Goal: Task Accomplishment & Management: Use online tool/utility

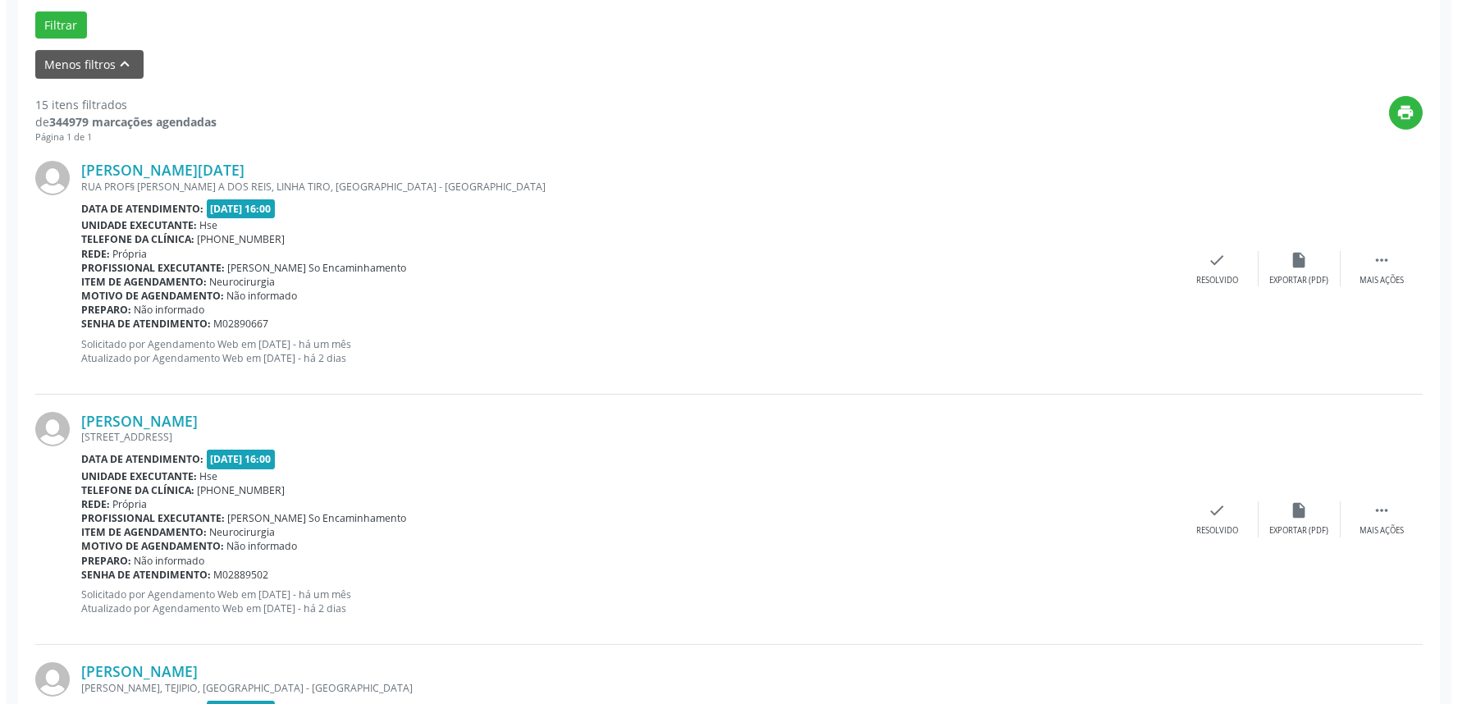
scroll to position [455, 0]
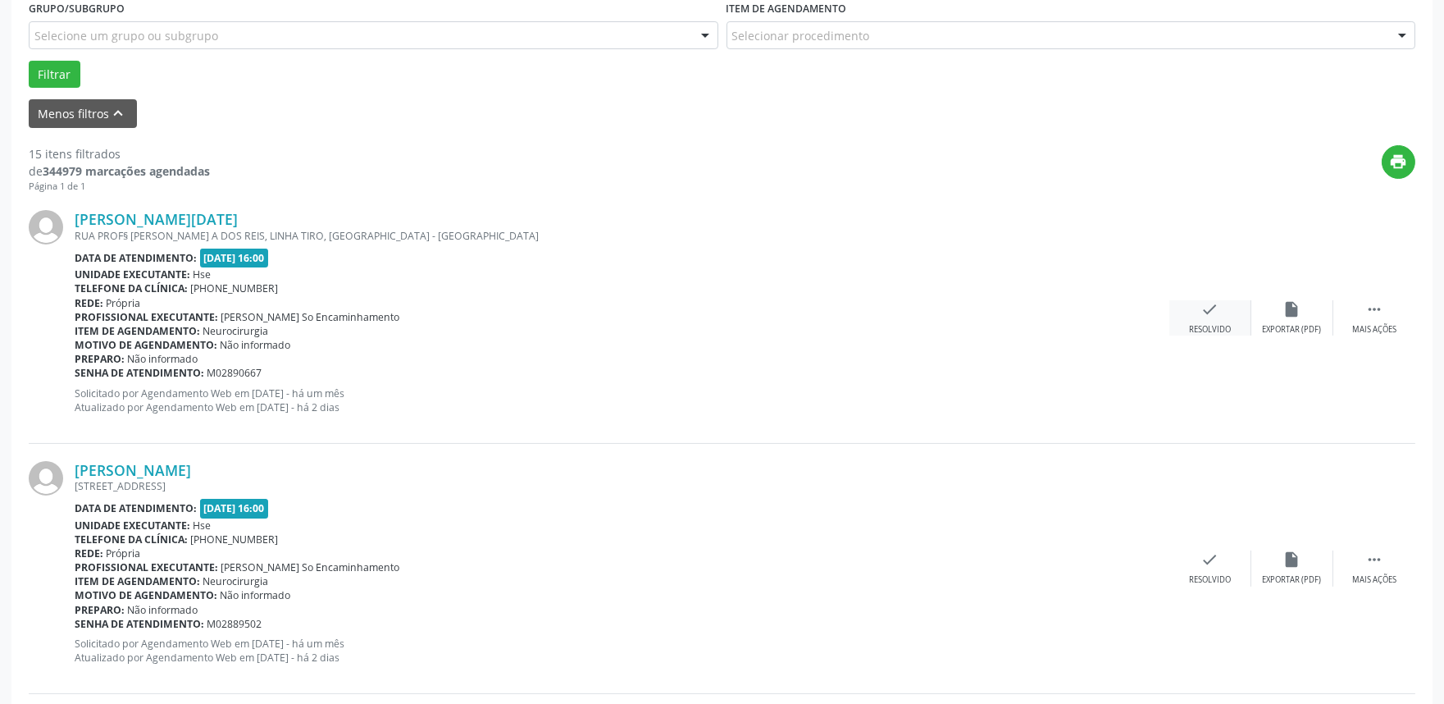
click at [1196, 317] on div "check Resolvido" at bounding box center [1211, 317] width 82 height 35
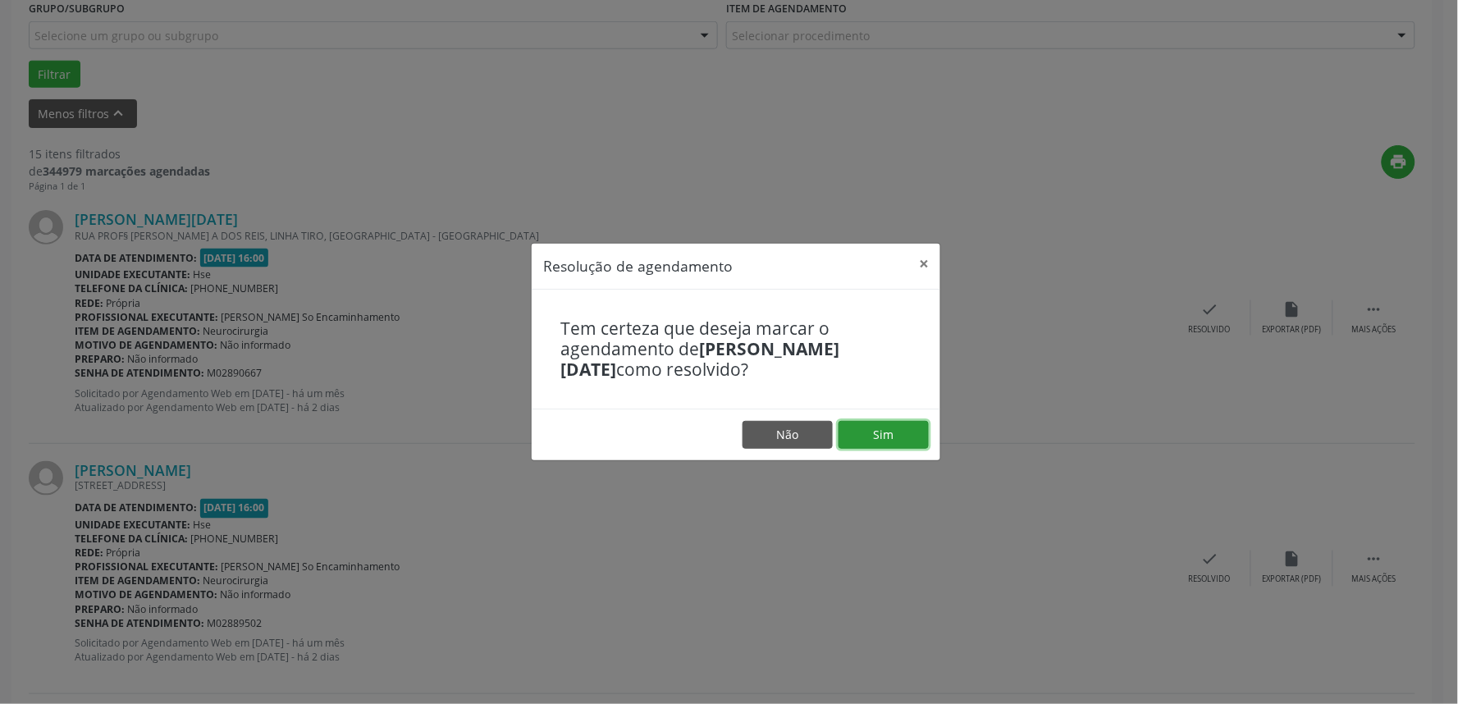
click at [883, 428] on button "Sim" at bounding box center [883, 435] width 90 height 28
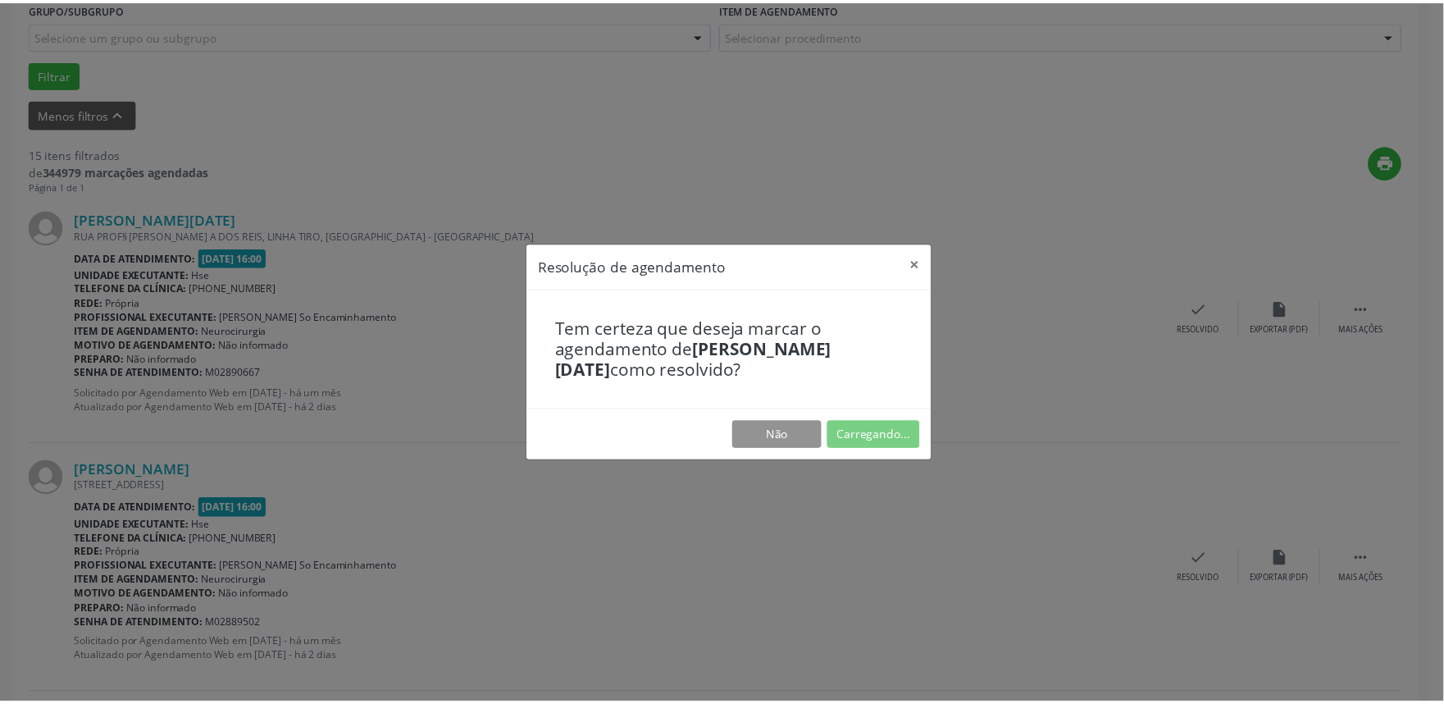
scroll to position [0, 0]
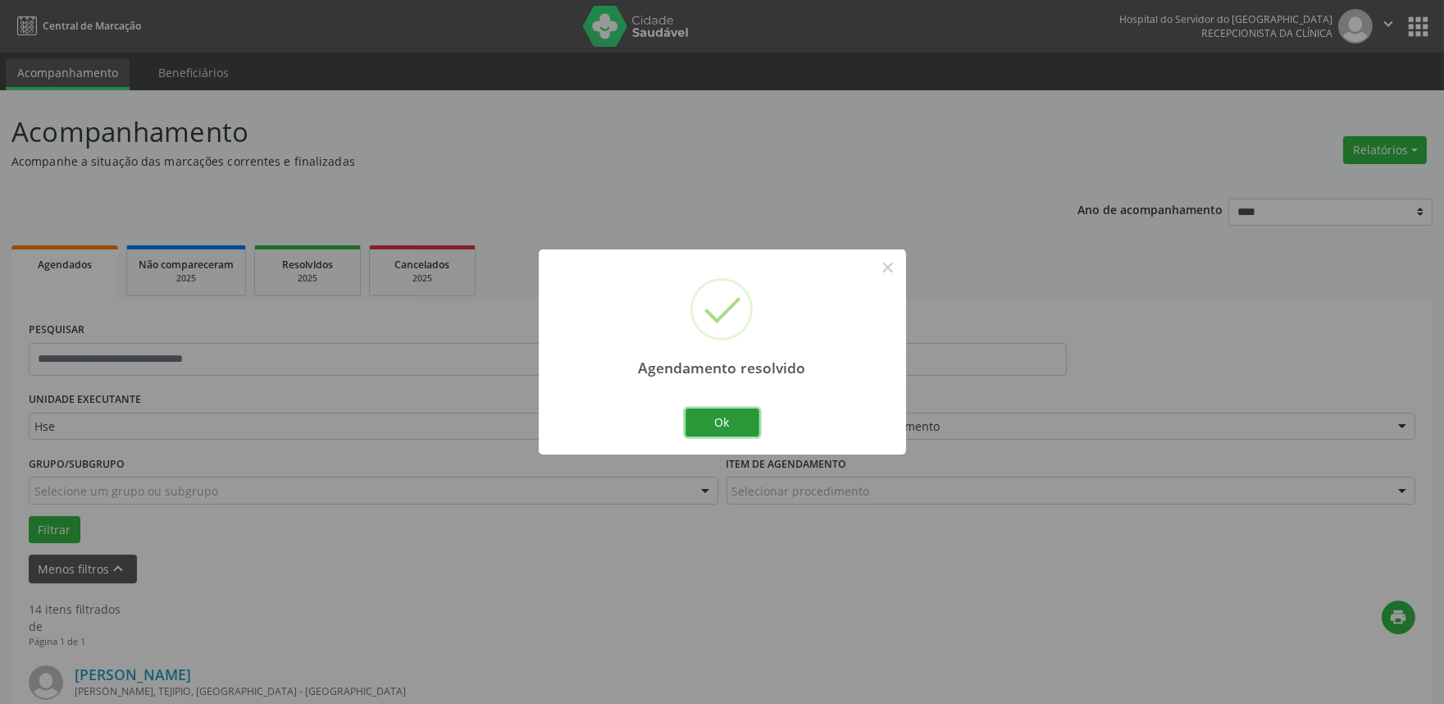
drag, startPoint x: 738, startPoint y: 411, endPoint x: 745, endPoint y: 424, distance: 14.7
click at [739, 421] on button "Ok" at bounding box center [723, 422] width 74 height 28
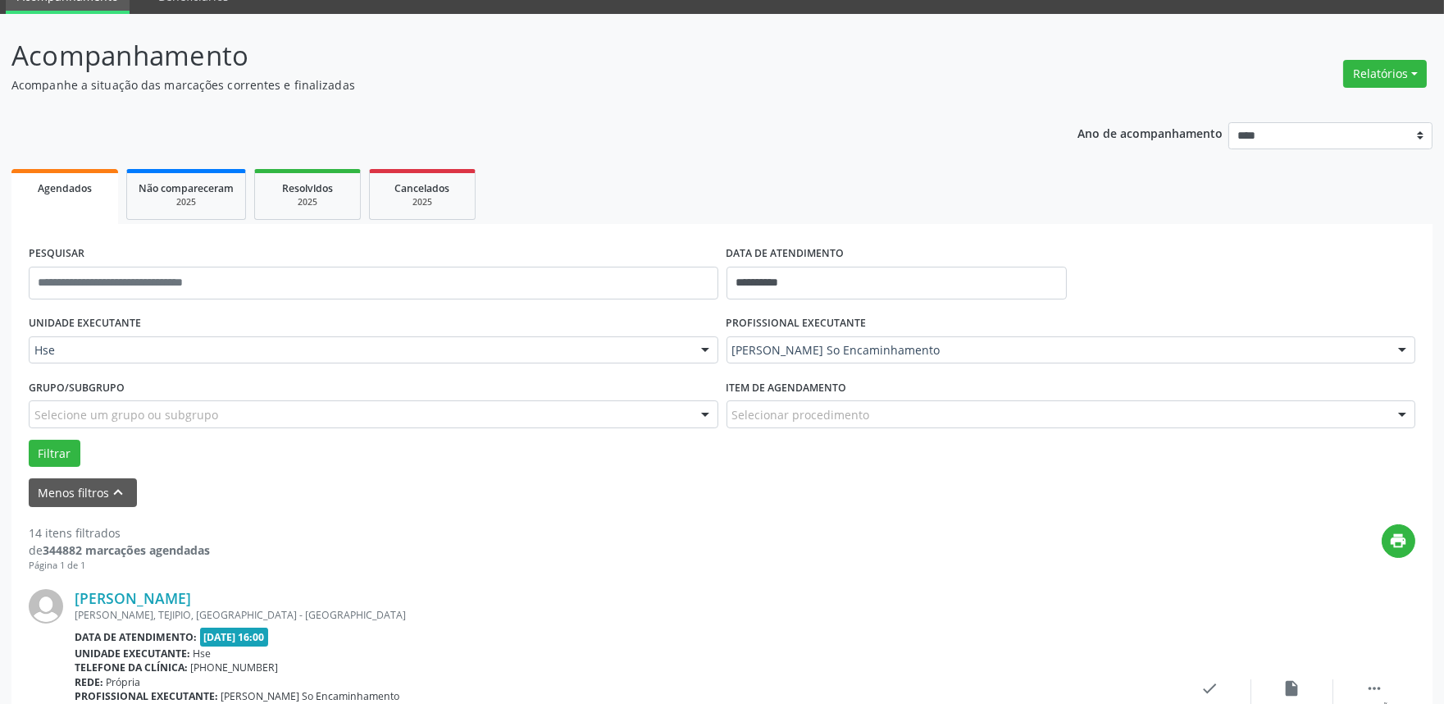
scroll to position [273, 0]
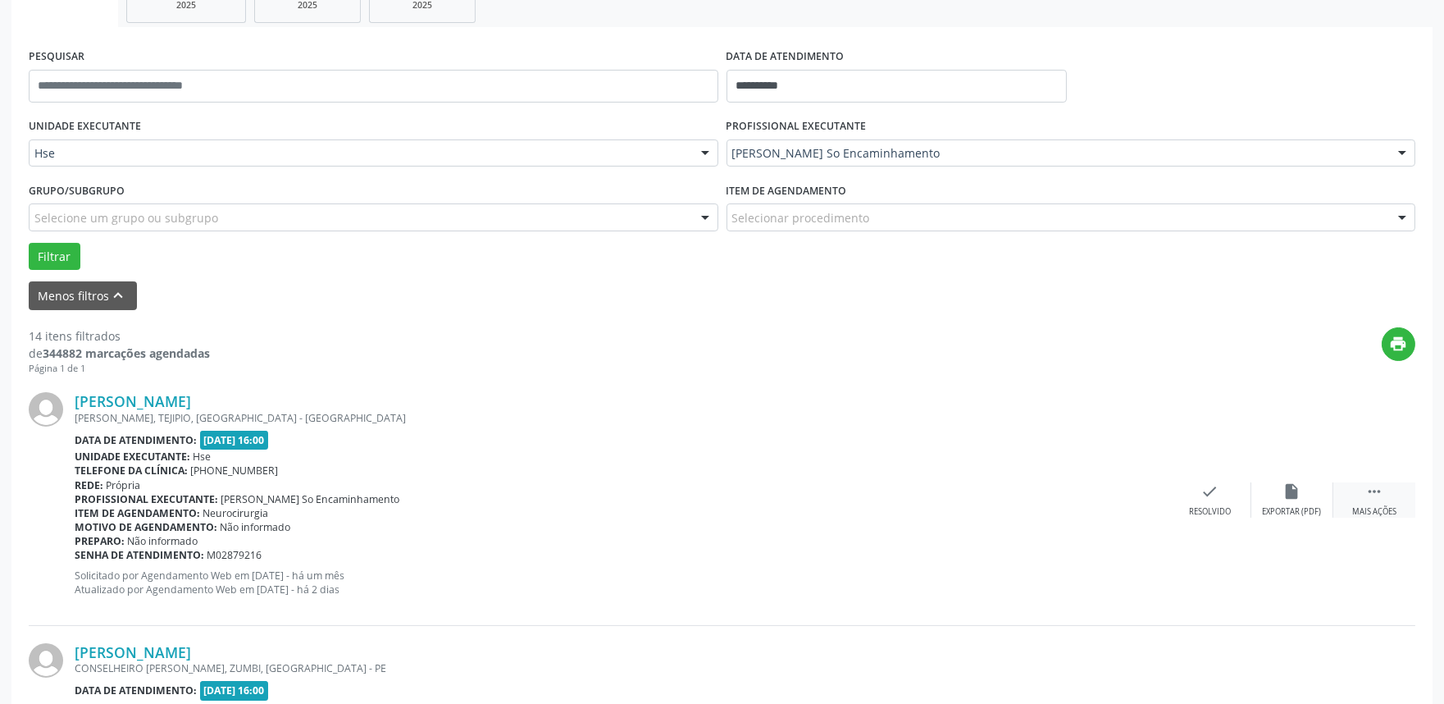
click at [1378, 494] on icon "" at bounding box center [1375, 491] width 18 height 18
click at [1266, 496] on div "alarm_off Não compareceu" at bounding box center [1293, 499] width 82 height 35
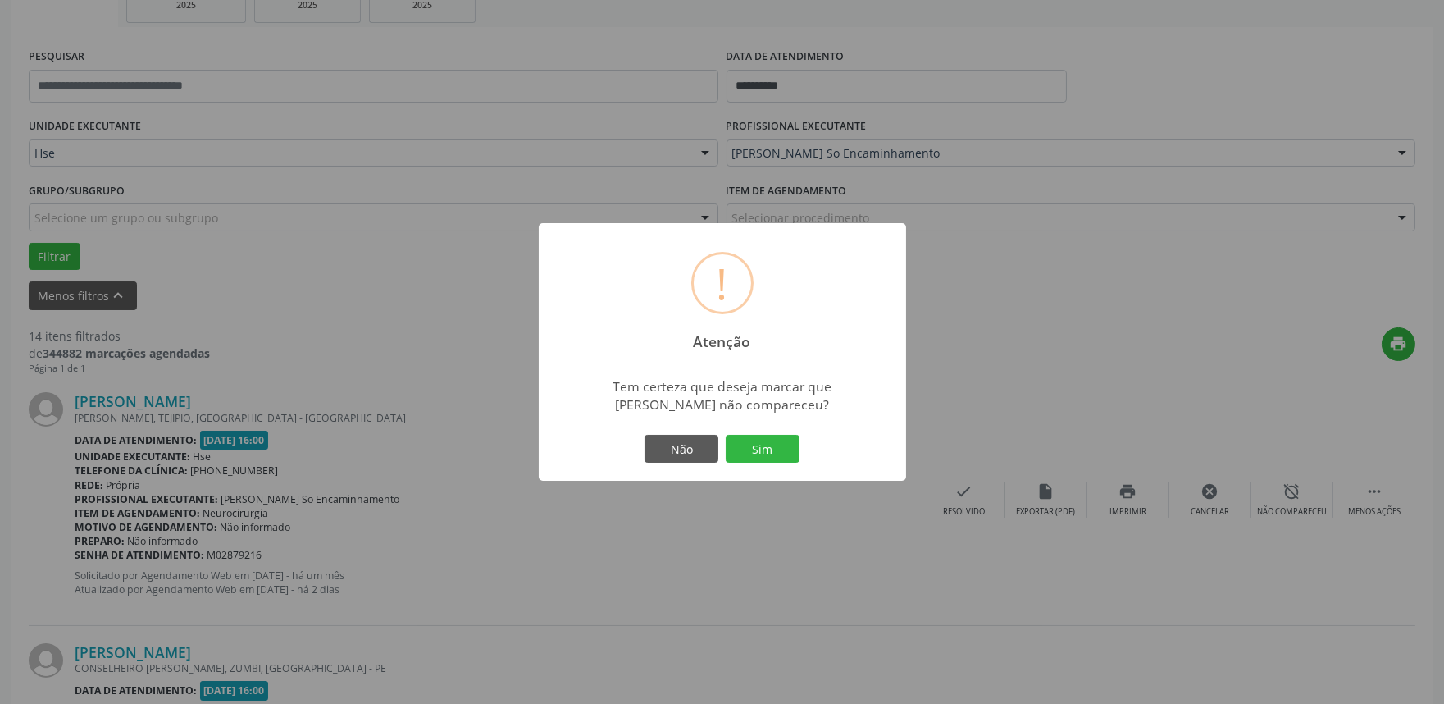
drag, startPoint x: 755, startPoint y: 439, endPoint x: 776, endPoint y: 446, distance: 21.8
click at [755, 440] on button "Sim" at bounding box center [763, 449] width 74 height 28
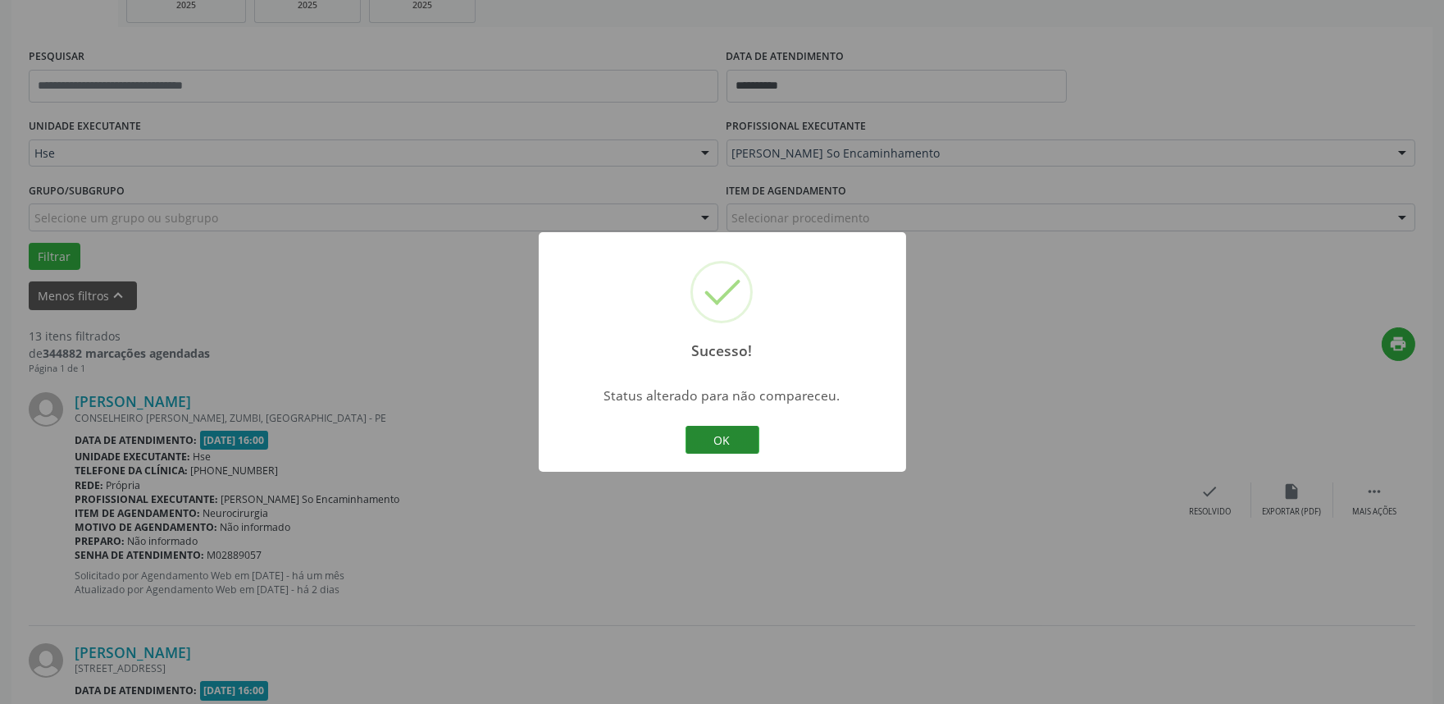
click at [732, 445] on button "OK" at bounding box center [723, 440] width 74 height 28
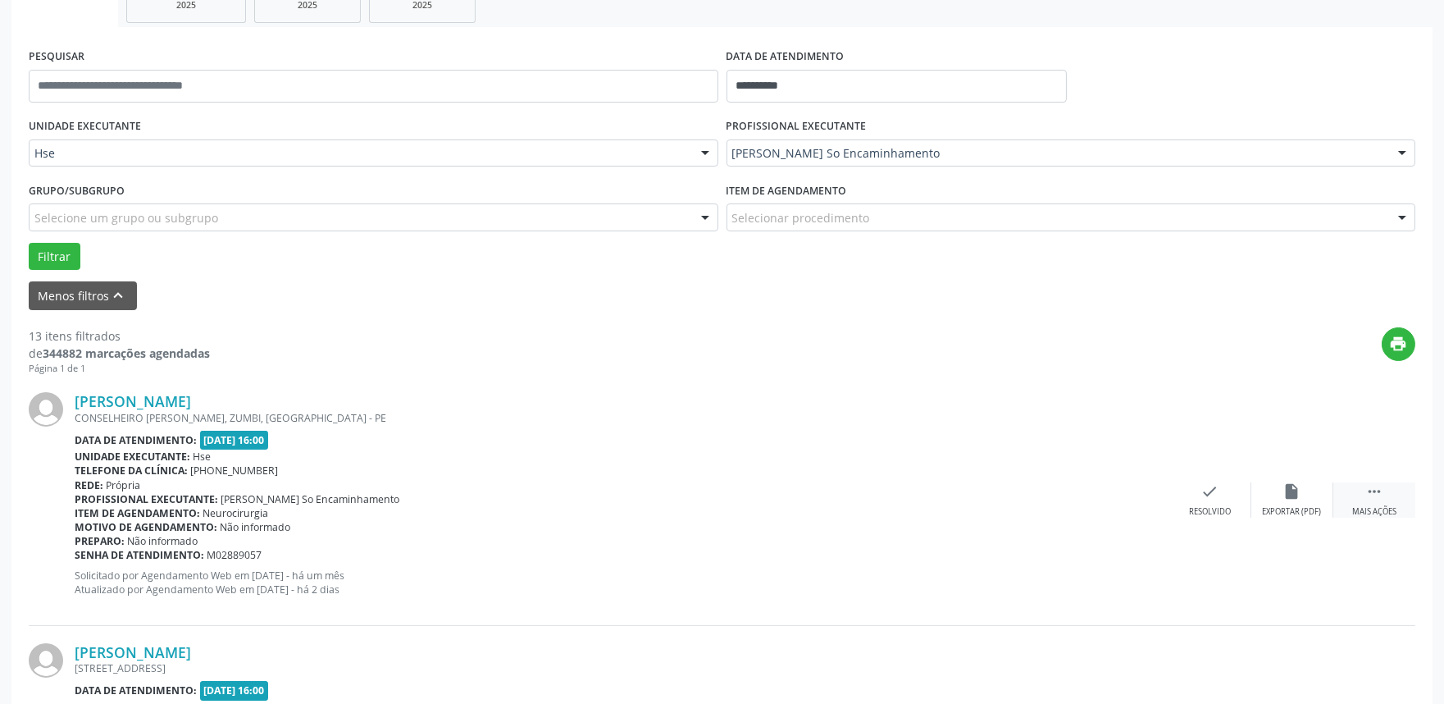
click at [1375, 488] on icon "" at bounding box center [1375, 491] width 18 height 18
click at [1298, 493] on icon "alarm_off" at bounding box center [1293, 491] width 18 height 18
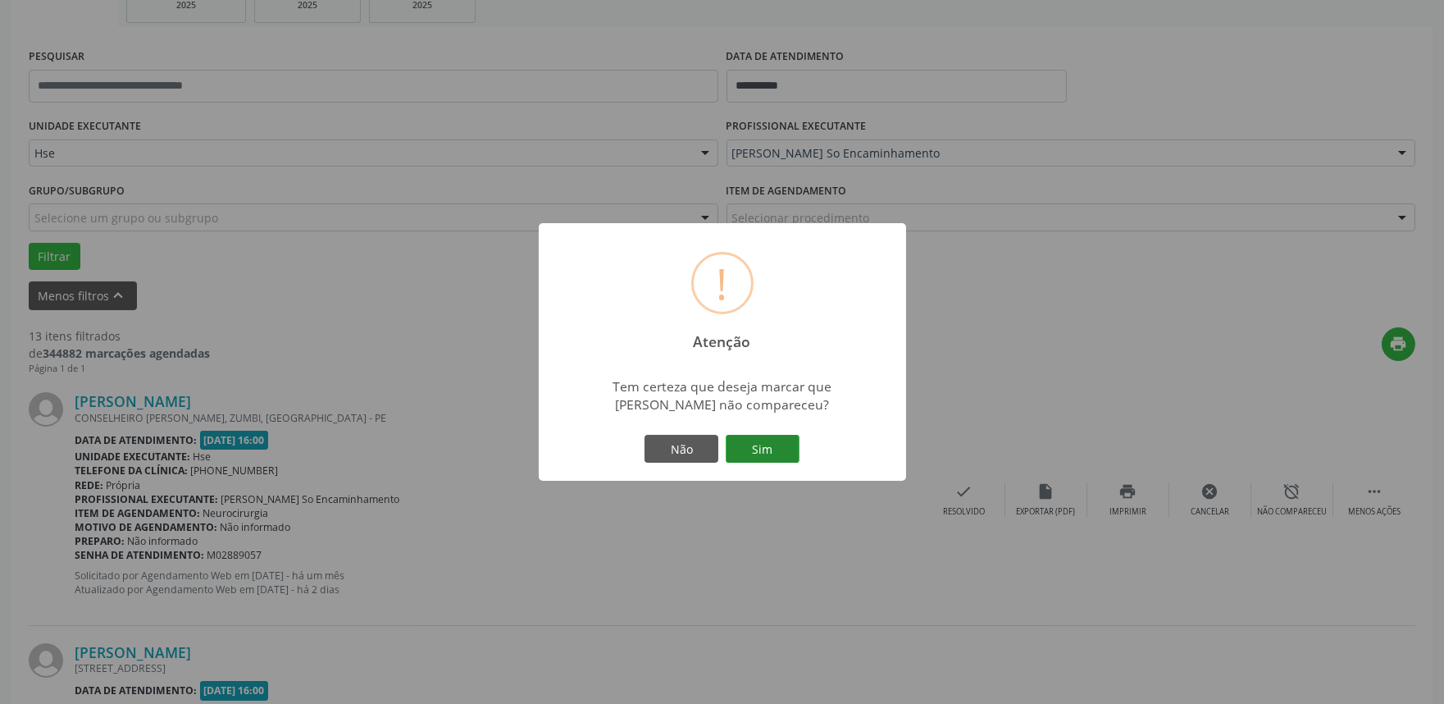
click at [774, 436] on button "Sim" at bounding box center [763, 449] width 74 height 28
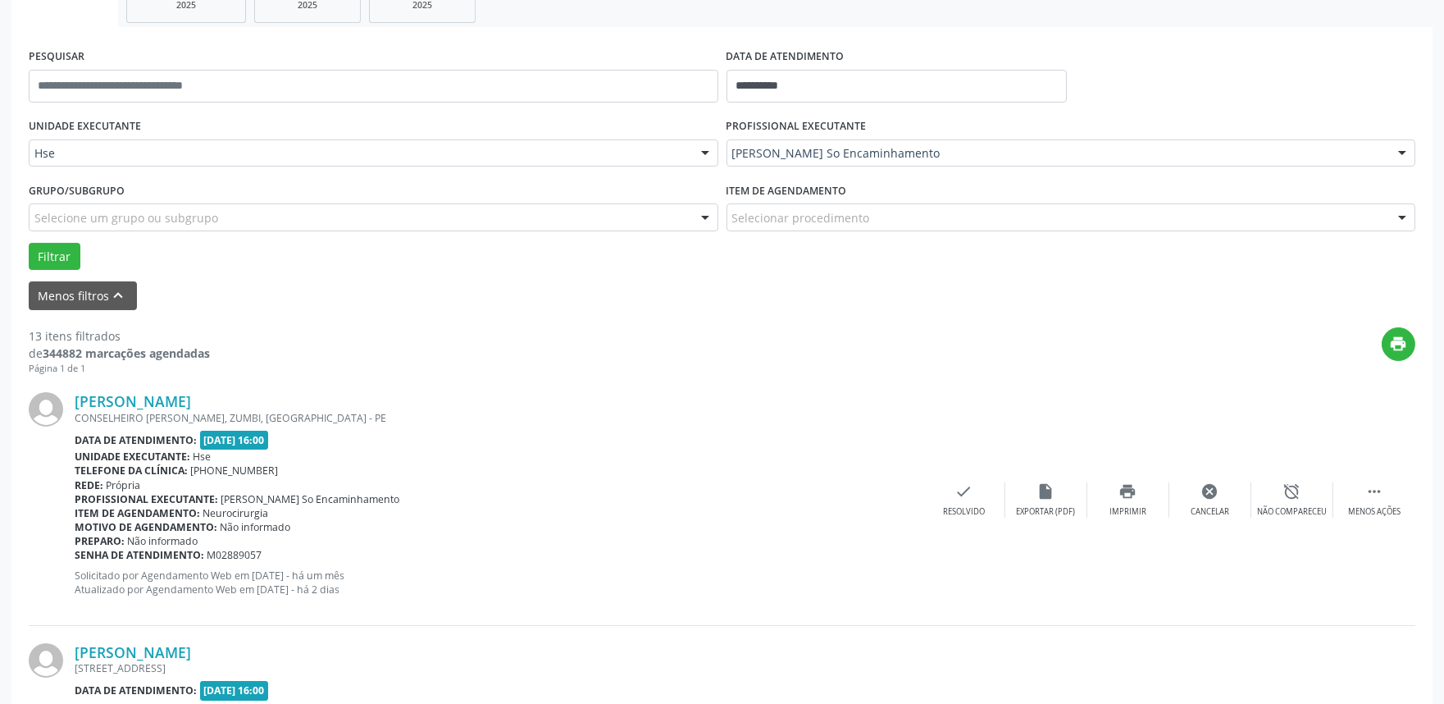
scroll to position [11, 0]
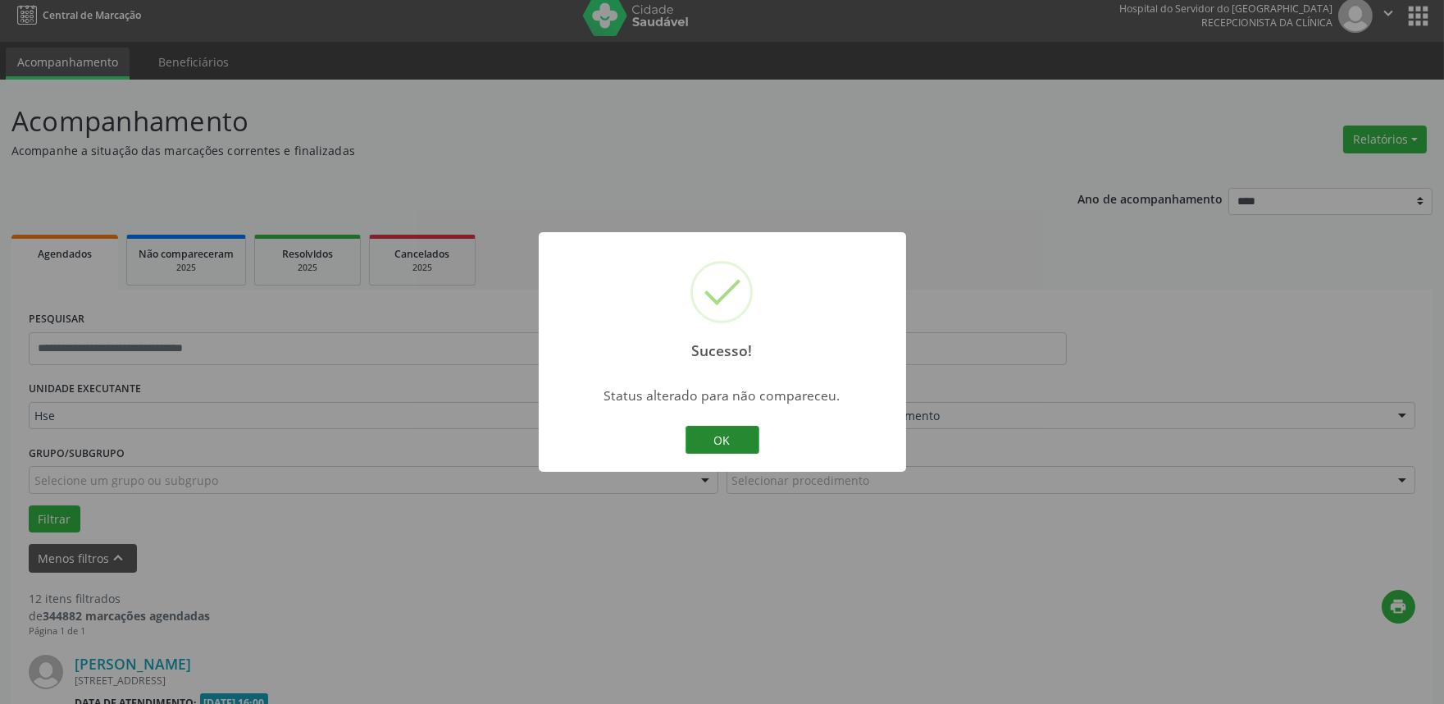
click at [732, 441] on button "OK" at bounding box center [723, 440] width 74 height 28
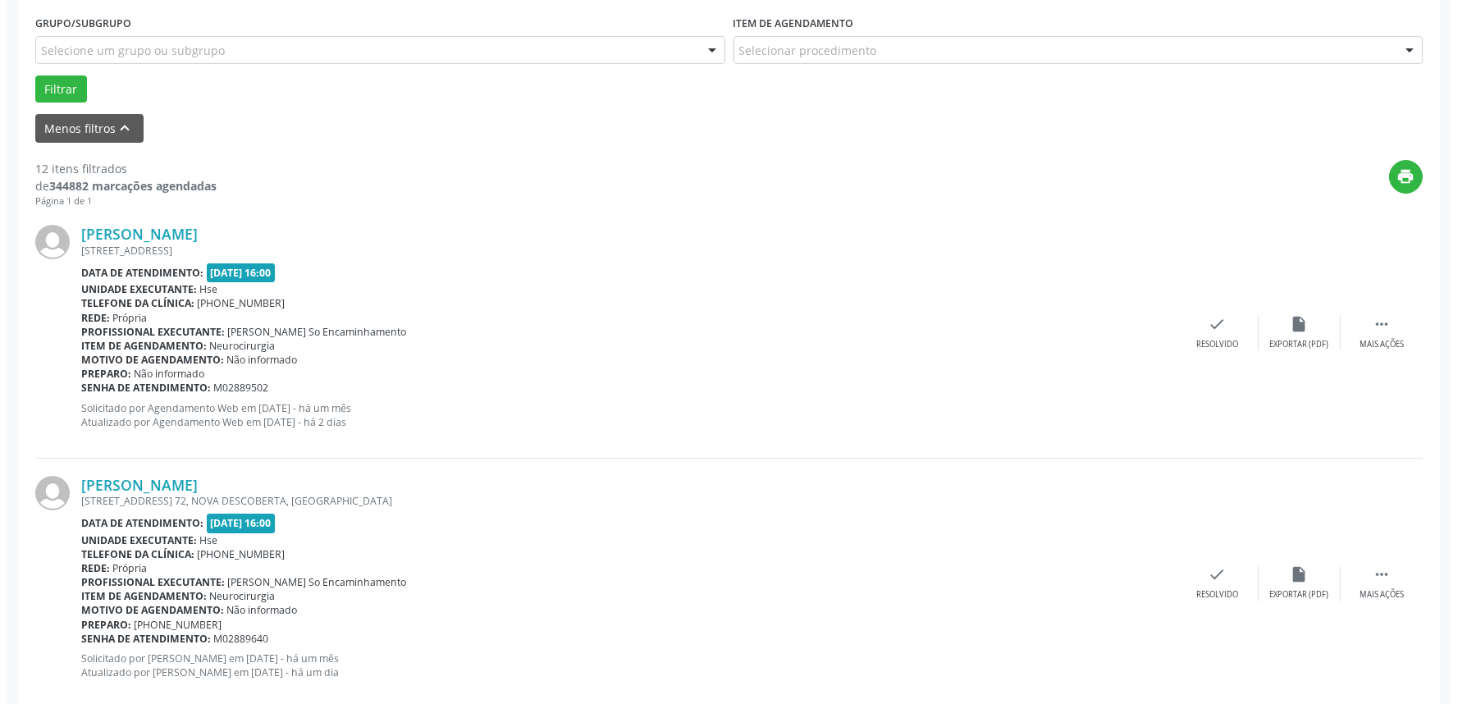
scroll to position [546, 0]
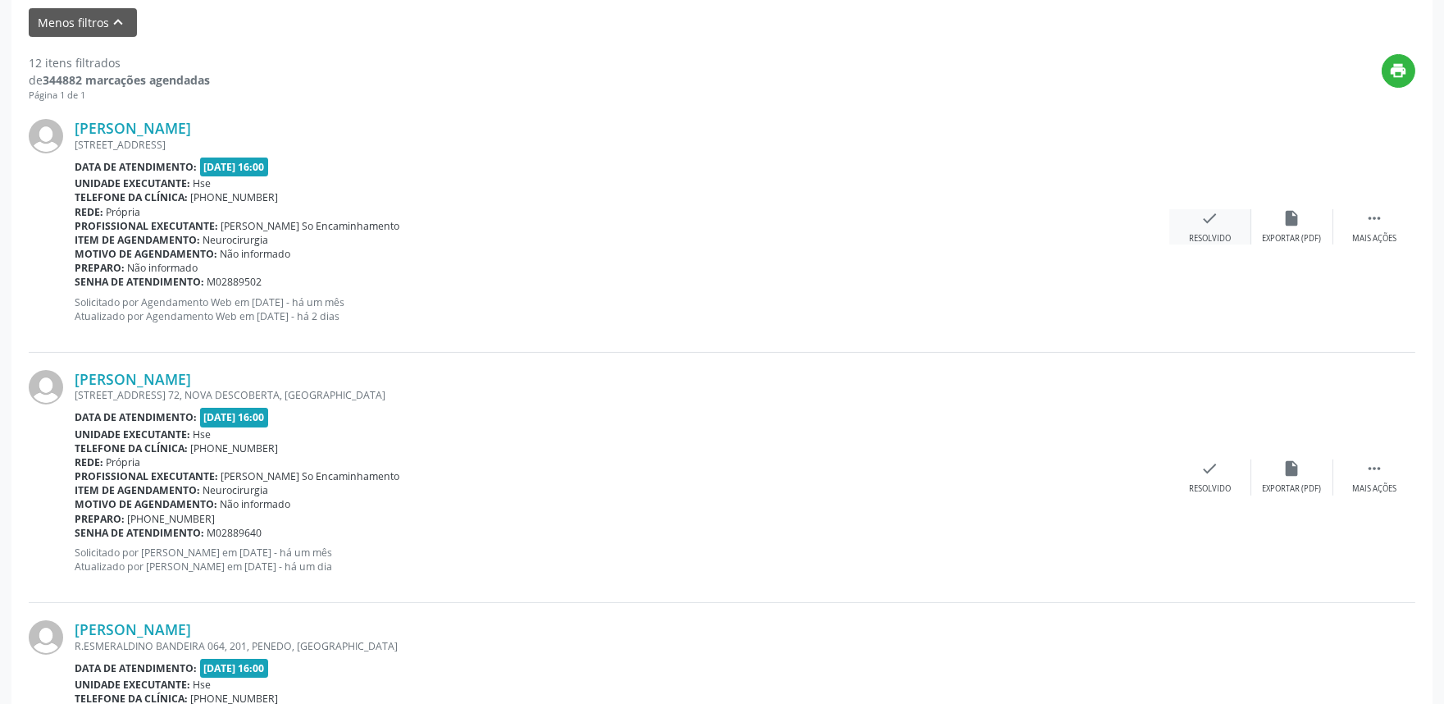
click at [1222, 217] on div "check Resolvido" at bounding box center [1211, 226] width 82 height 35
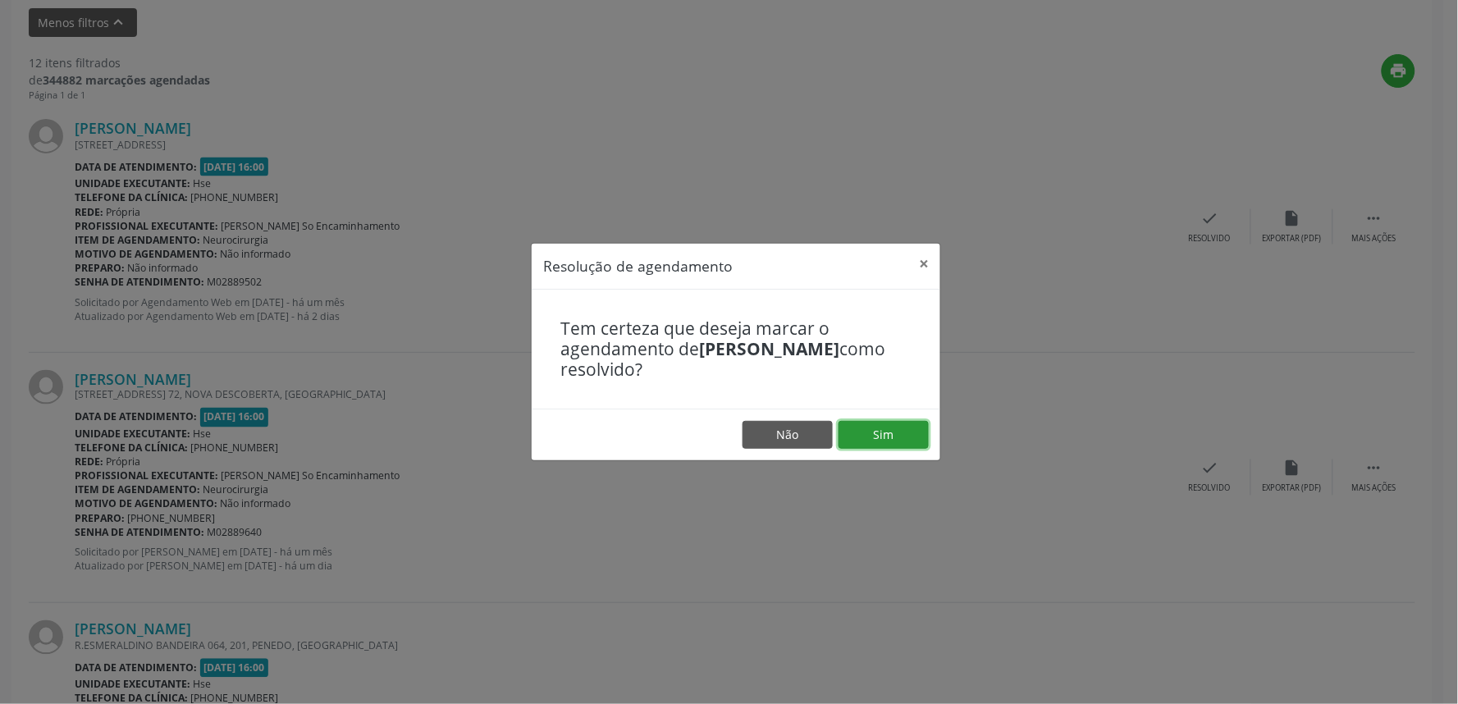
click at [883, 424] on button "Sim" at bounding box center [883, 435] width 90 height 28
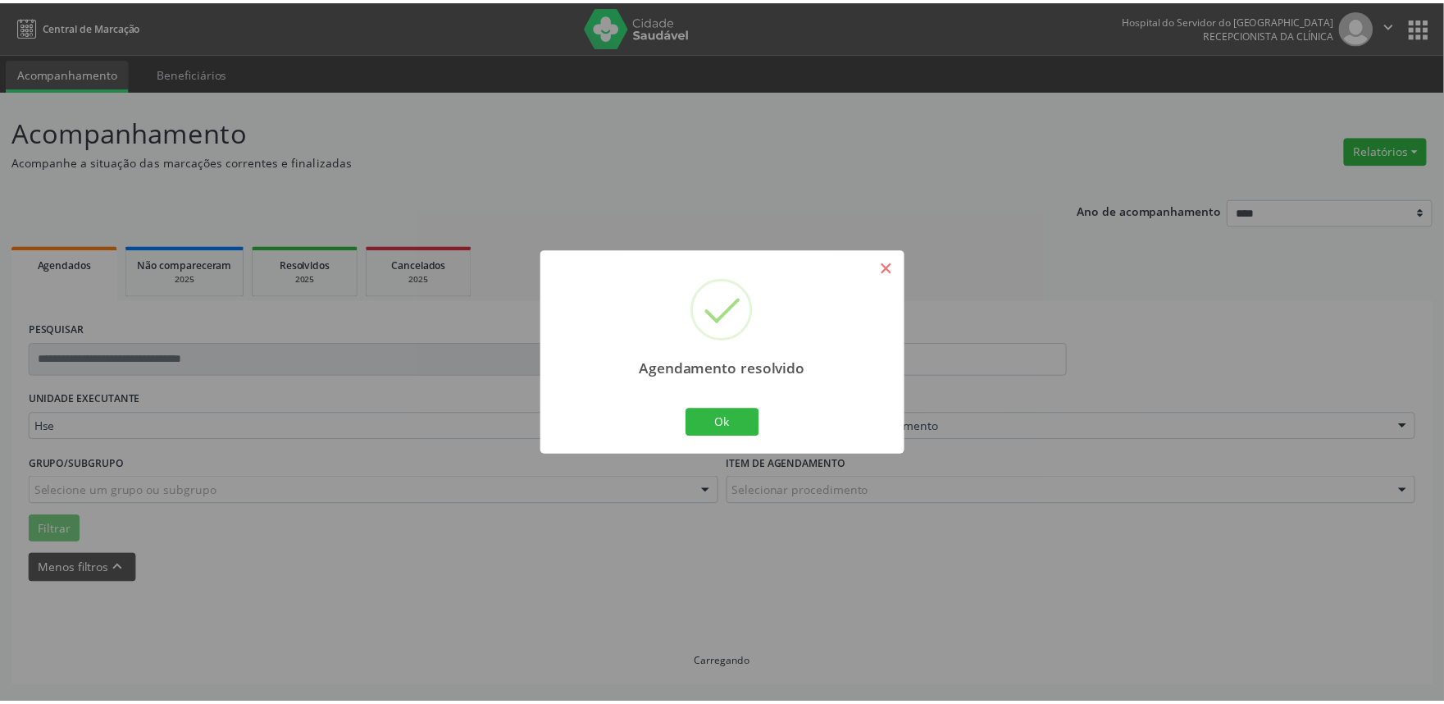
scroll to position [0, 0]
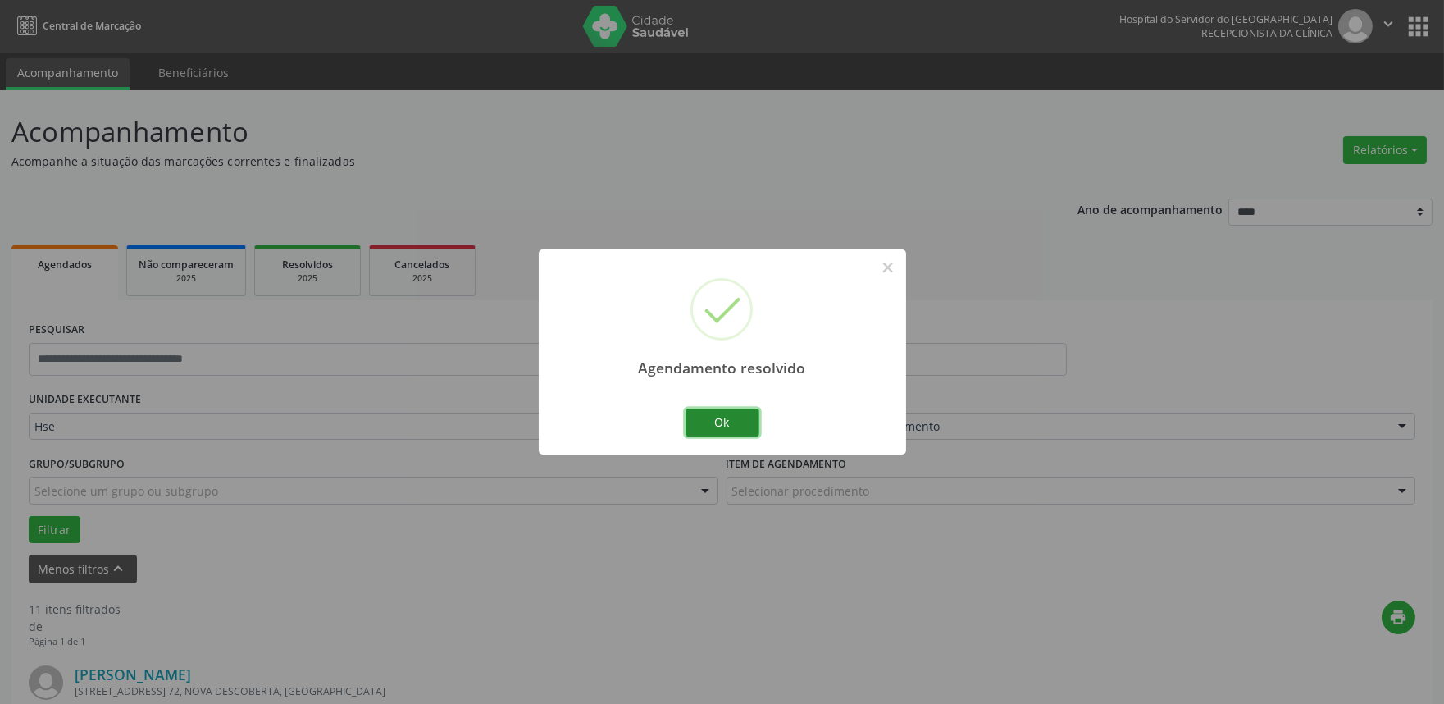
click at [733, 415] on button "Ok" at bounding box center [723, 422] width 74 height 28
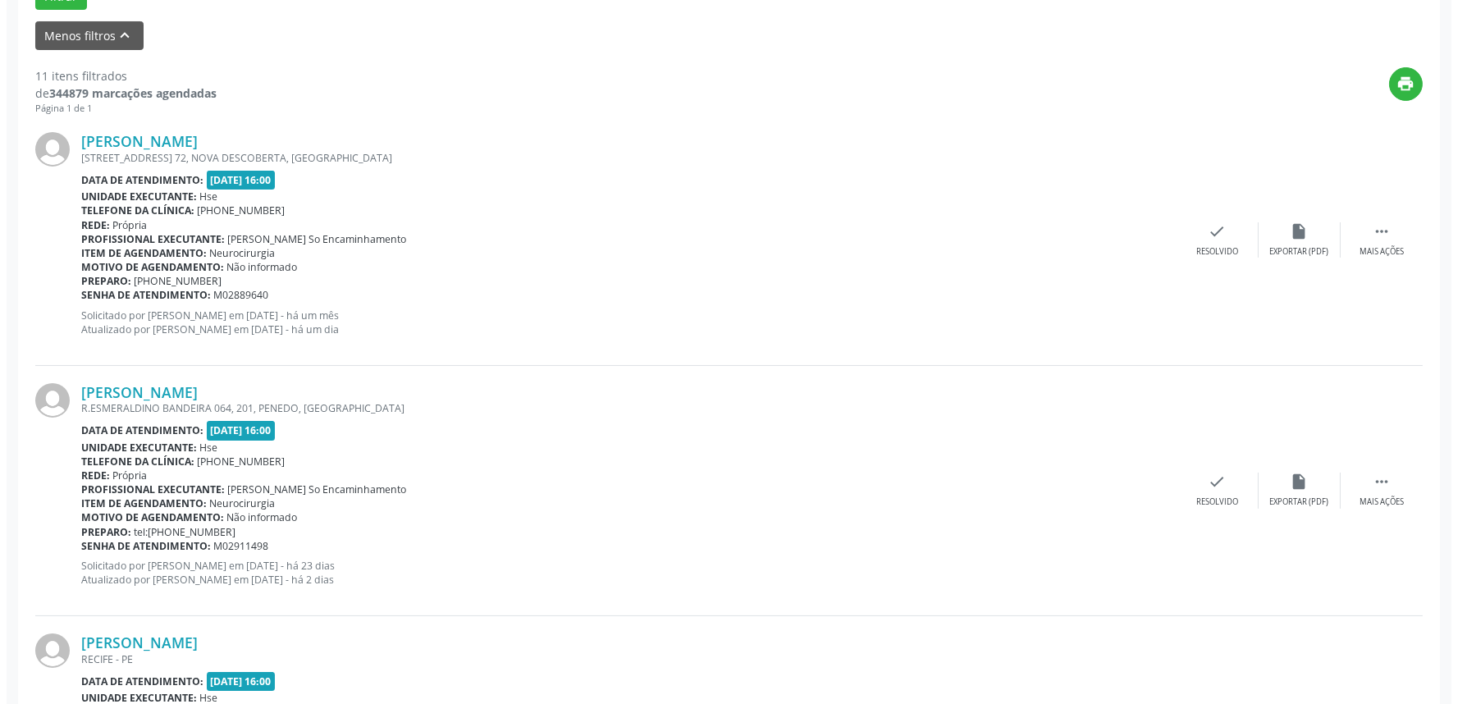
scroll to position [546, 0]
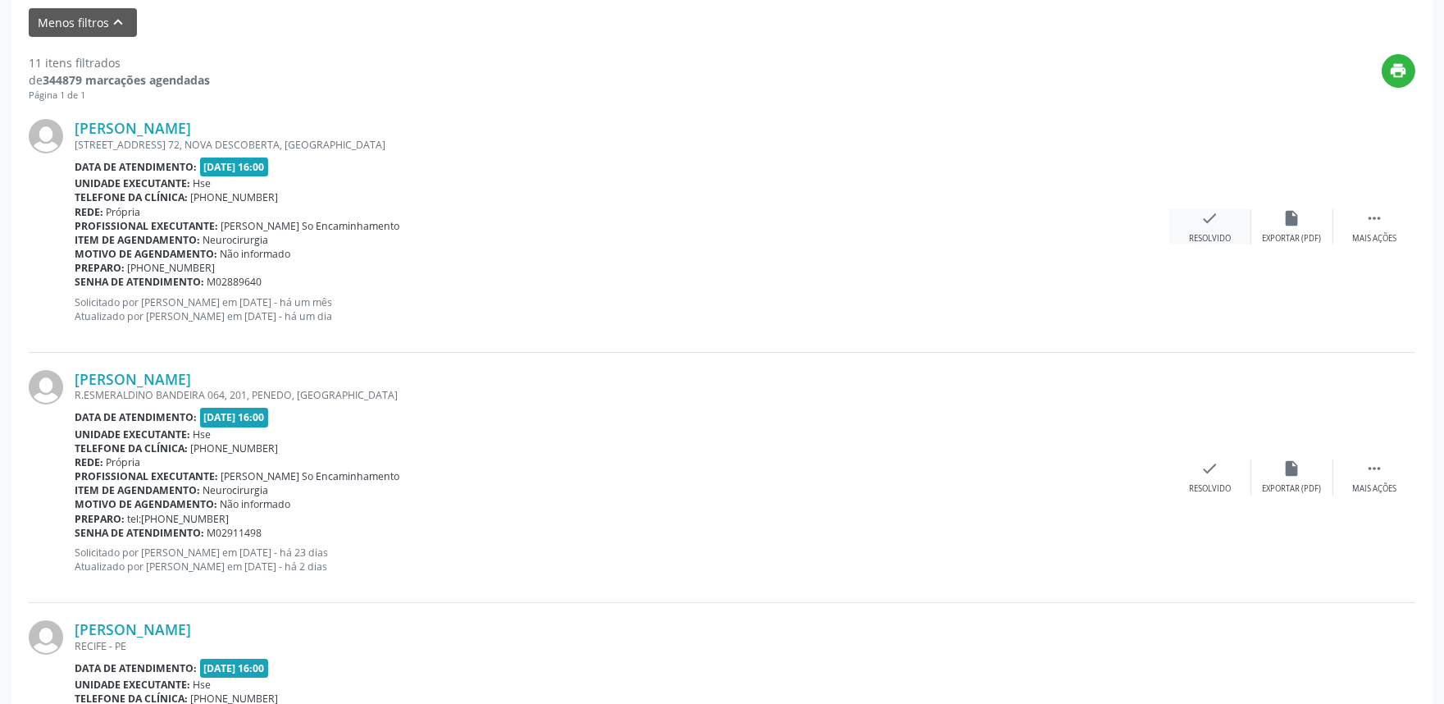
click at [1207, 227] on div "check Resolvido" at bounding box center [1211, 226] width 82 height 35
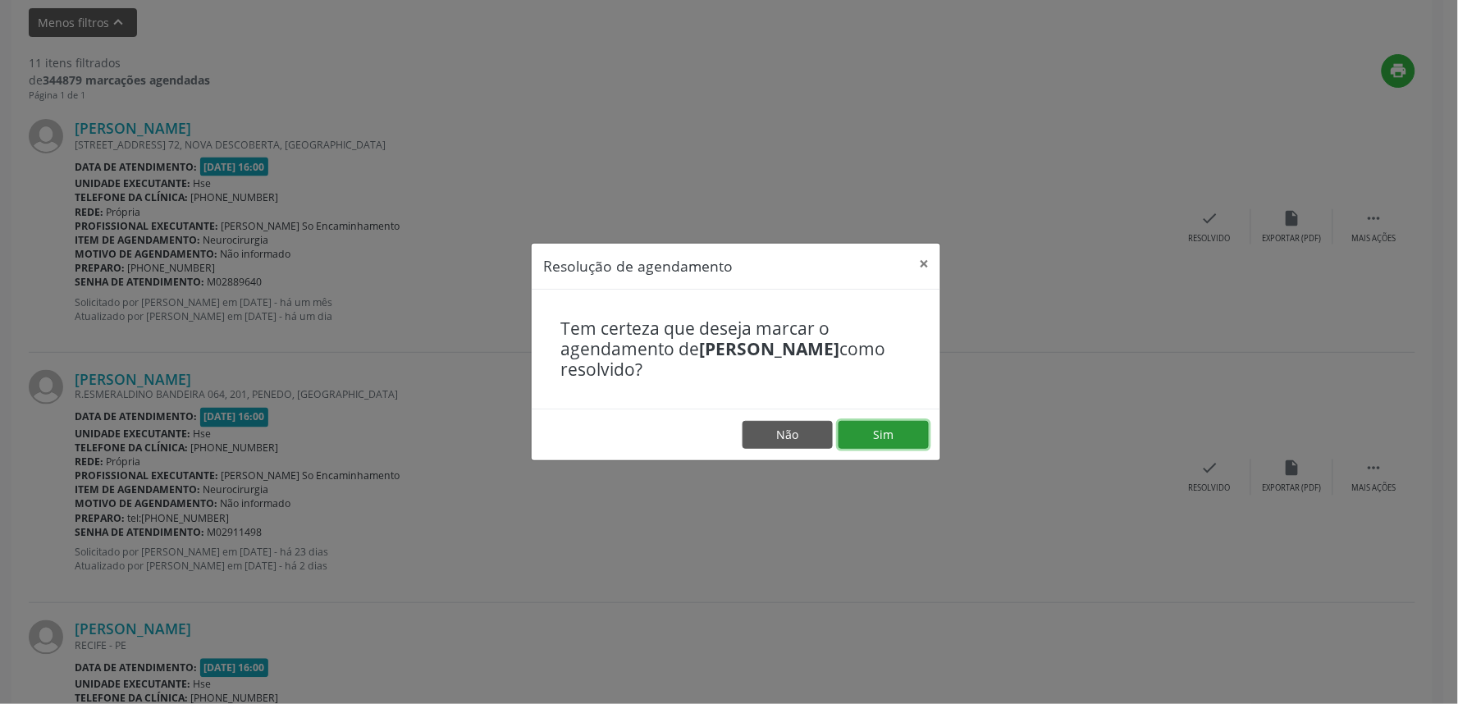
click at [884, 436] on button "Sim" at bounding box center [883, 435] width 90 height 28
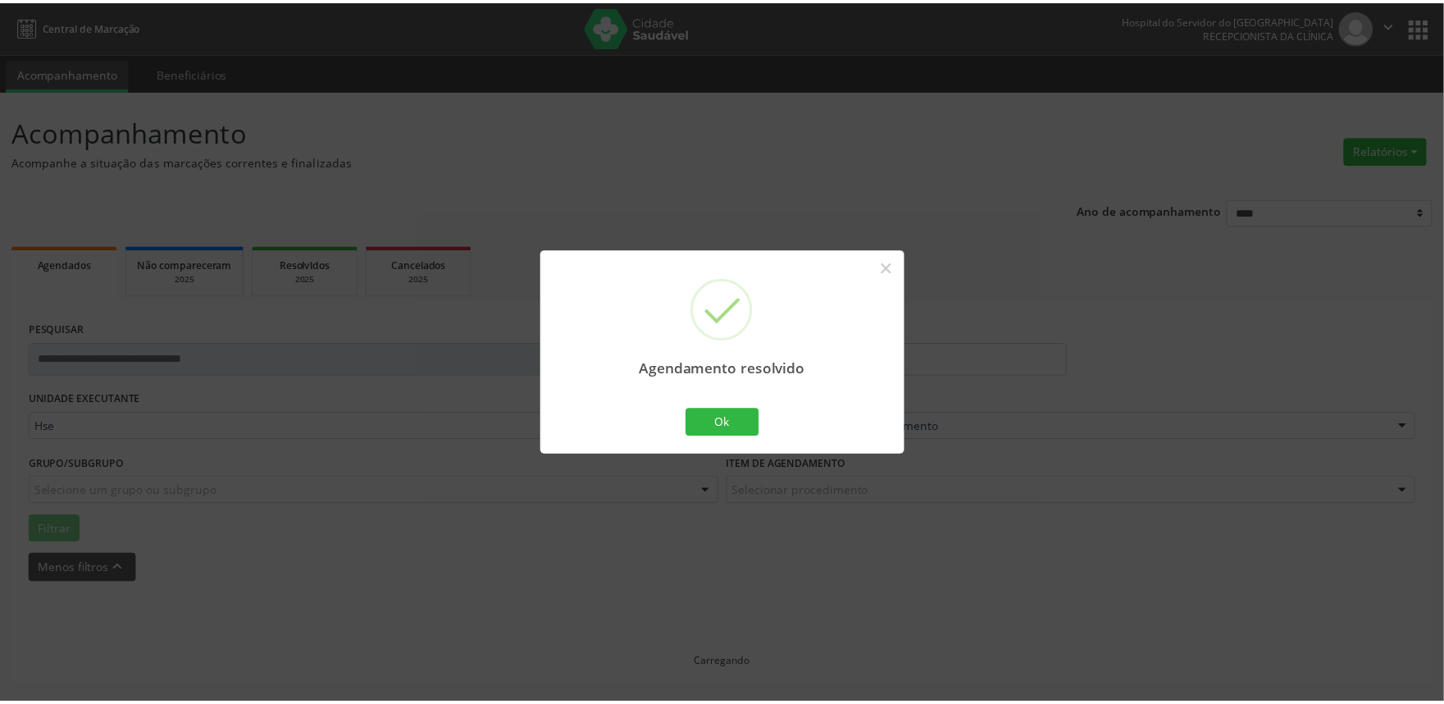
scroll to position [0, 0]
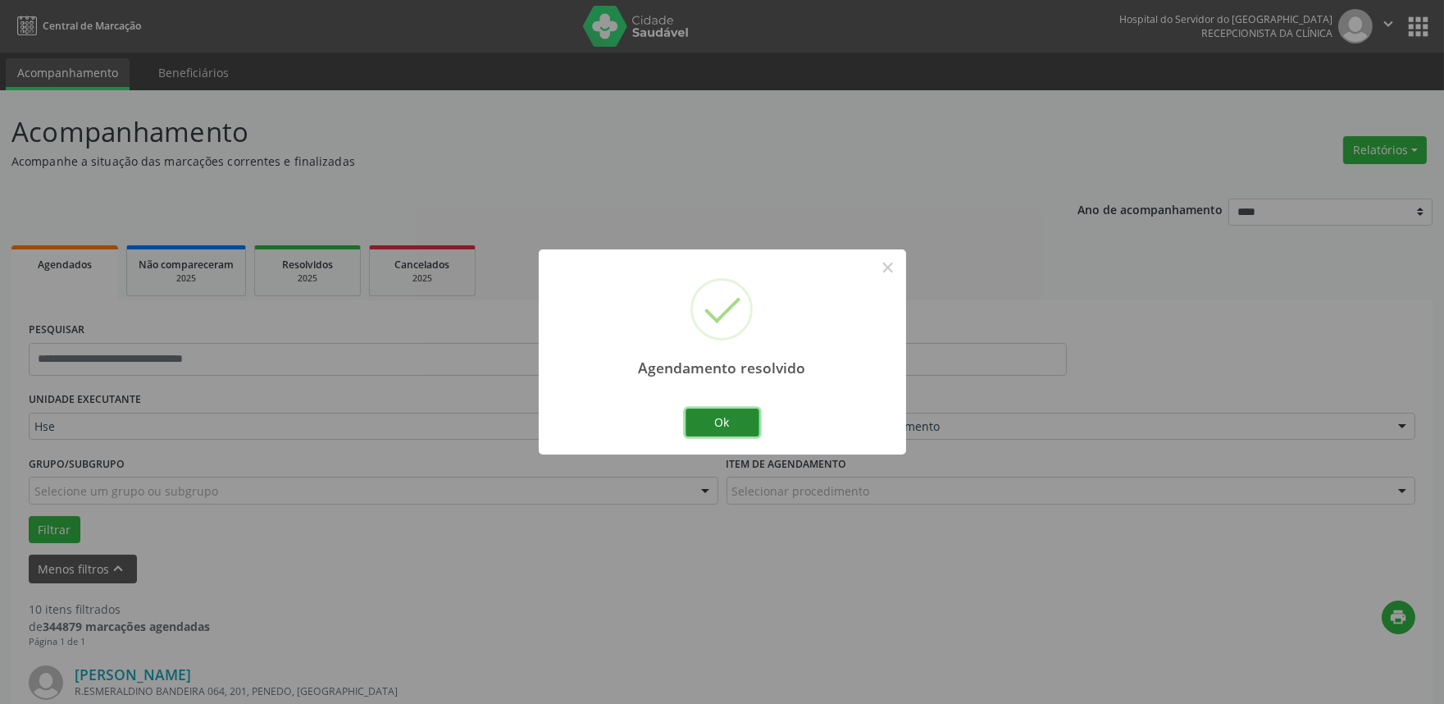
click at [733, 422] on button "Ok" at bounding box center [723, 422] width 74 height 28
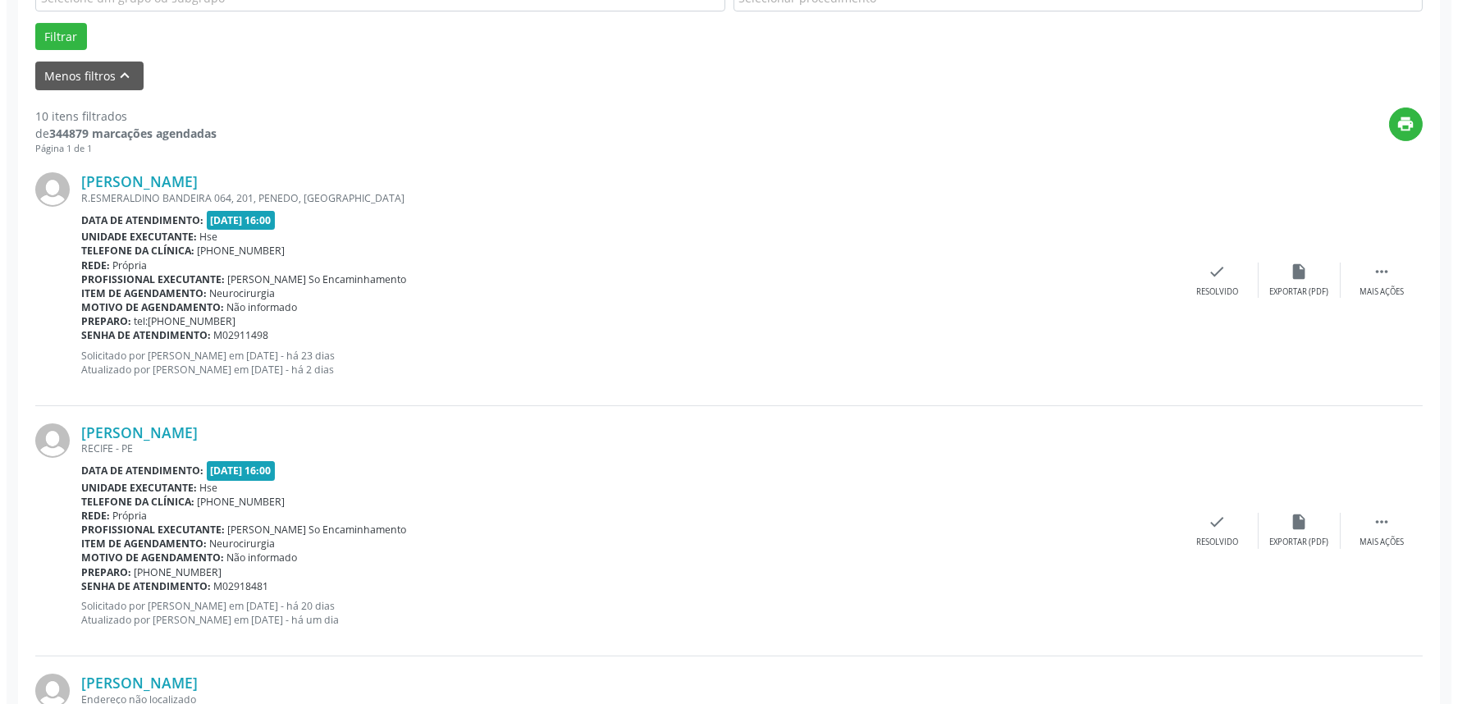
scroll to position [546, 0]
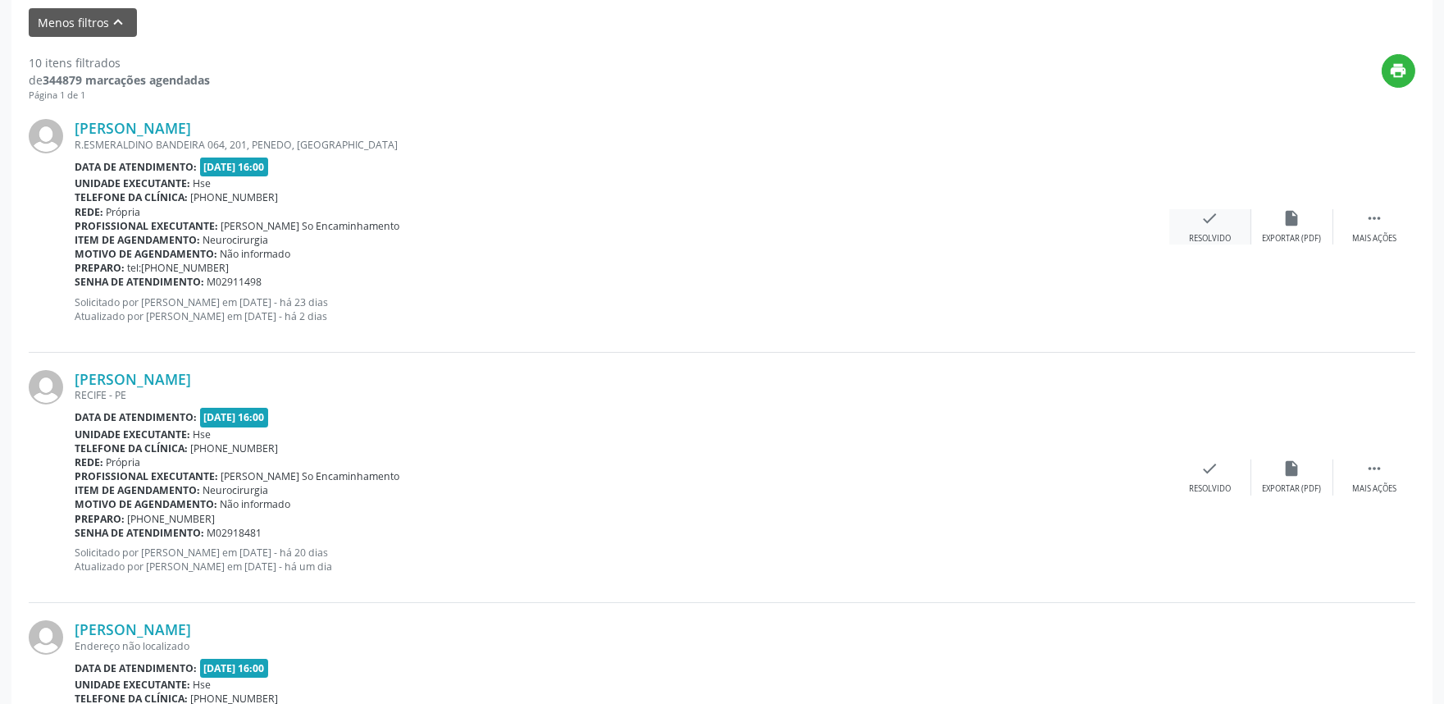
click at [1212, 230] on div "check Resolvido" at bounding box center [1211, 226] width 82 height 35
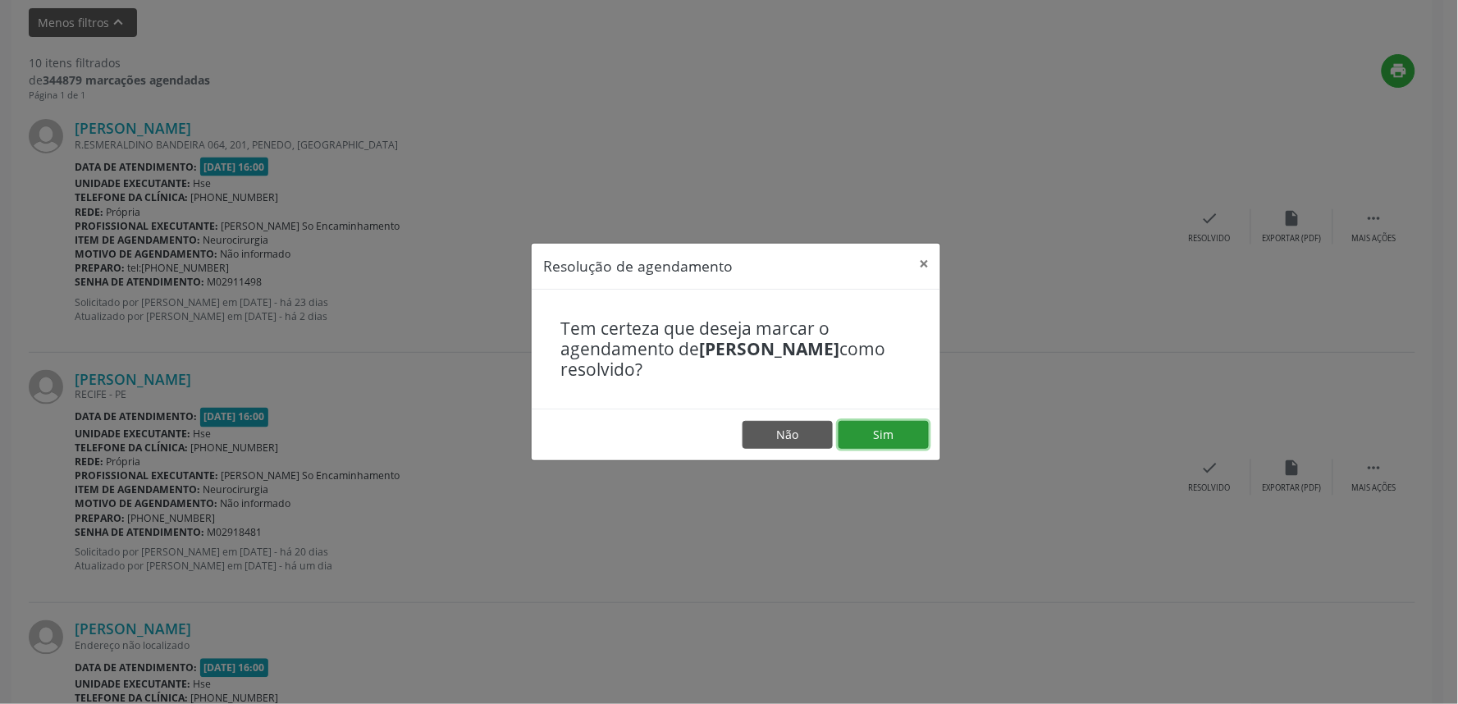
click at [884, 427] on button "Sim" at bounding box center [883, 435] width 90 height 28
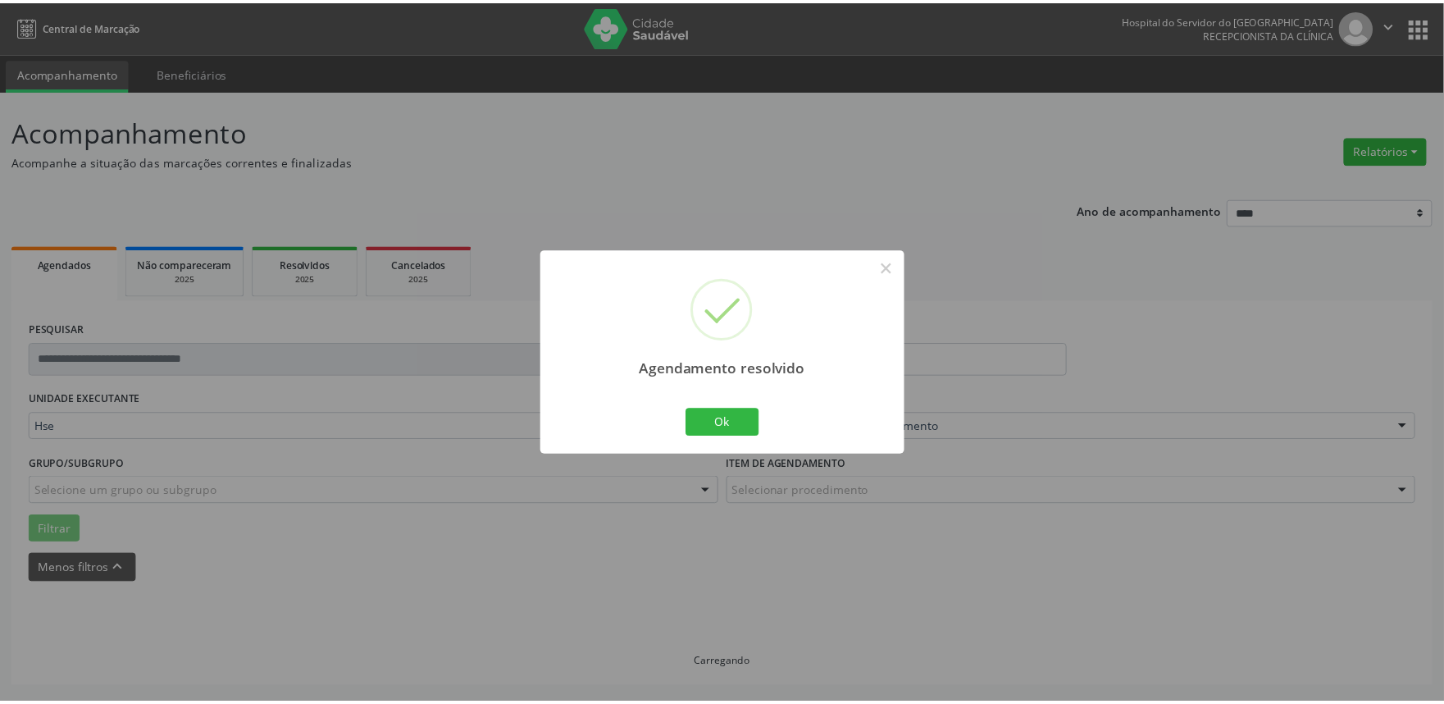
scroll to position [0, 0]
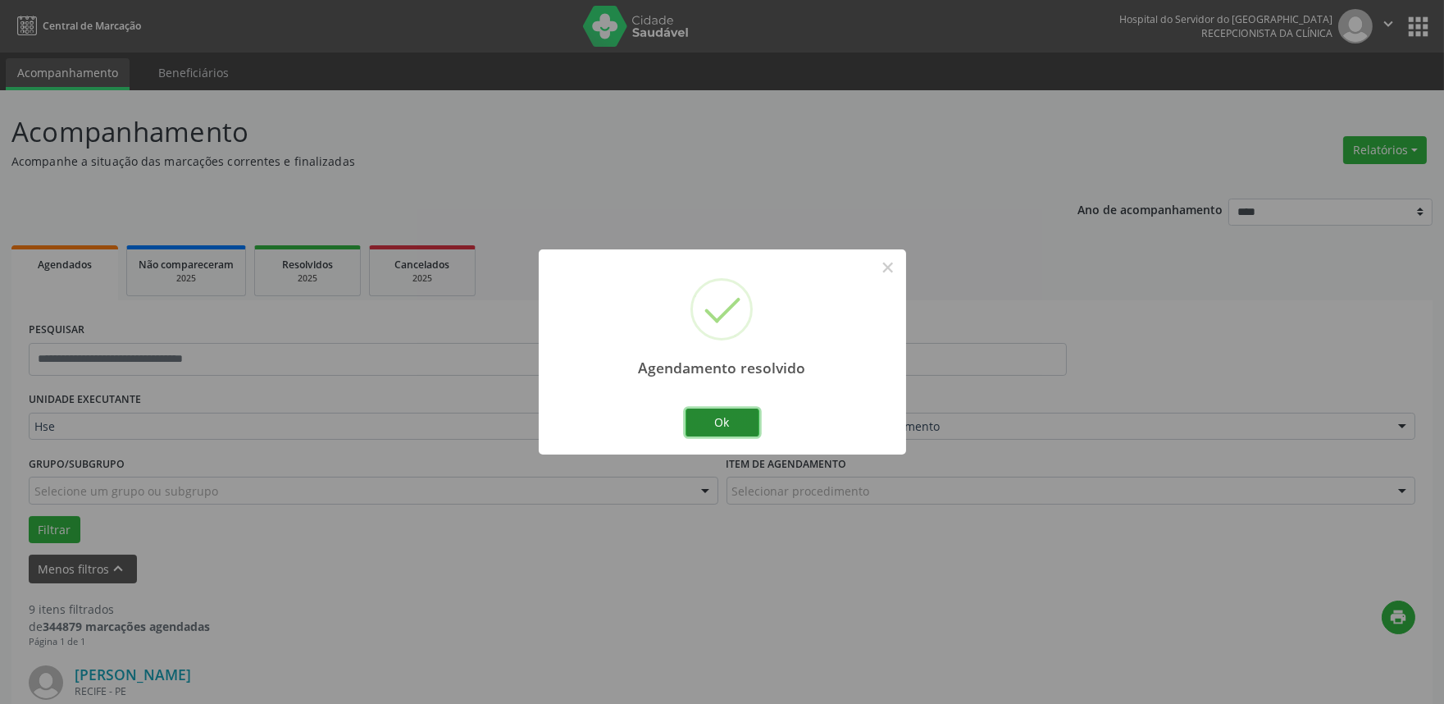
click at [724, 421] on button "Ok" at bounding box center [723, 422] width 74 height 28
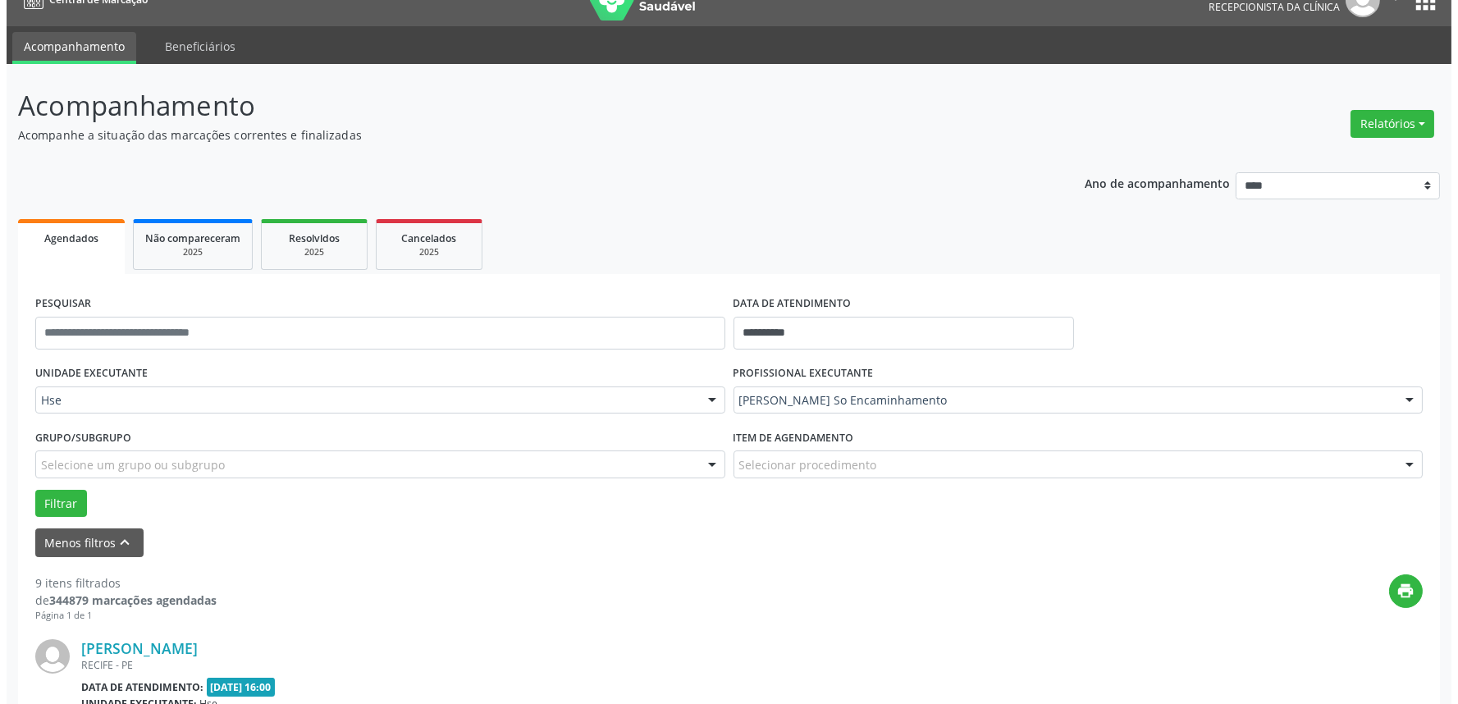
scroll to position [273, 0]
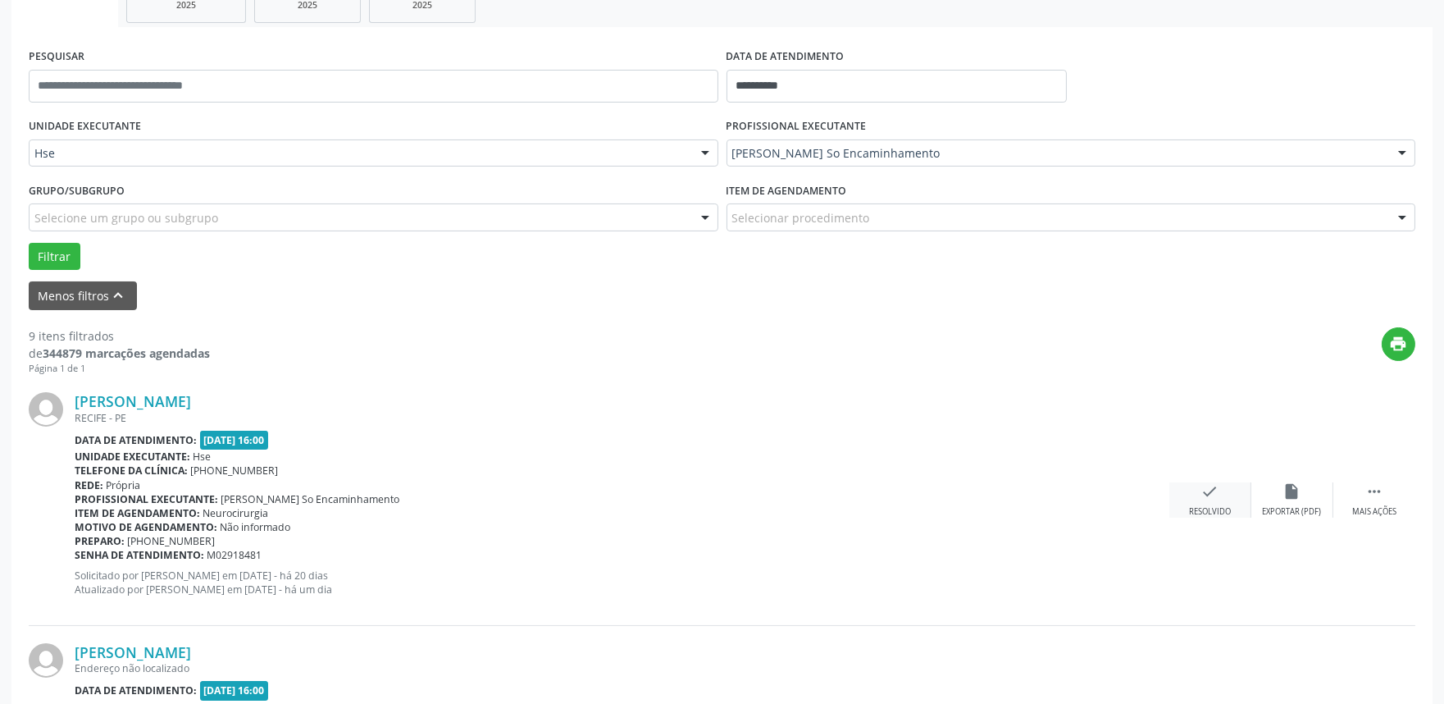
click at [1196, 488] on div "check Resolvido" at bounding box center [1211, 499] width 82 height 35
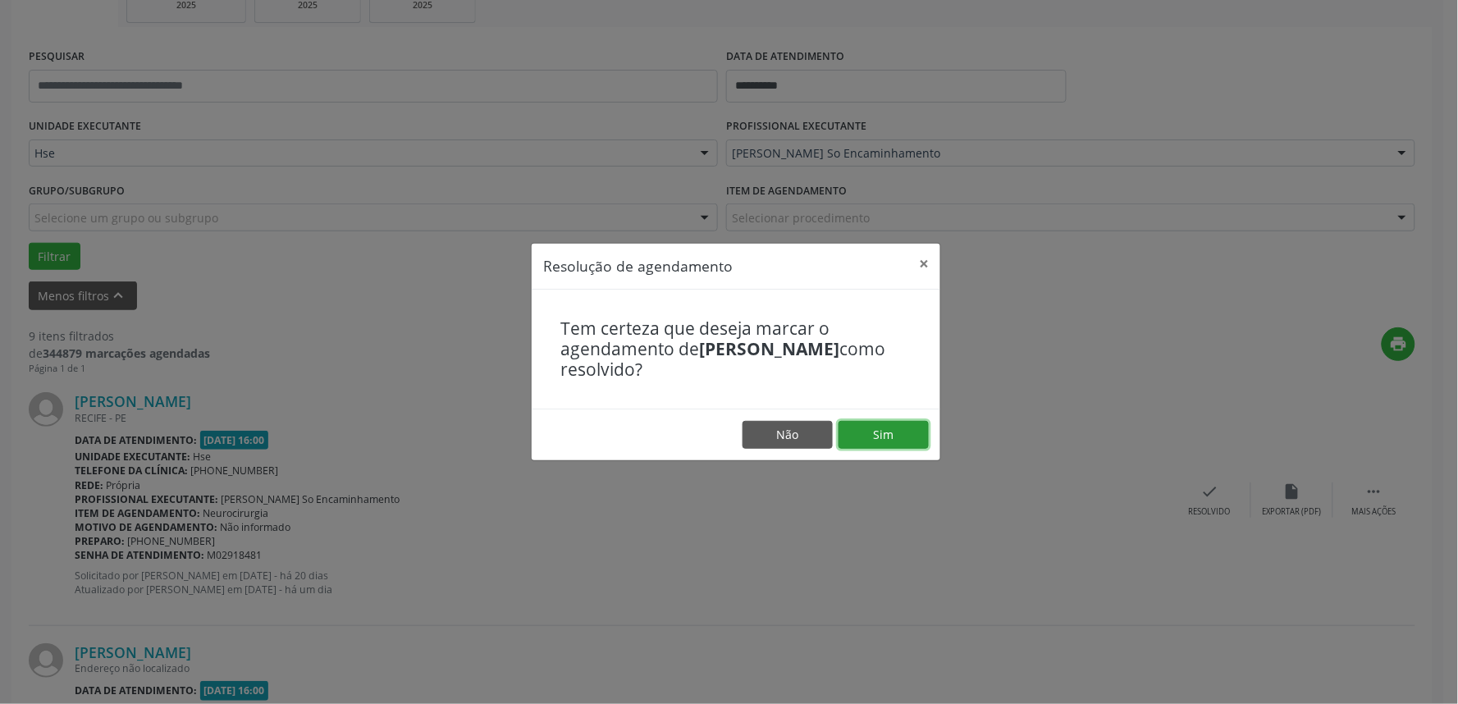
click at [897, 436] on button "Sim" at bounding box center [883, 435] width 90 height 28
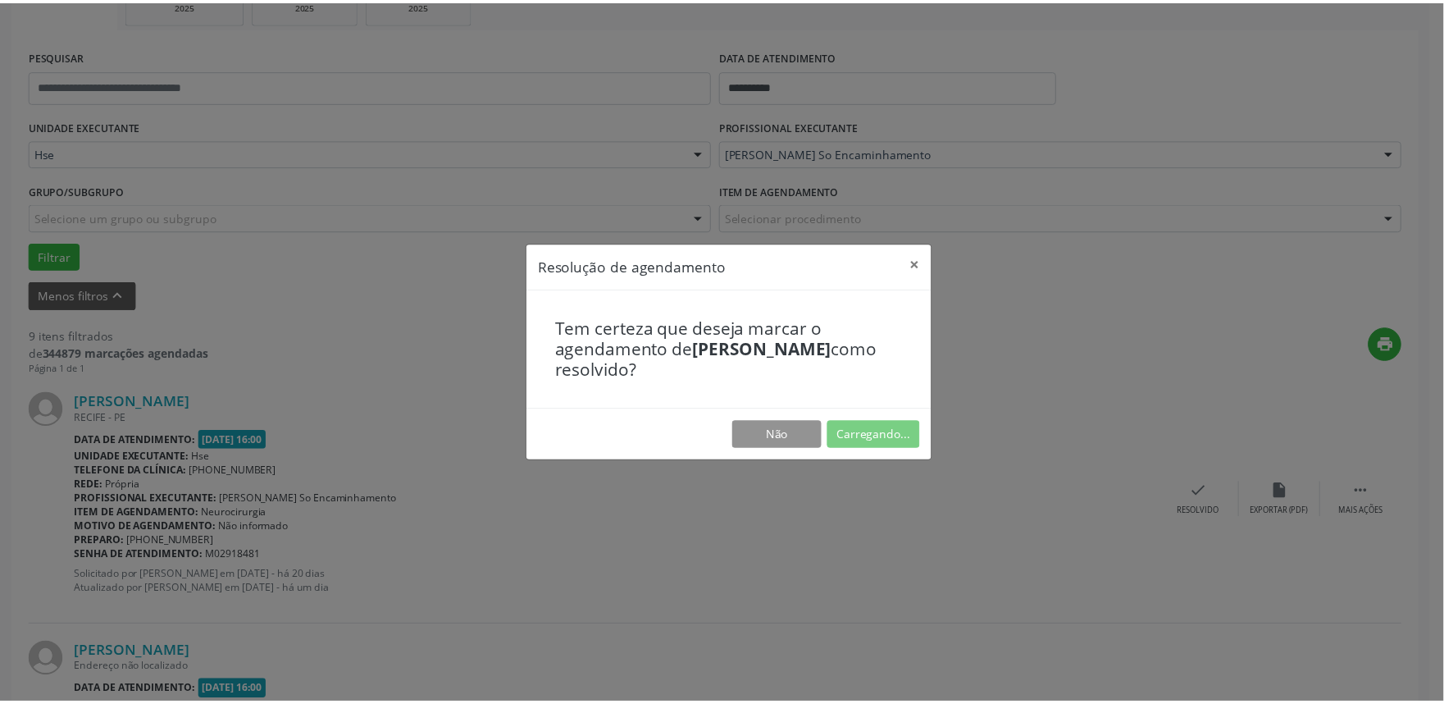
scroll to position [0, 0]
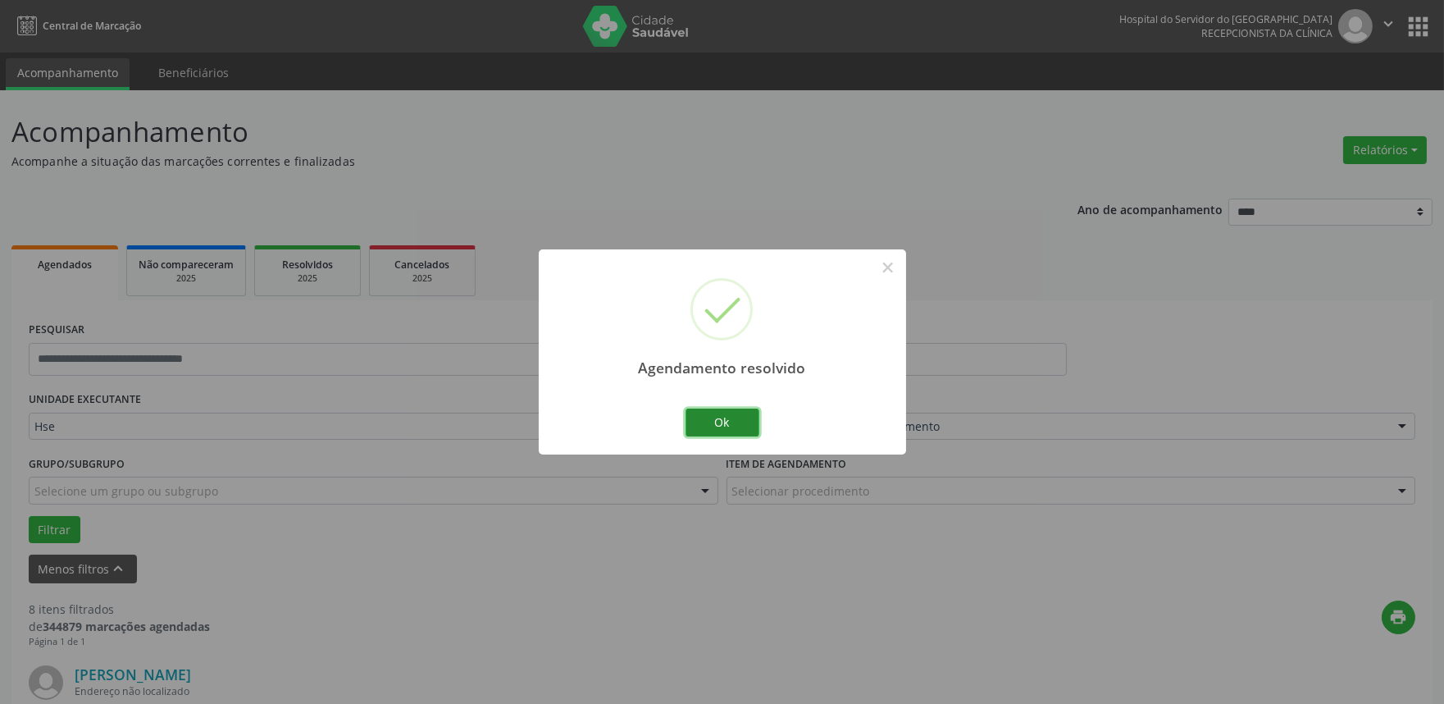
click at [722, 427] on button "Ok" at bounding box center [723, 422] width 74 height 28
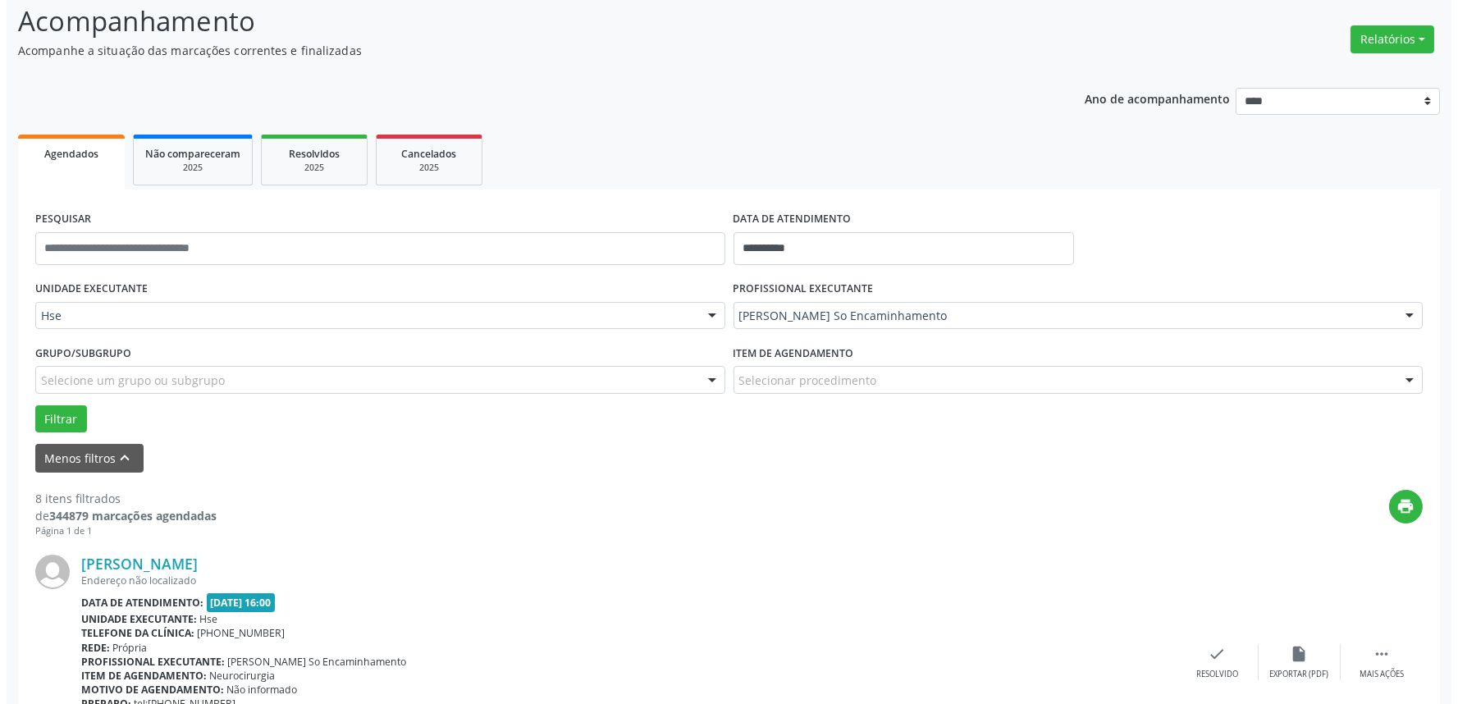
scroll to position [273, 0]
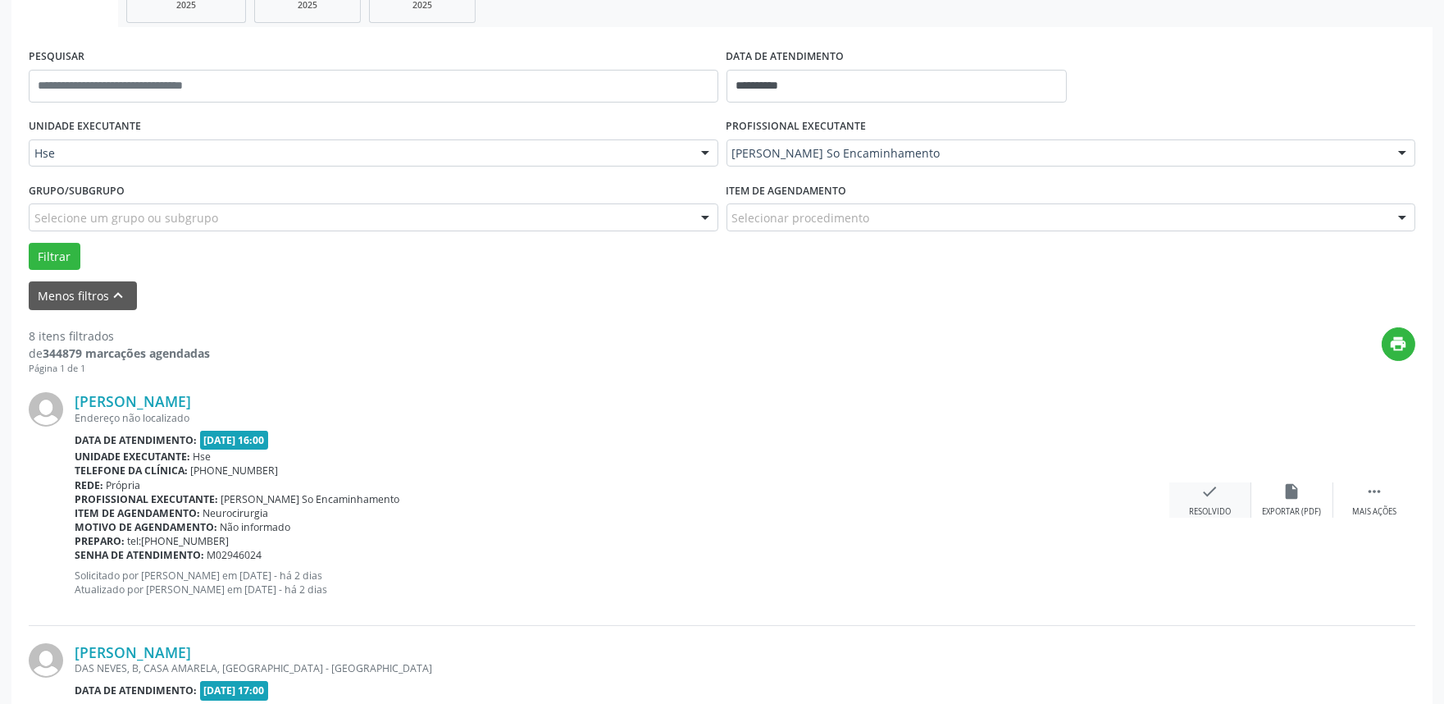
click at [1222, 500] on div "check Resolvido" at bounding box center [1211, 499] width 82 height 35
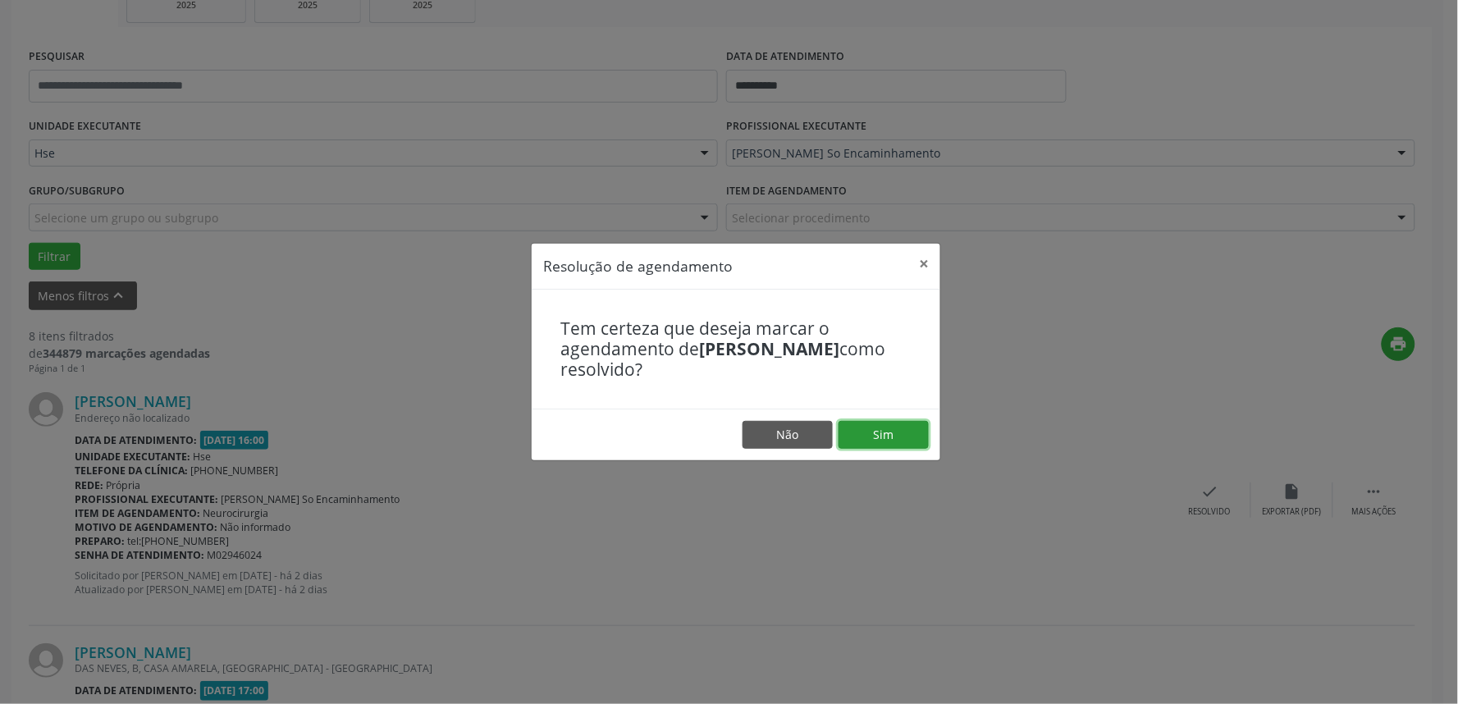
click at [887, 431] on button "Sim" at bounding box center [883, 435] width 90 height 28
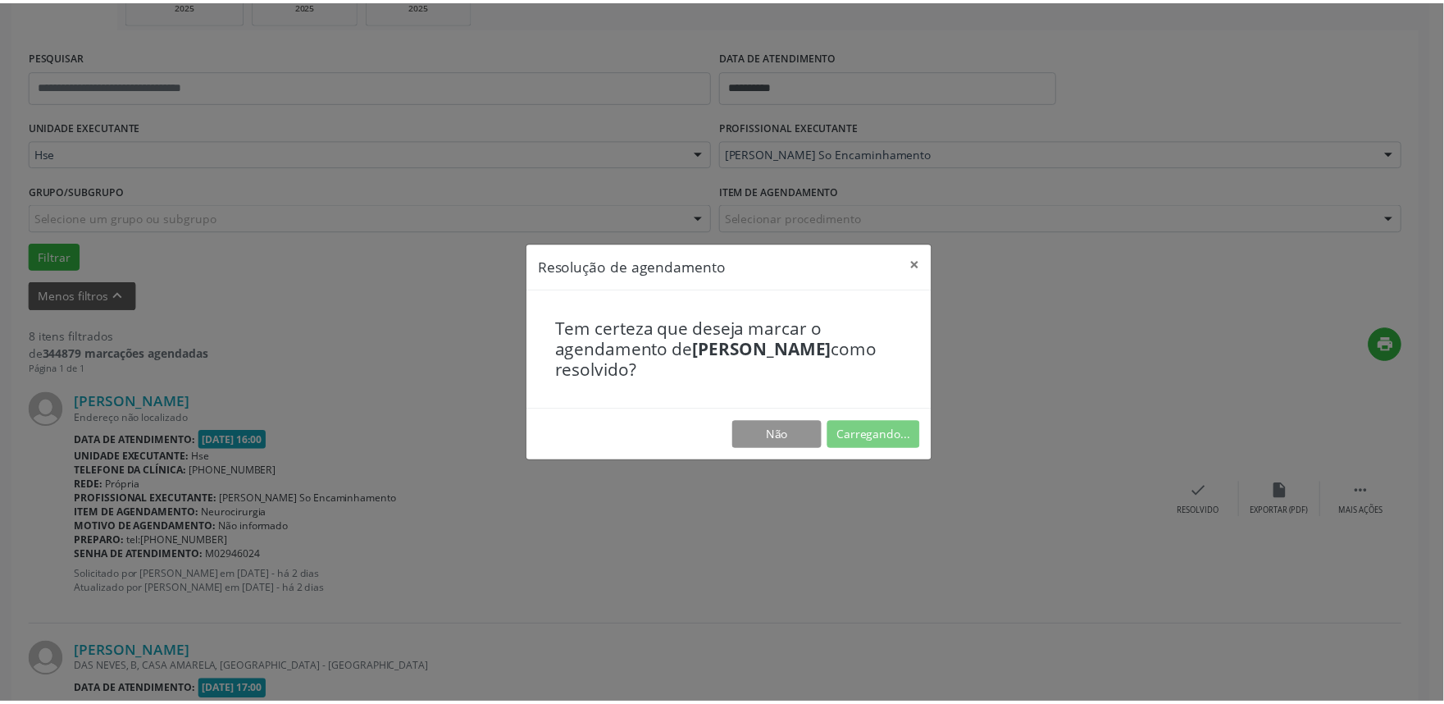
scroll to position [0, 0]
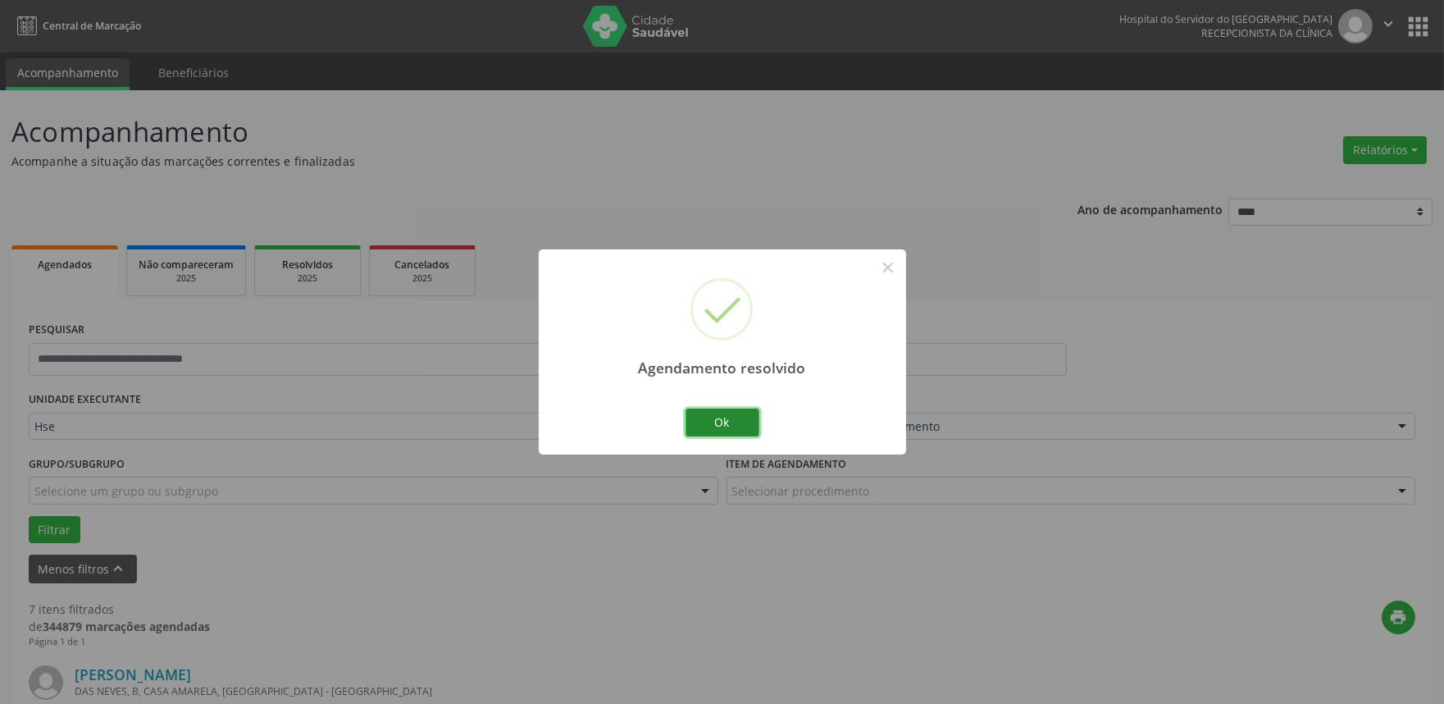
click at [730, 417] on button "Ok" at bounding box center [723, 422] width 74 height 28
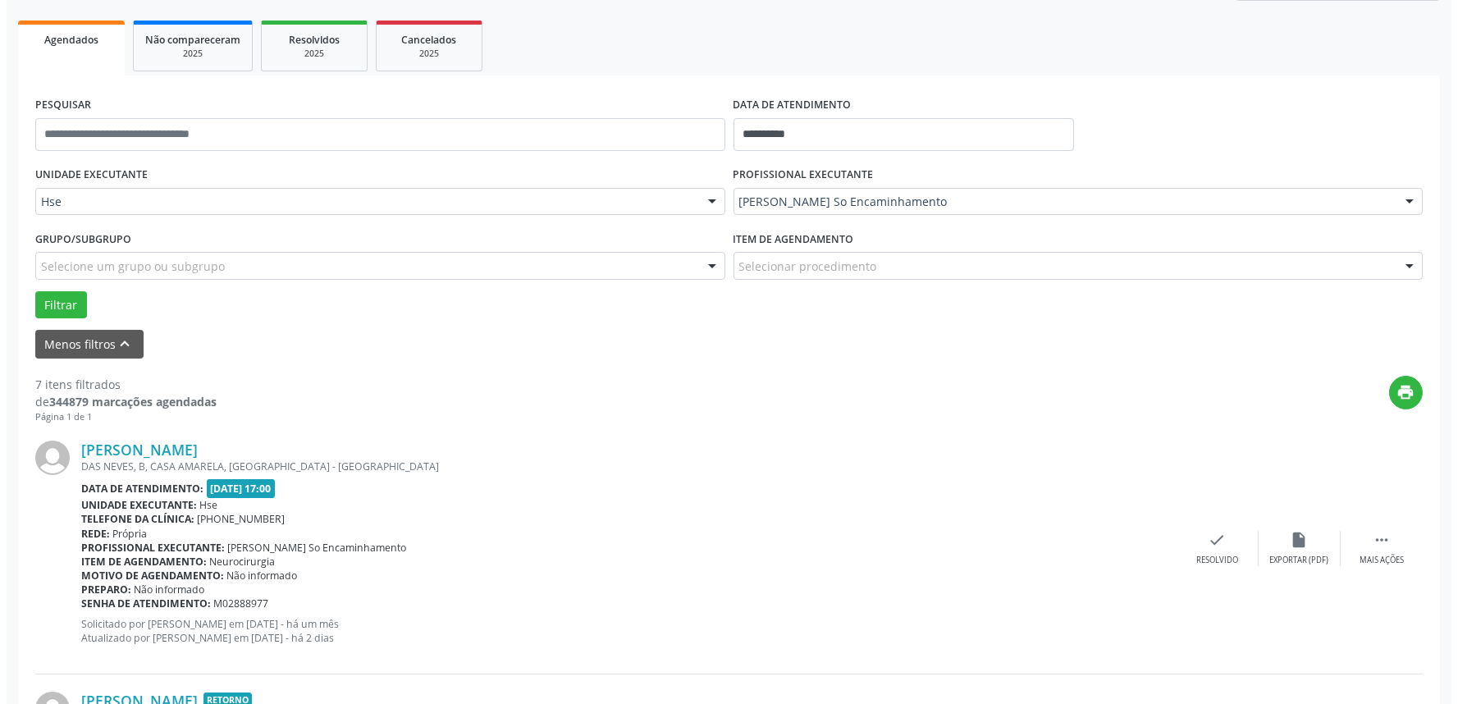
scroll to position [273, 0]
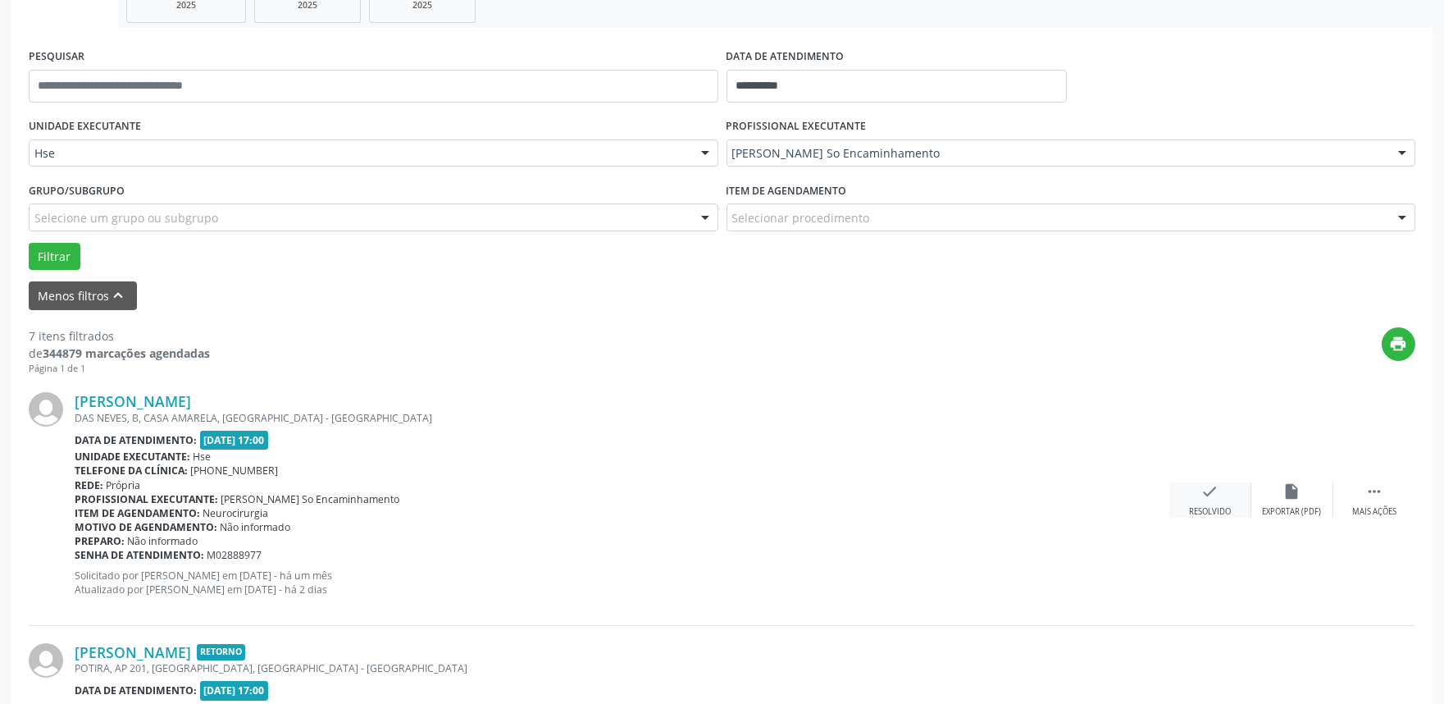
click at [1214, 495] on icon "check" at bounding box center [1211, 491] width 18 height 18
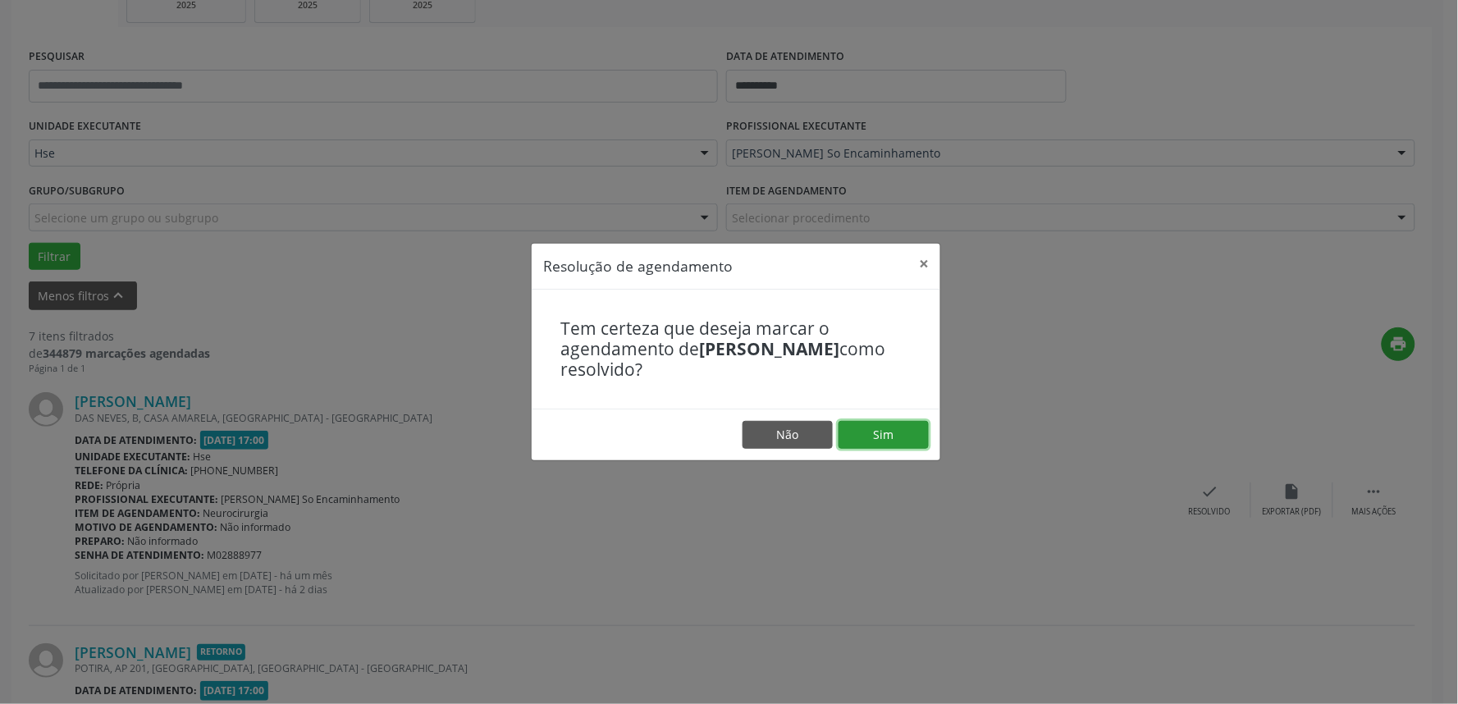
click at [867, 437] on button "Sim" at bounding box center [883, 435] width 90 height 28
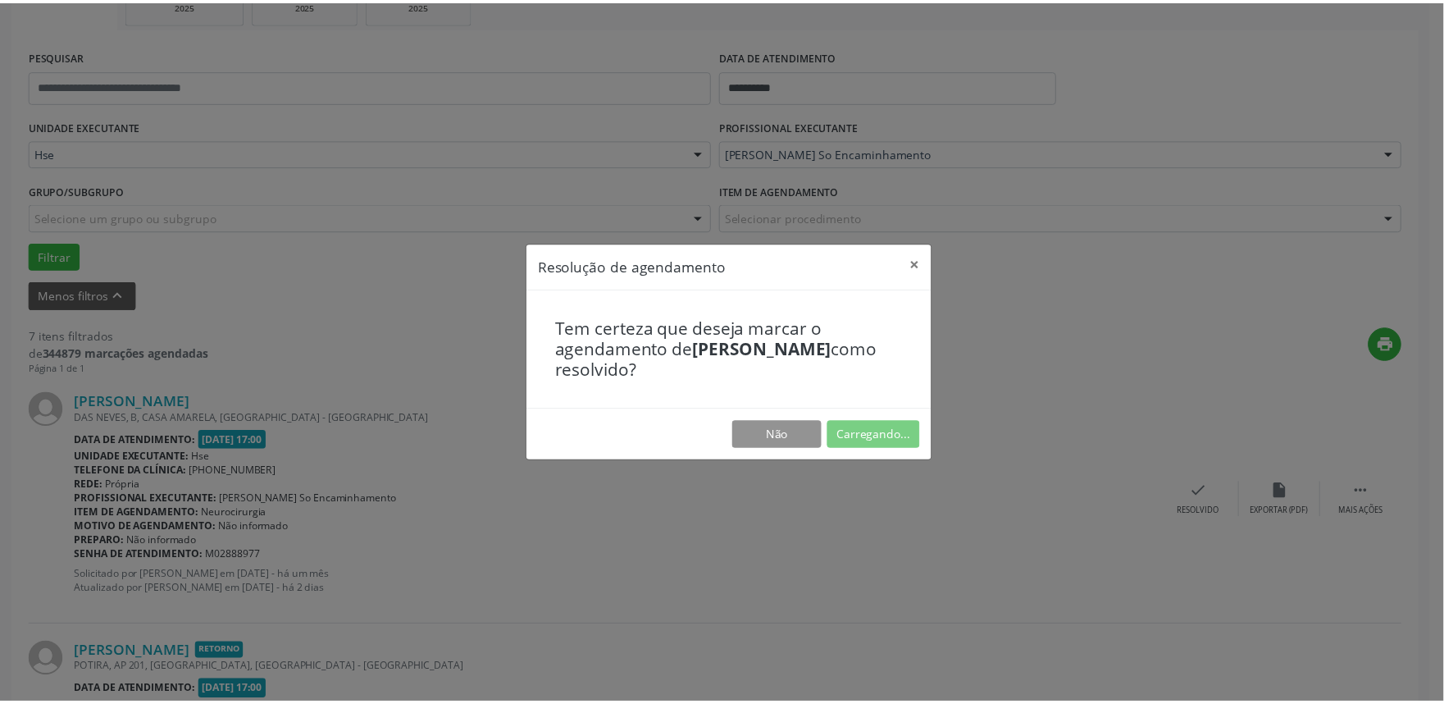
scroll to position [0, 0]
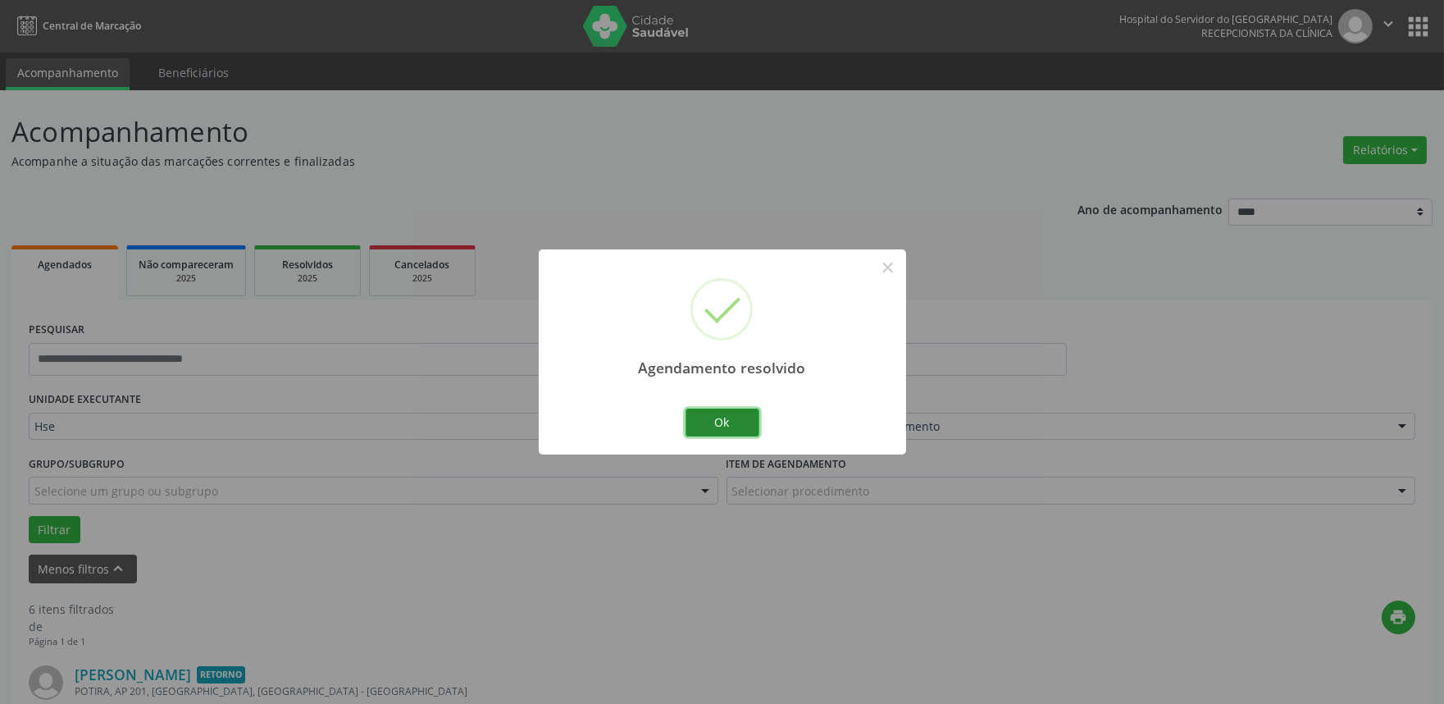
click at [732, 424] on button "Ok" at bounding box center [723, 422] width 74 height 28
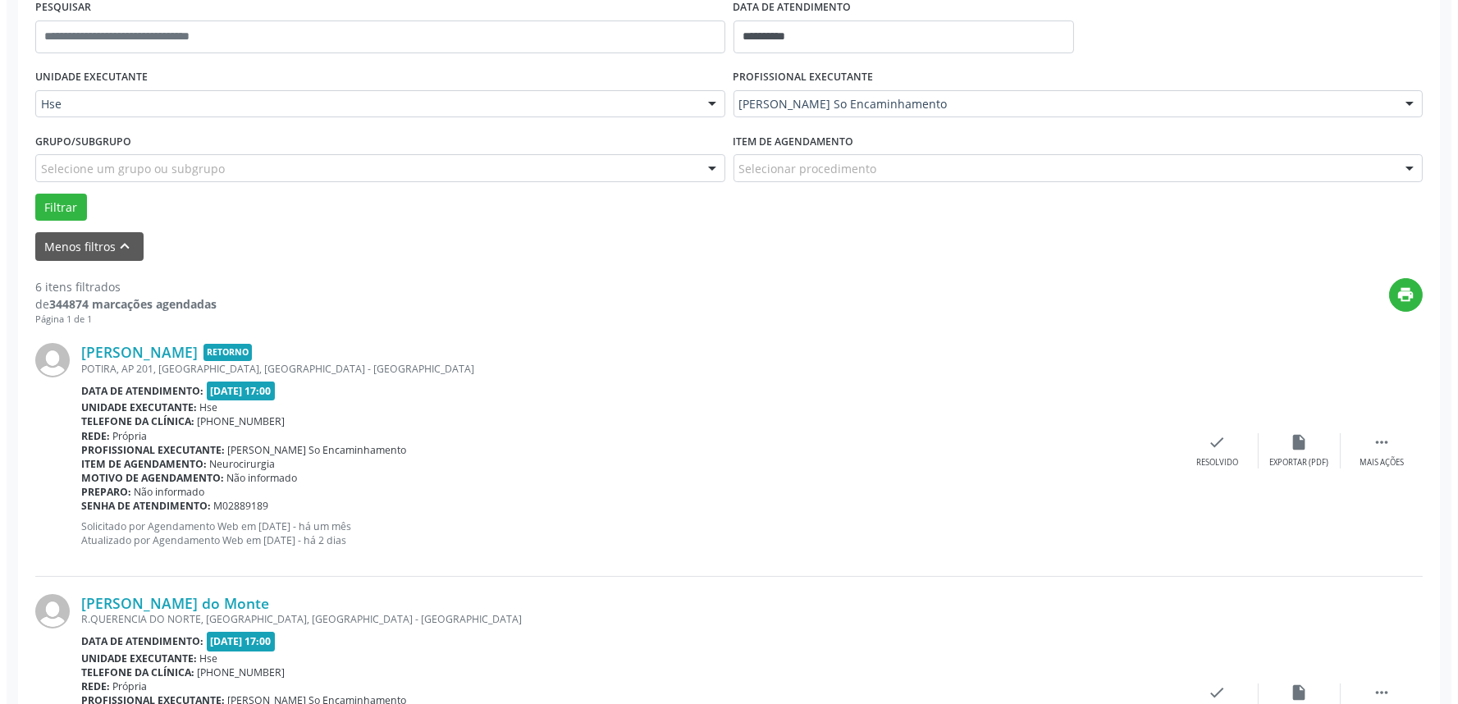
scroll to position [364, 0]
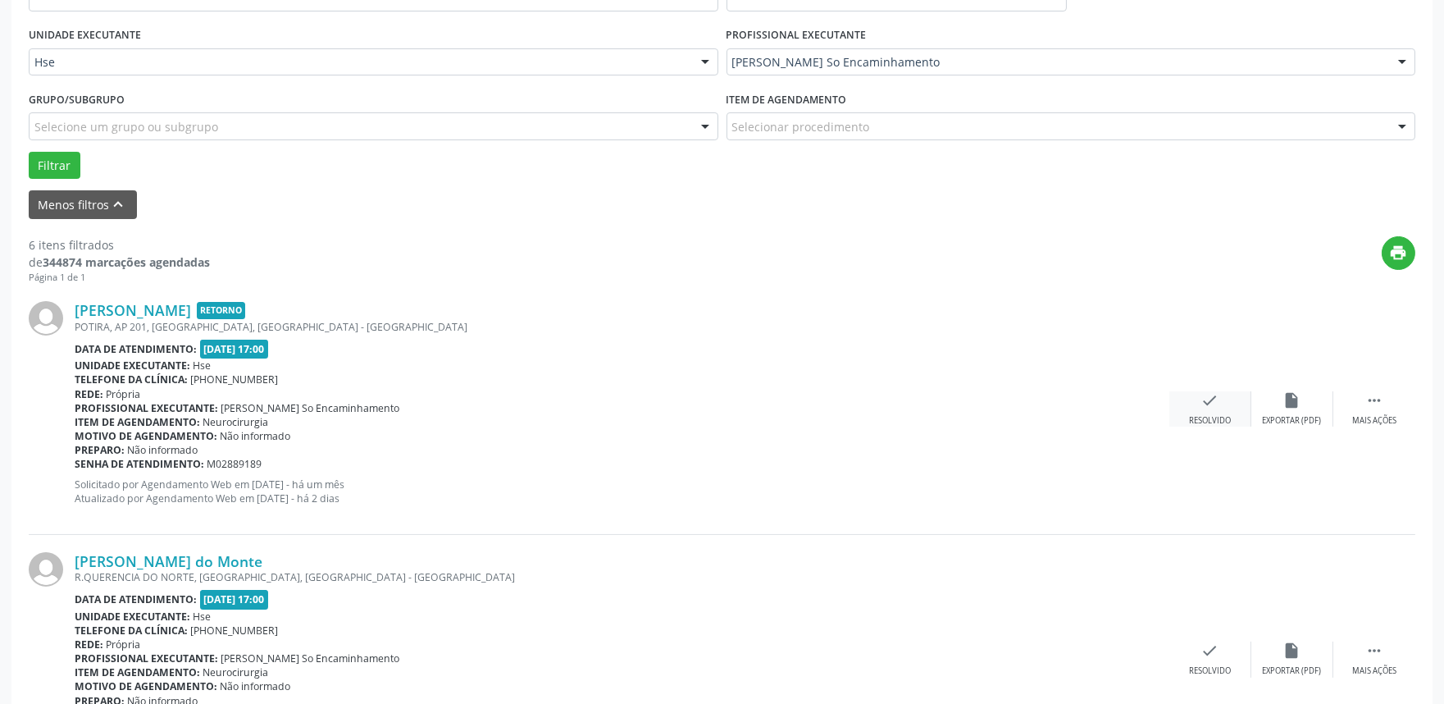
click at [1204, 413] on div "check Resolvido" at bounding box center [1211, 408] width 82 height 35
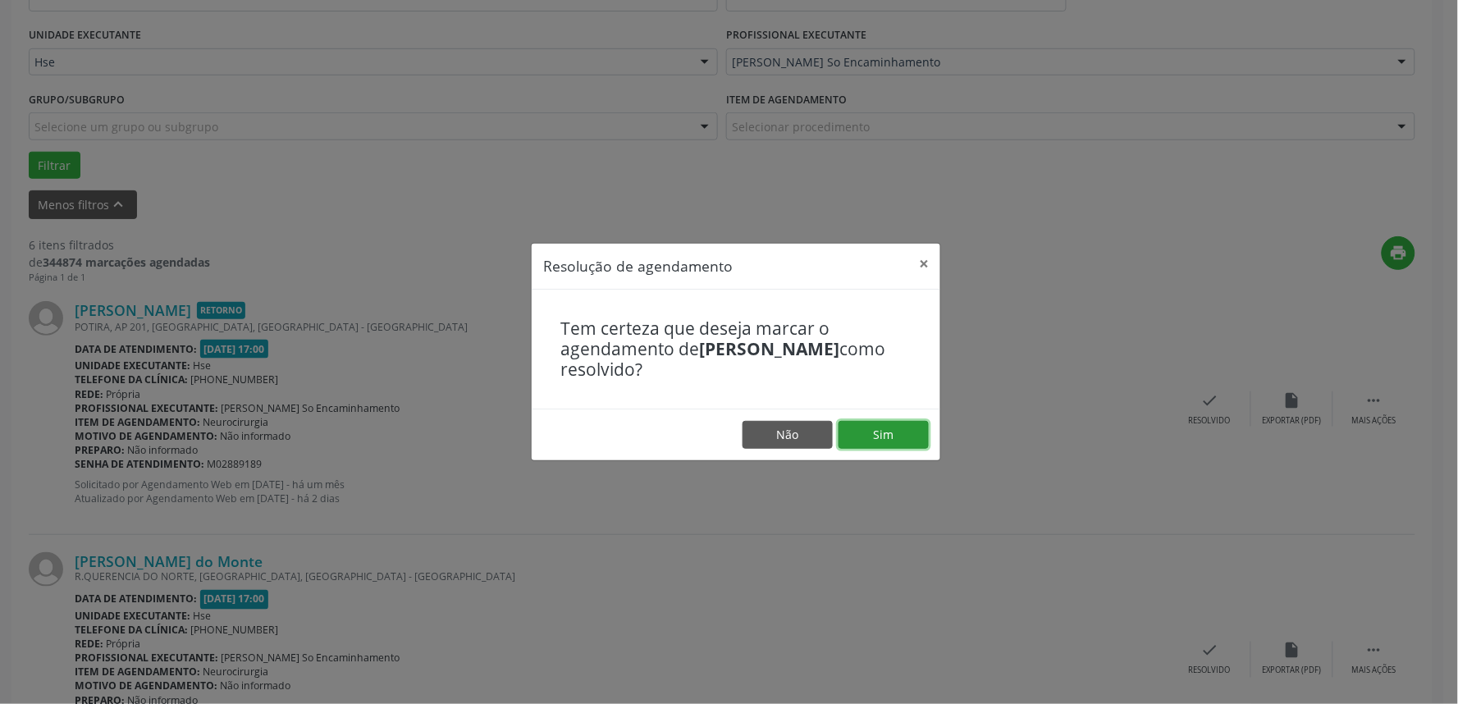
click at [883, 444] on button "Sim" at bounding box center [883, 435] width 90 height 28
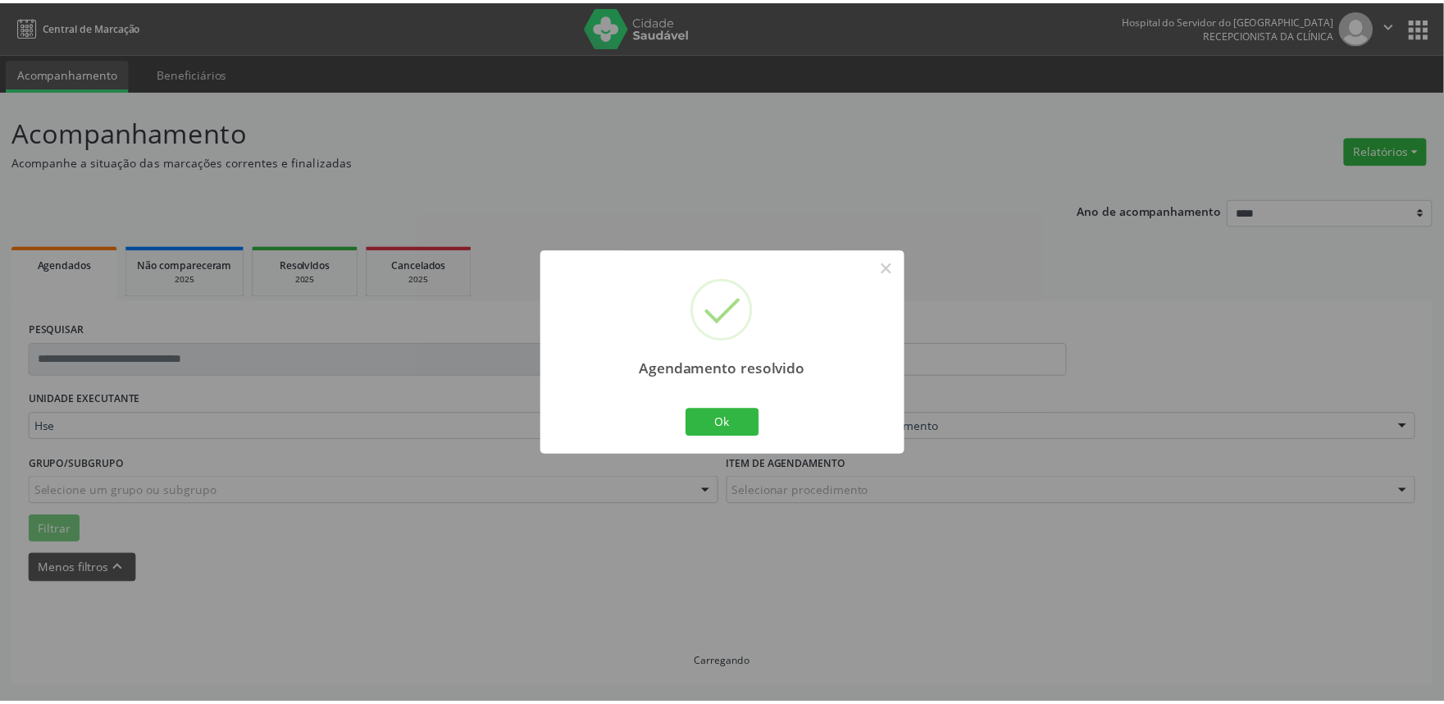
scroll to position [0, 0]
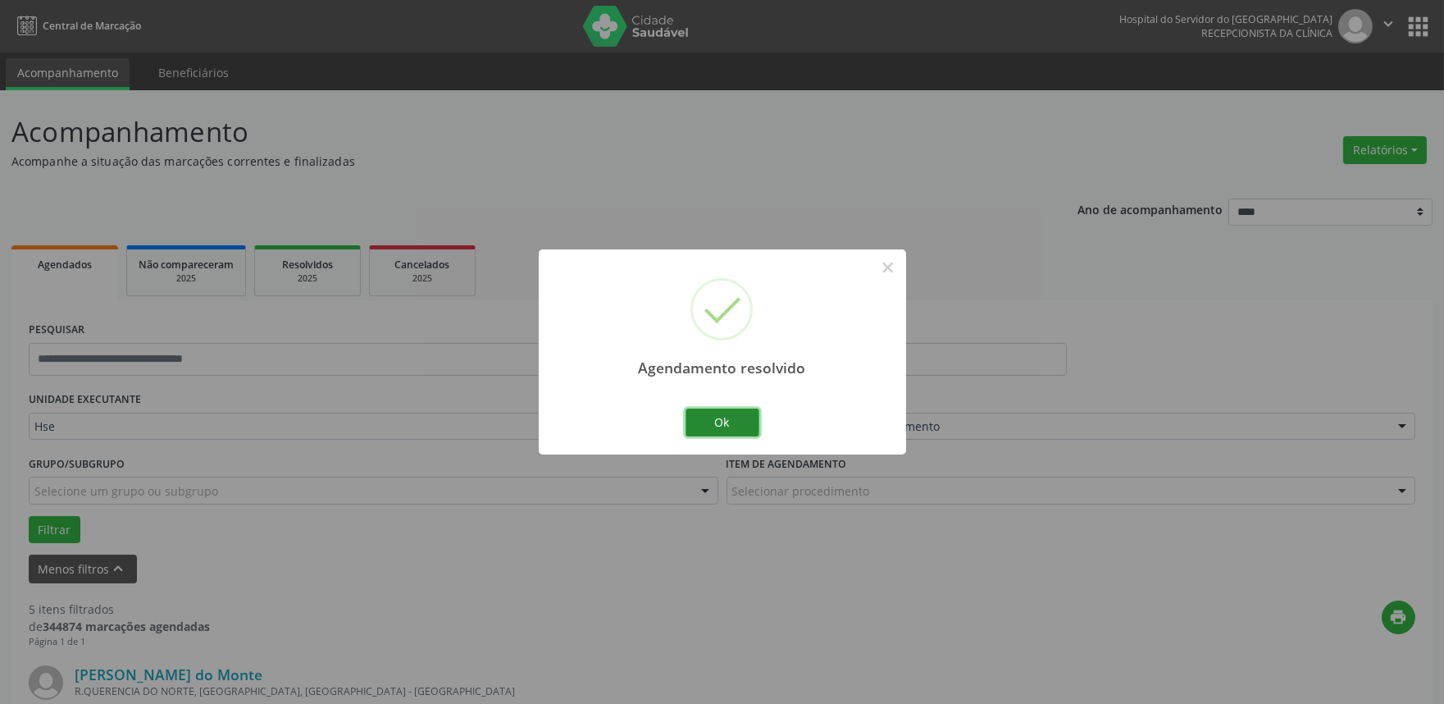
click at [726, 422] on button "Ok" at bounding box center [723, 422] width 74 height 28
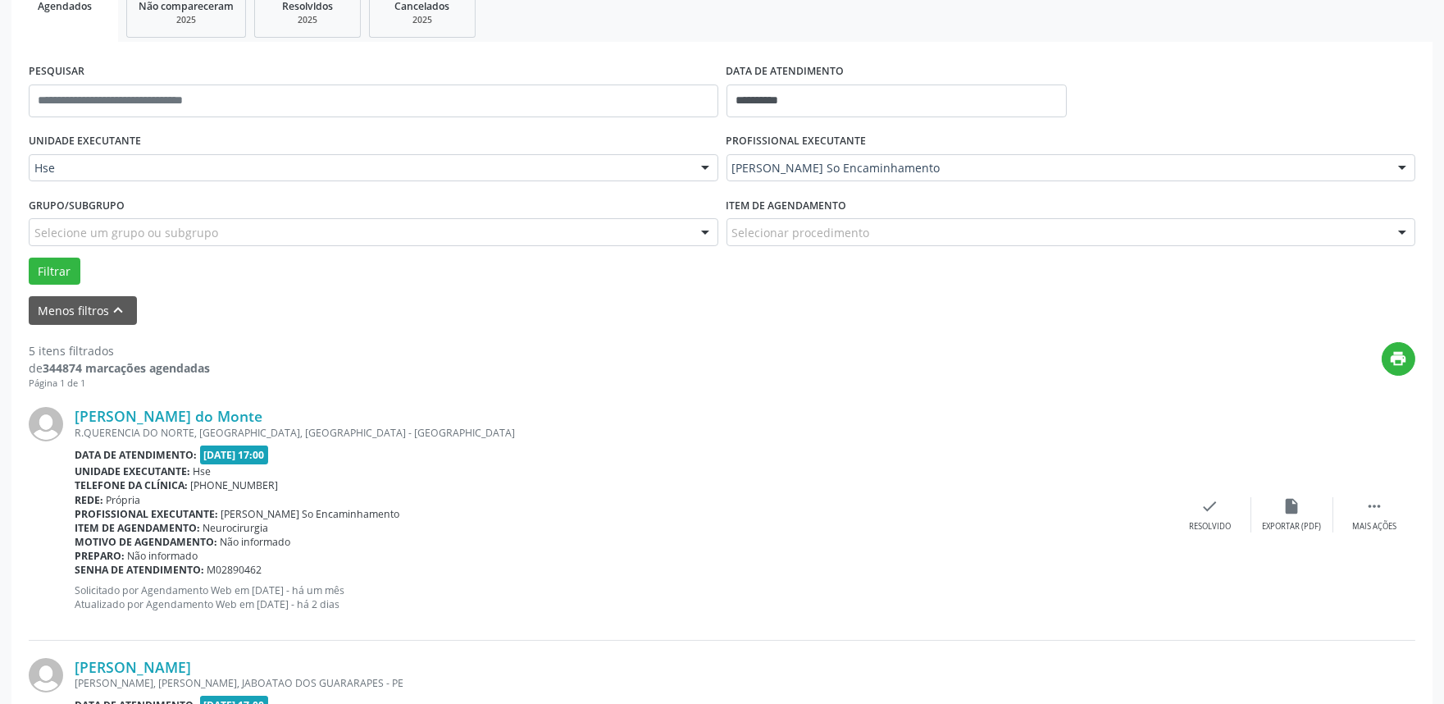
scroll to position [364, 0]
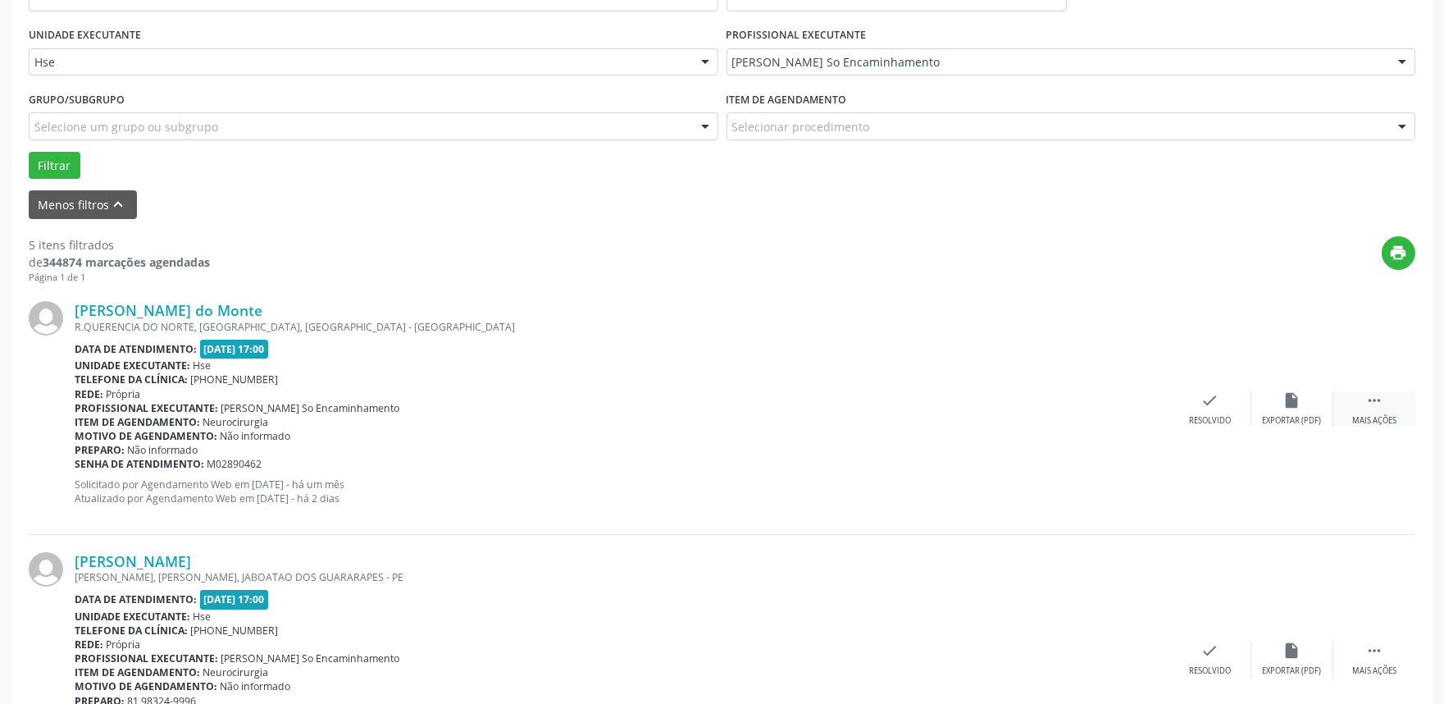
click at [1375, 399] on icon "" at bounding box center [1375, 400] width 18 height 18
click at [1303, 395] on div "alarm_off Não compareceu" at bounding box center [1293, 408] width 82 height 35
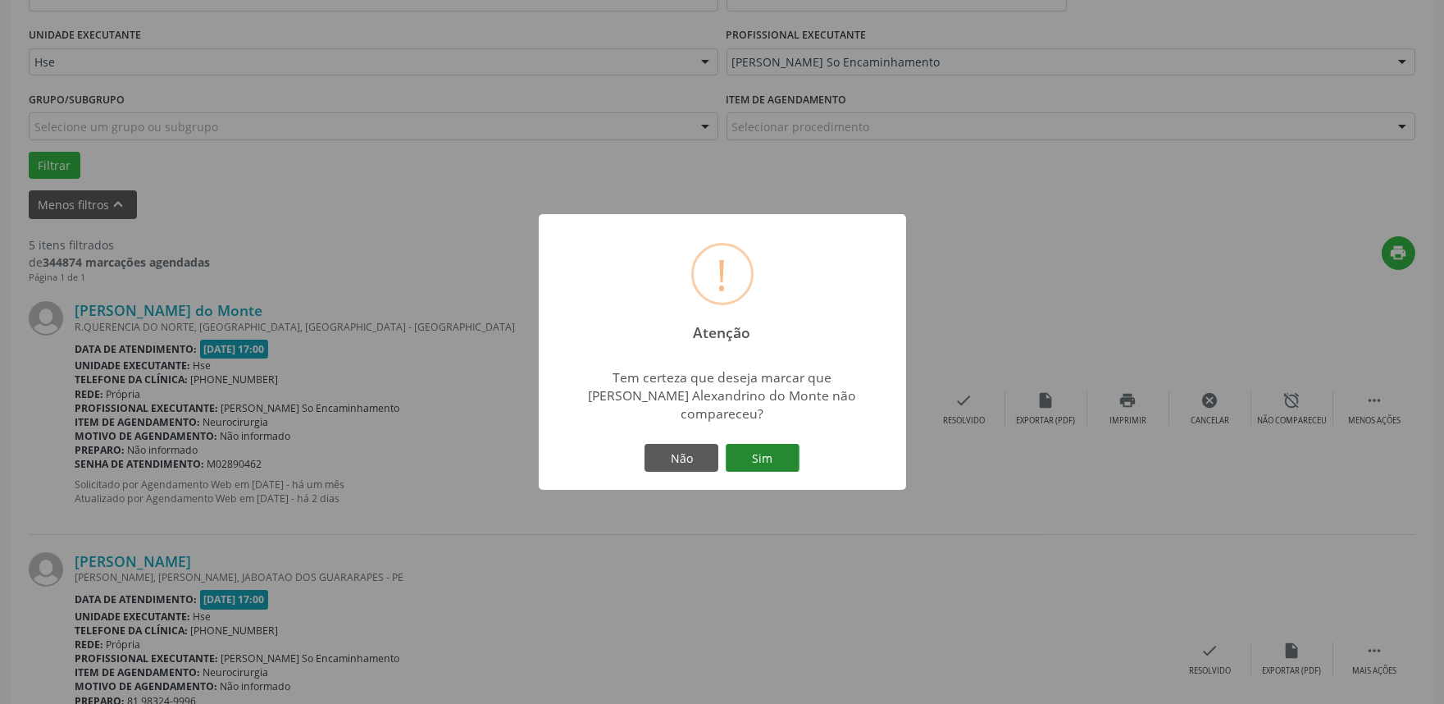
click at [774, 456] on button "Sim" at bounding box center [763, 458] width 74 height 28
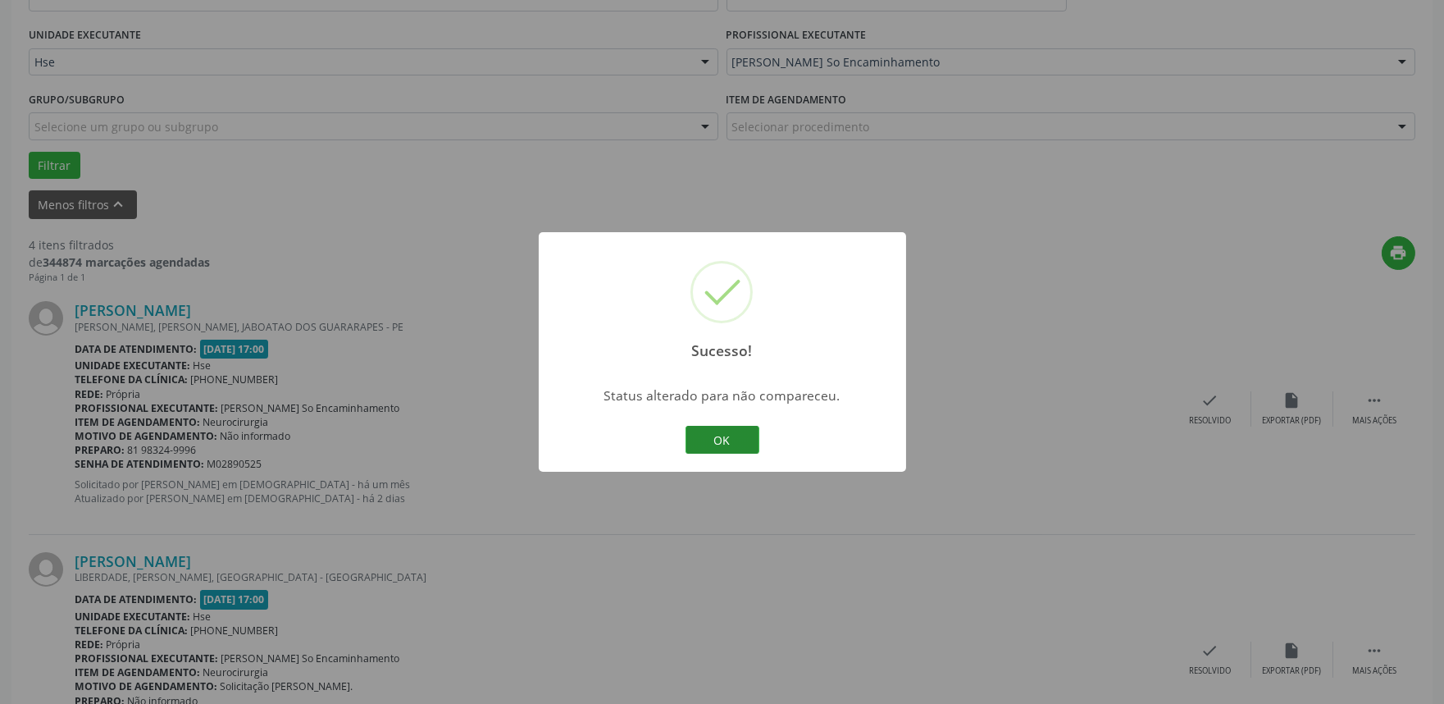
click at [720, 436] on button "OK" at bounding box center [723, 440] width 74 height 28
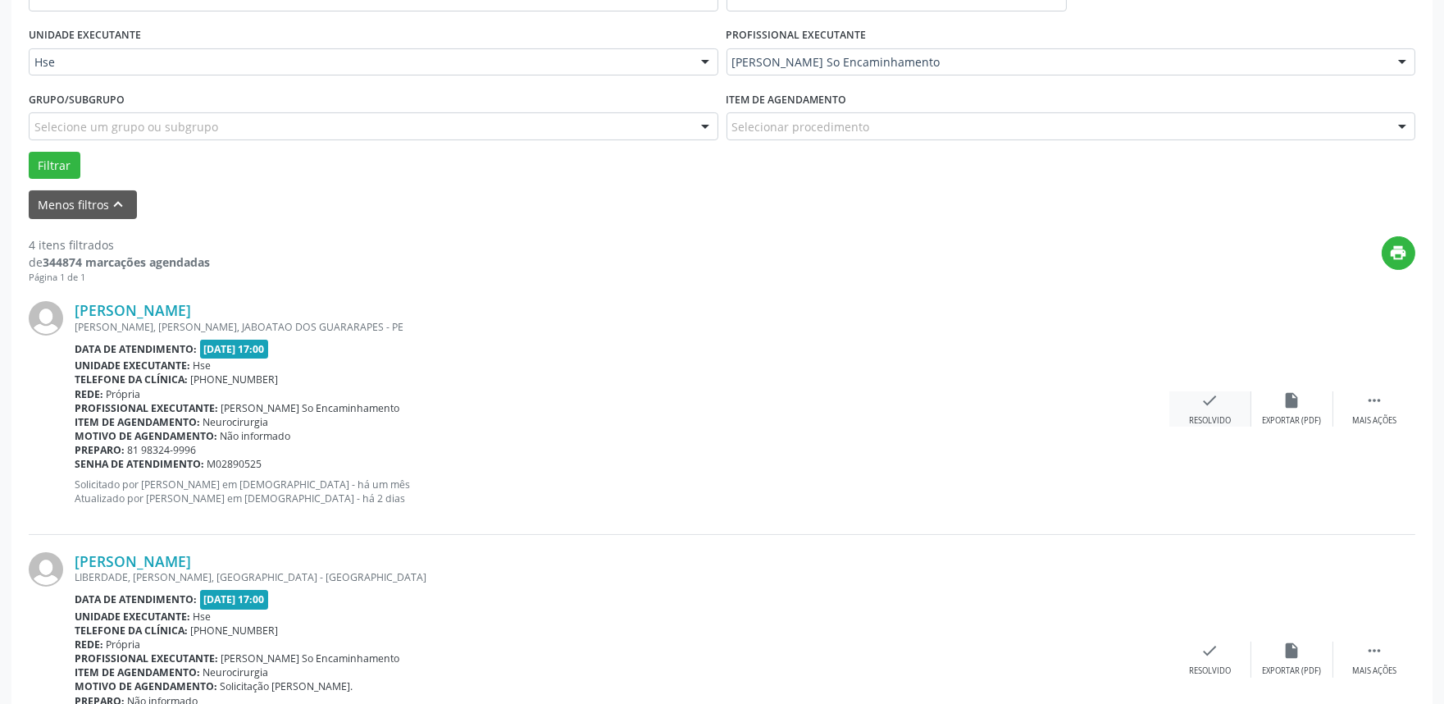
click at [1208, 405] on icon "check" at bounding box center [1211, 400] width 18 height 18
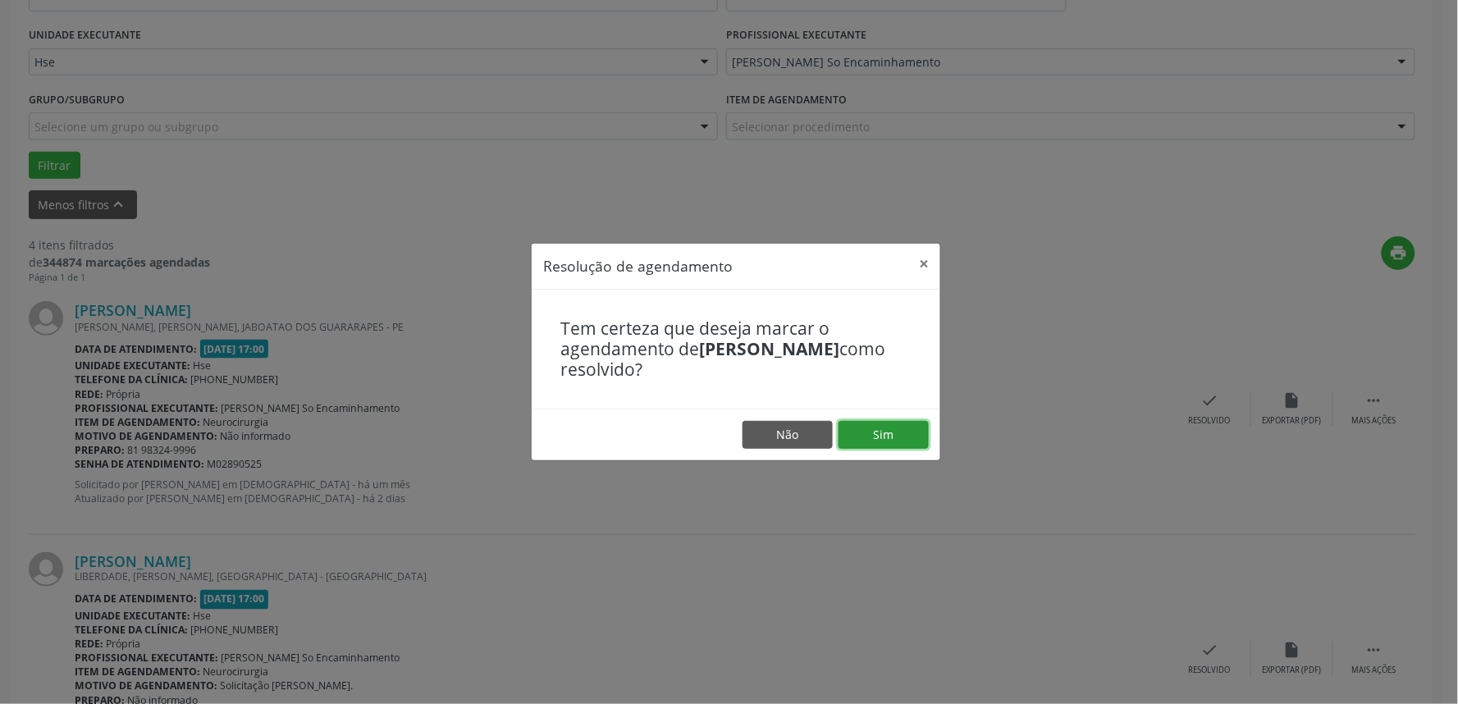
click at [867, 437] on button "Sim" at bounding box center [883, 435] width 90 height 28
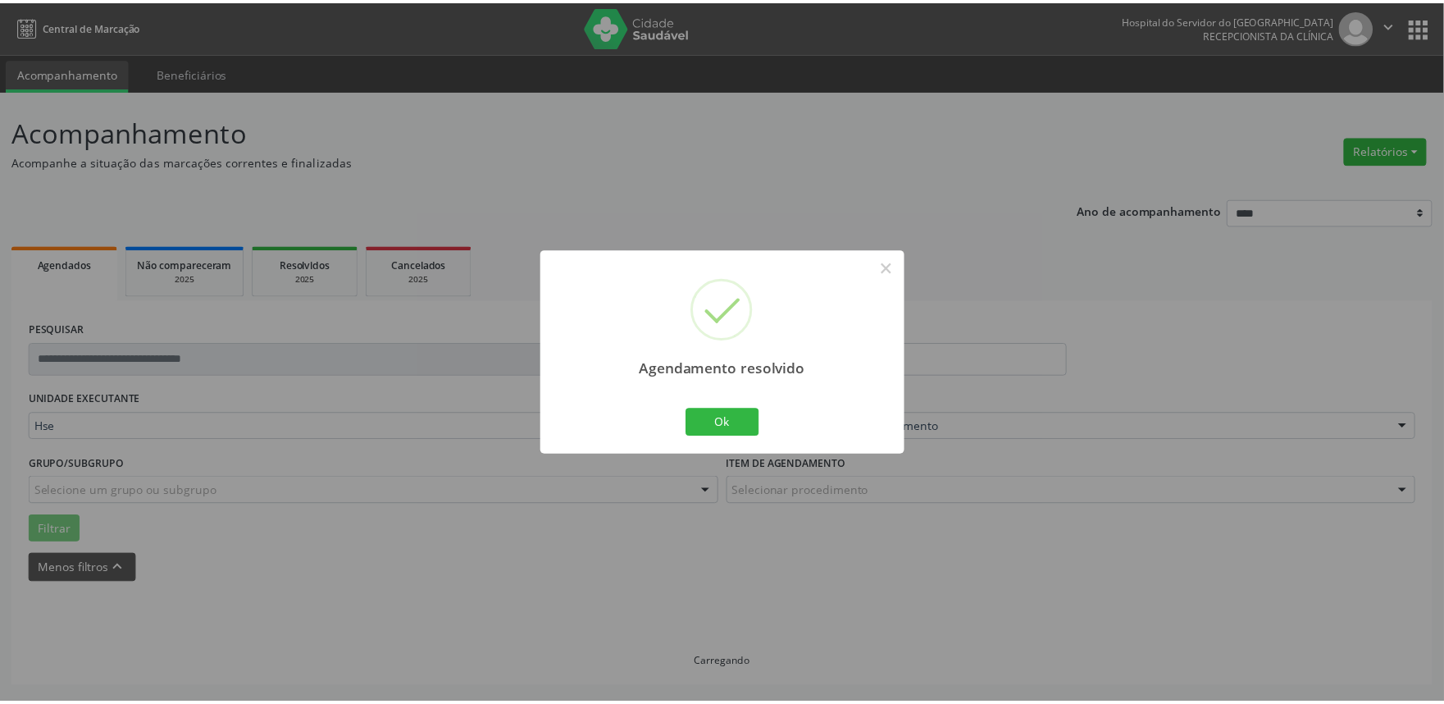
scroll to position [0, 0]
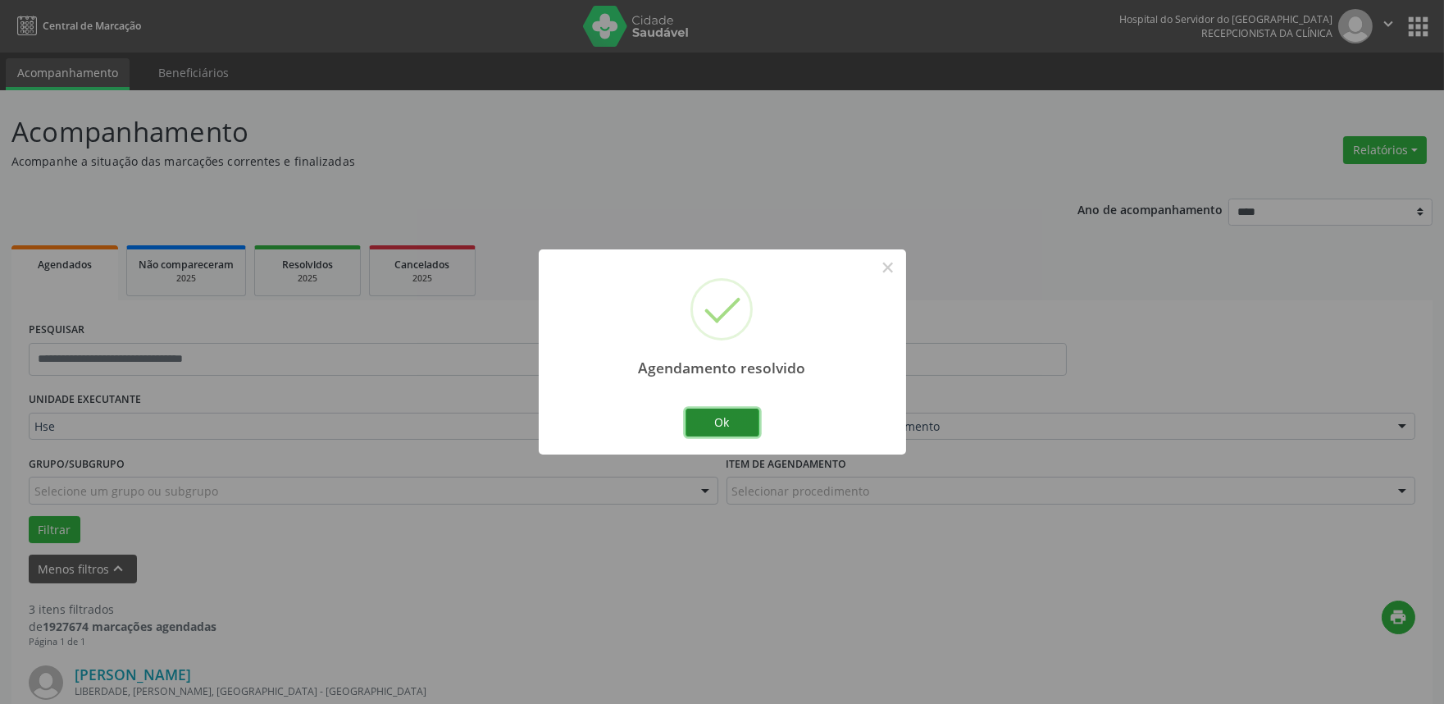
click at [717, 418] on button "Ok" at bounding box center [723, 422] width 74 height 28
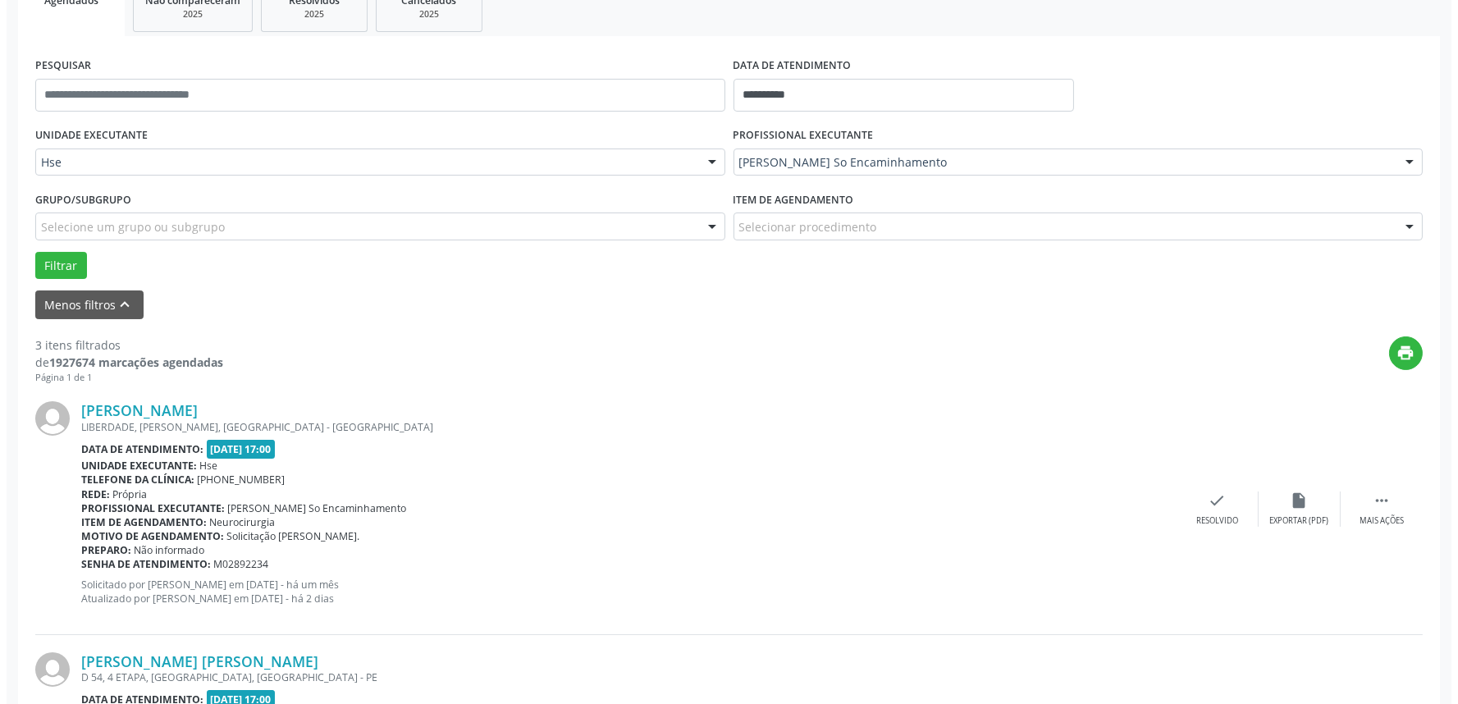
scroll to position [364, 0]
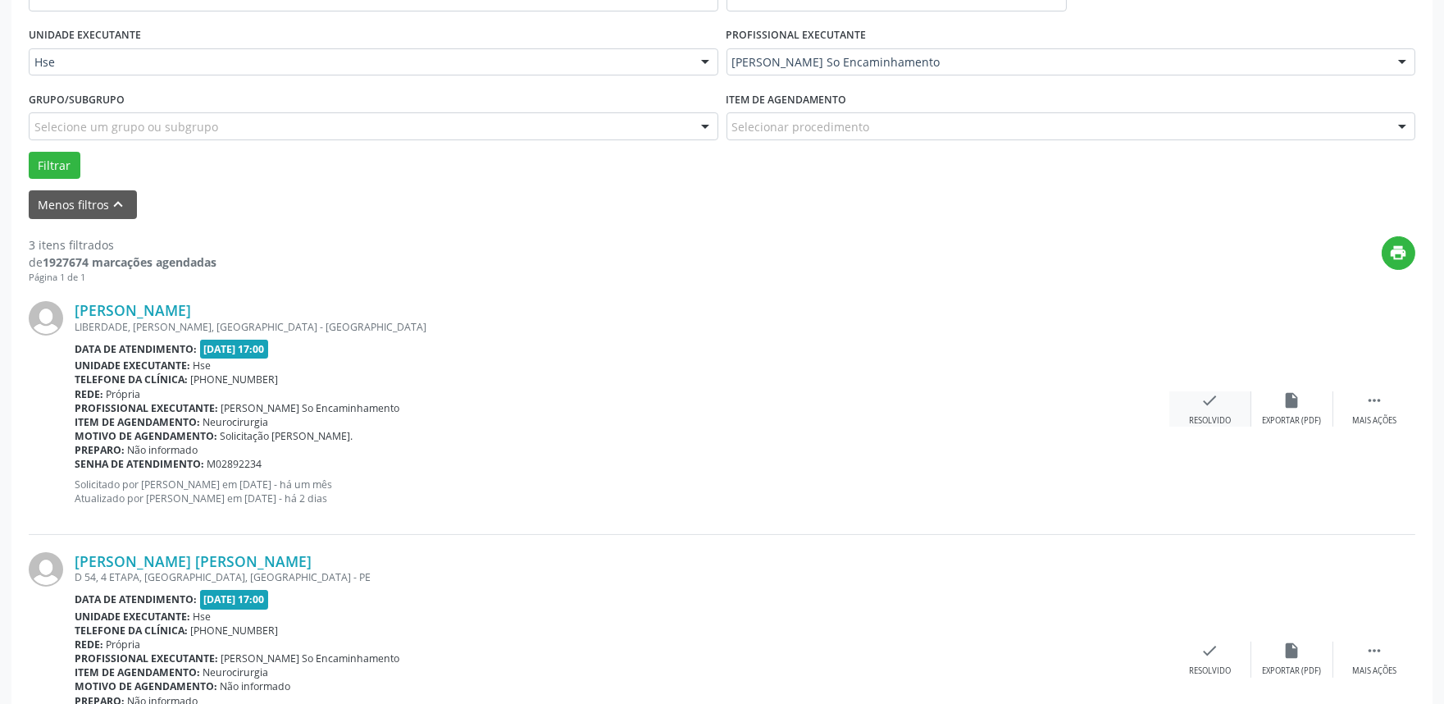
click at [1196, 410] on div "check Resolvido" at bounding box center [1211, 408] width 82 height 35
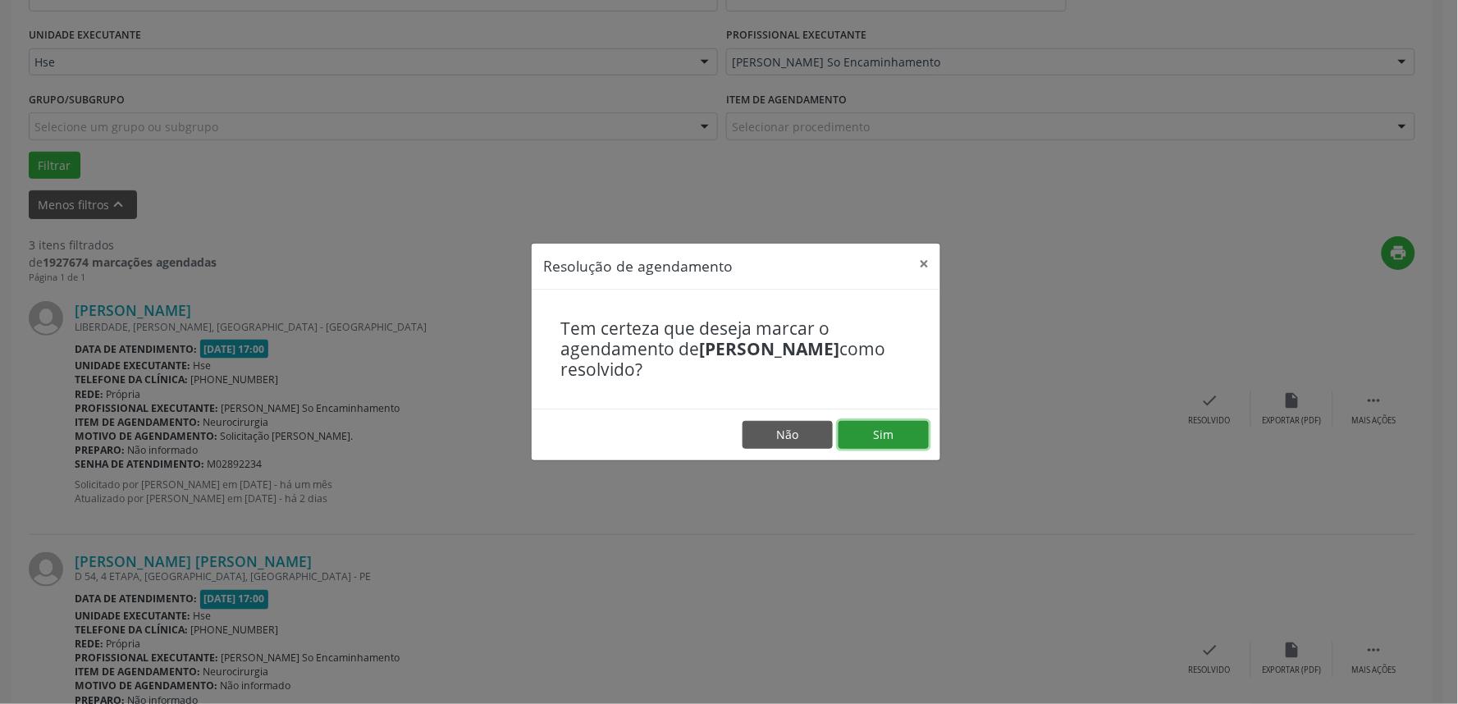
click at [889, 439] on button "Sim" at bounding box center [883, 435] width 90 height 28
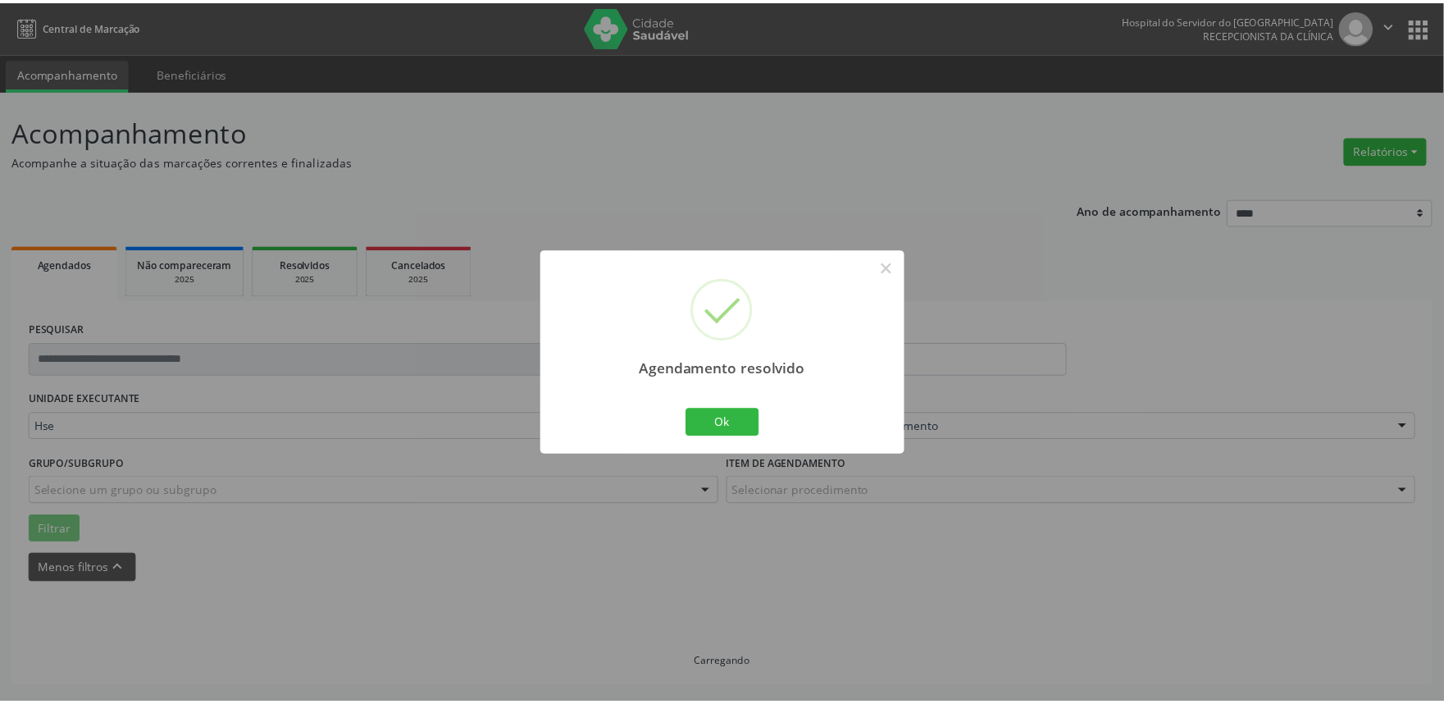
scroll to position [0, 0]
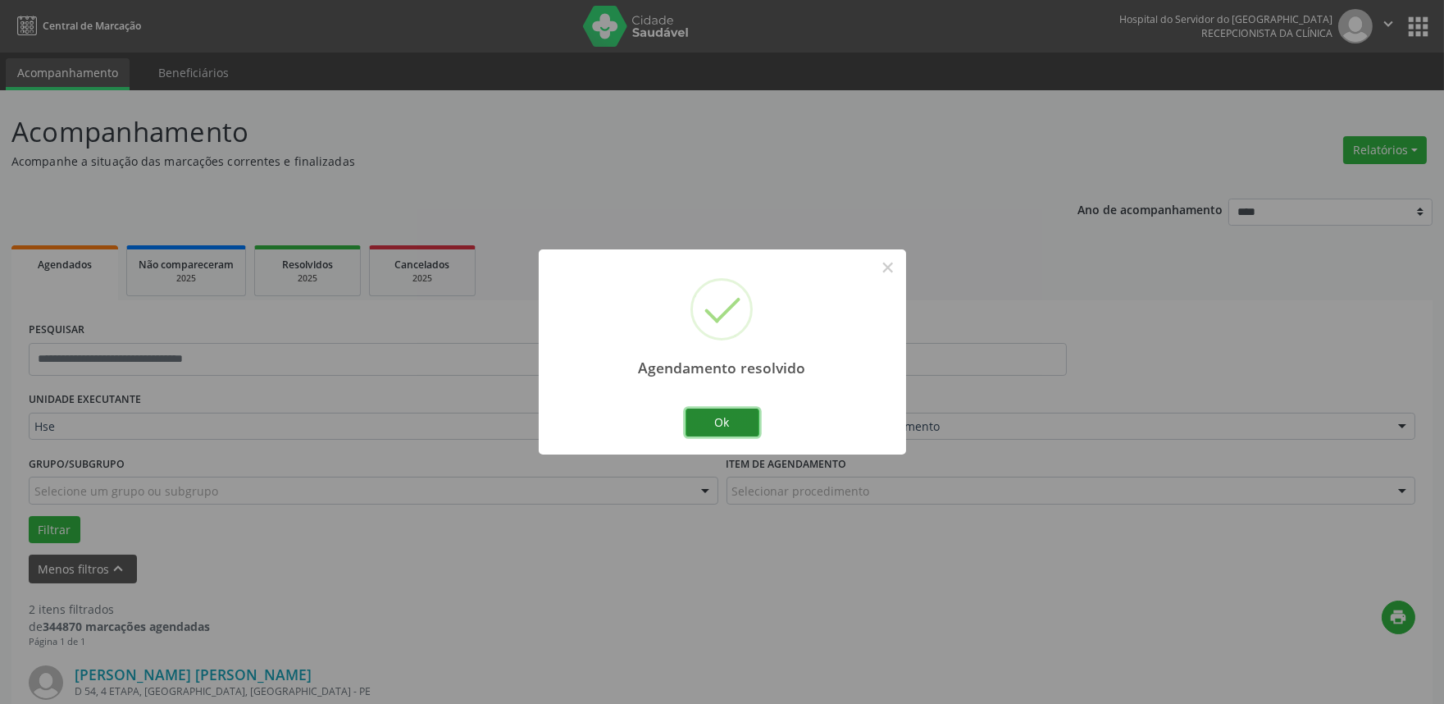
click at [723, 419] on button "Ok" at bounding box center [723, 422] width 74 height 28
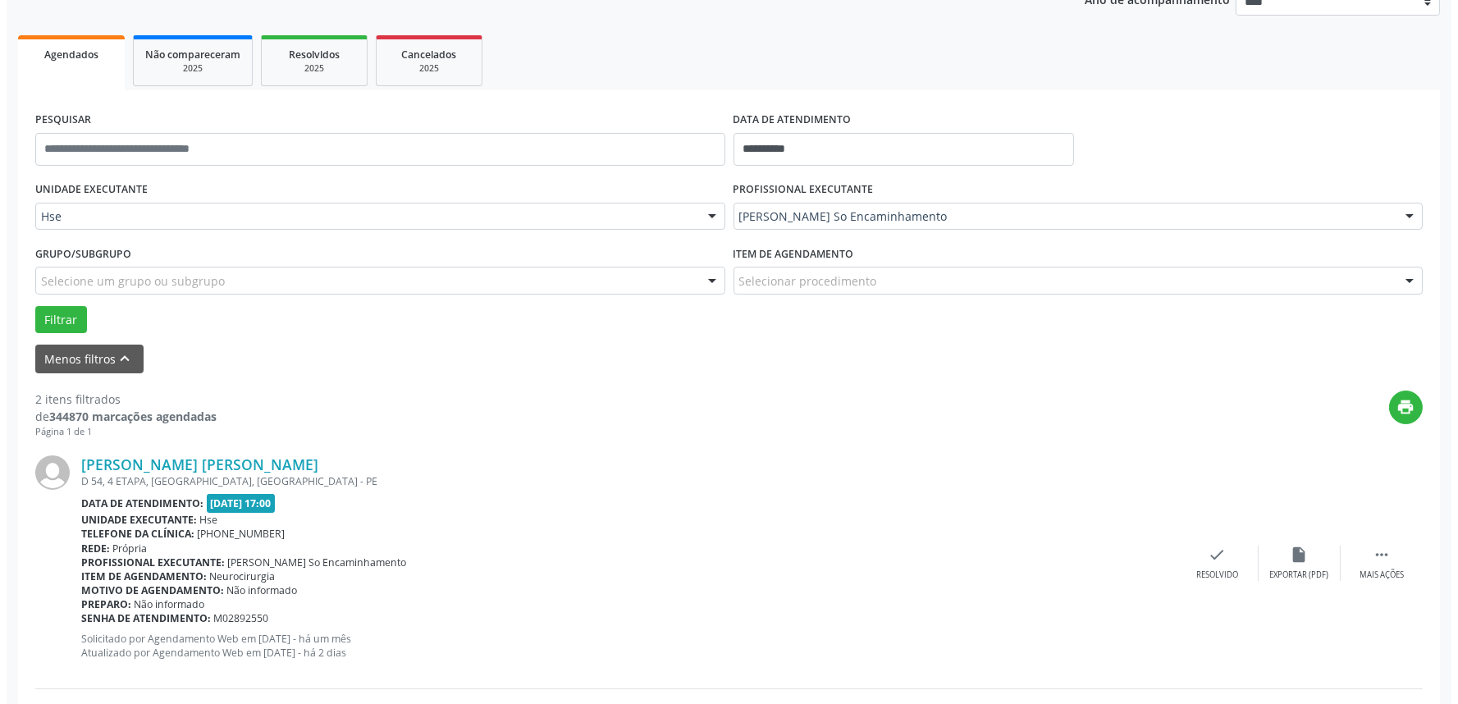
scroll to position [273, 0]
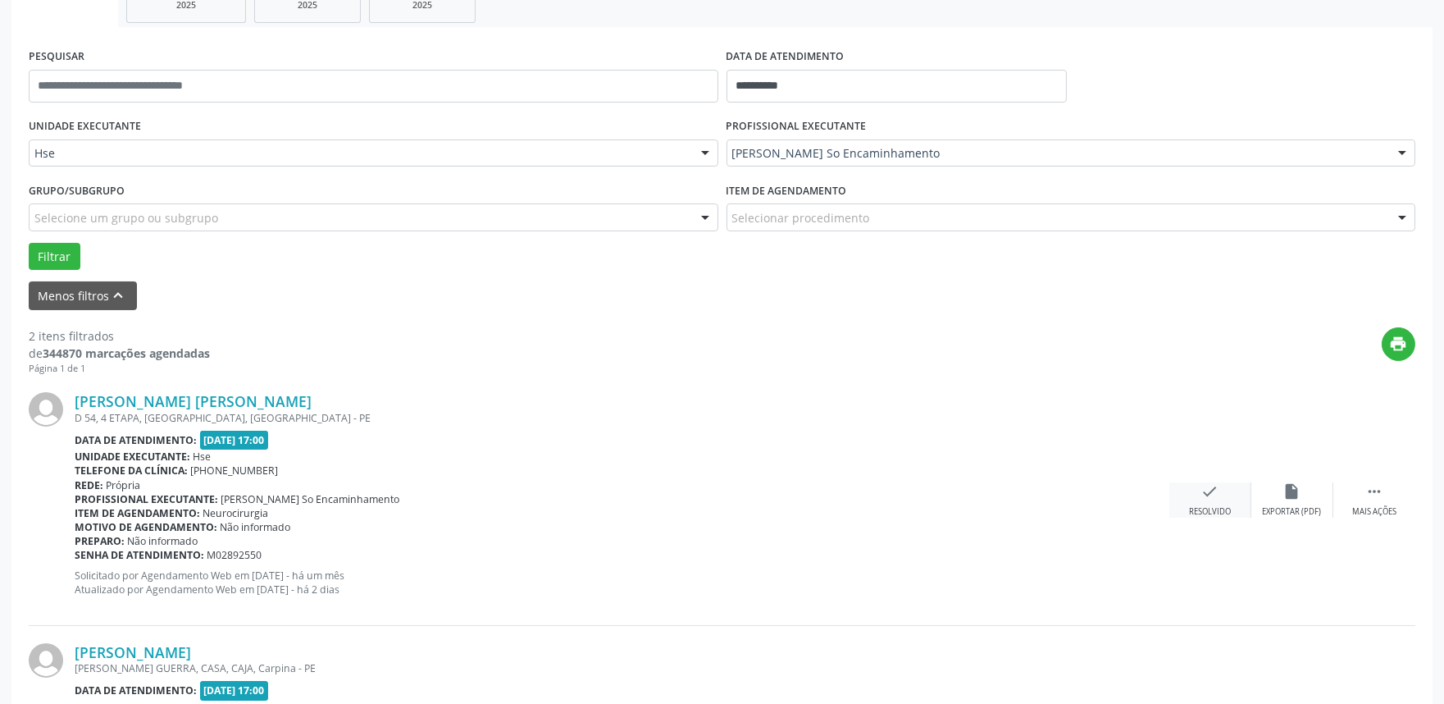
click at [1208, 493] on icon "check" at bounding box center [1211, 491] width 18 height 18
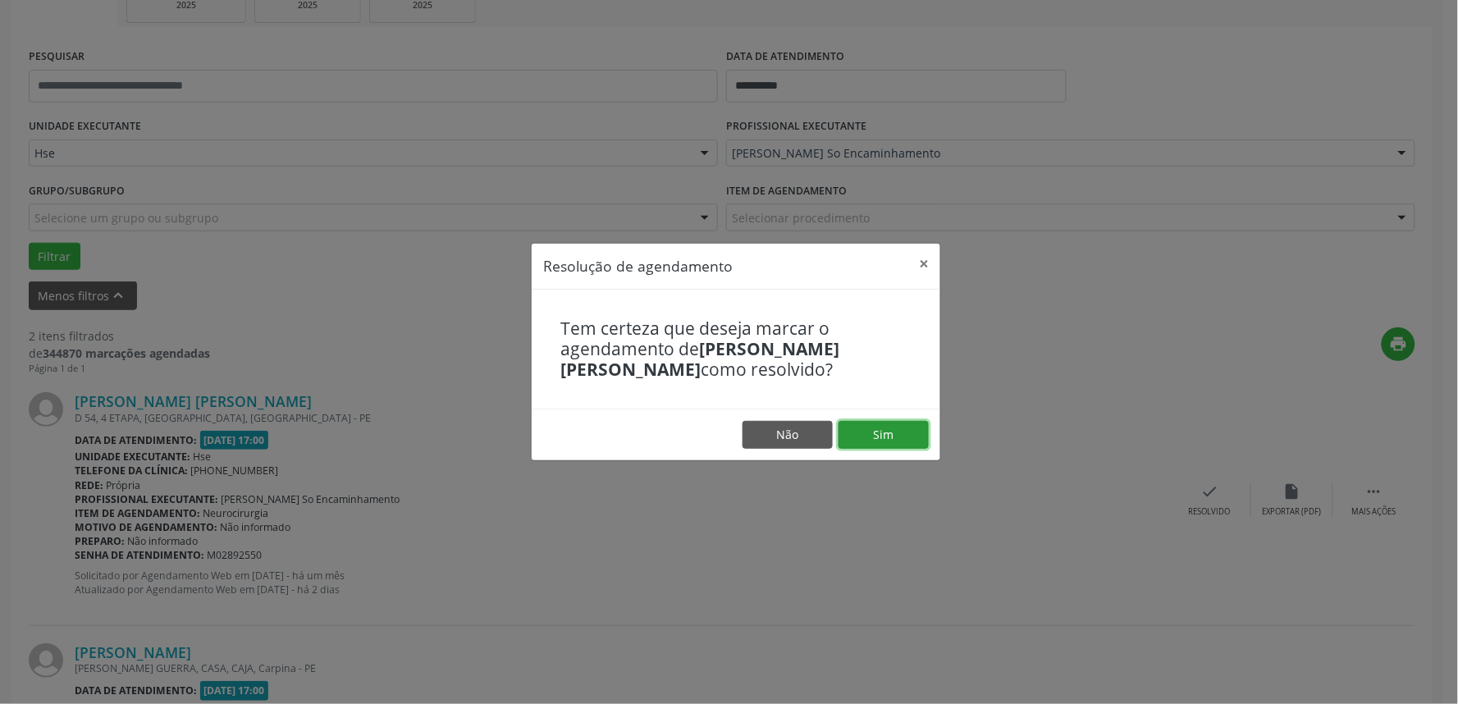
click at [875, 427] on button "Sim" at bounding box center [883, 435] width 90 height 28
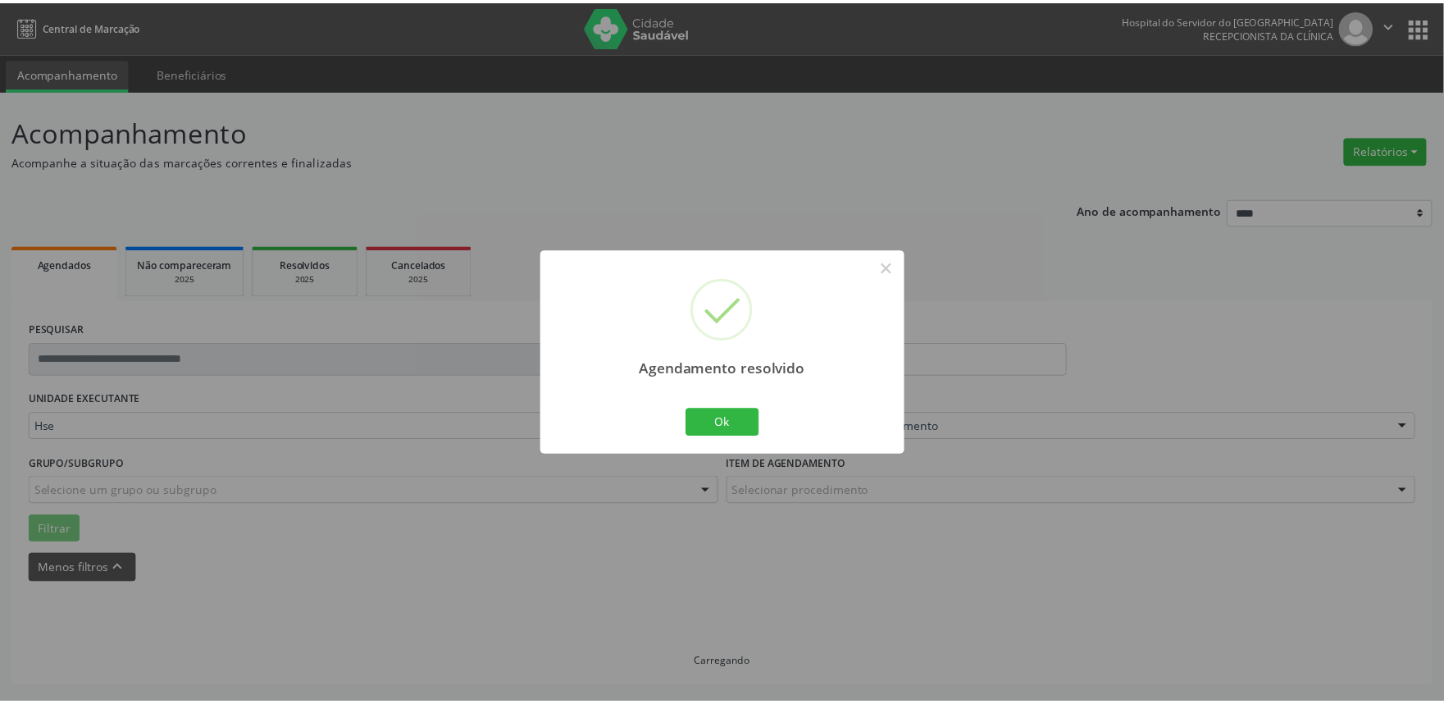
scroll to position [0, 0]
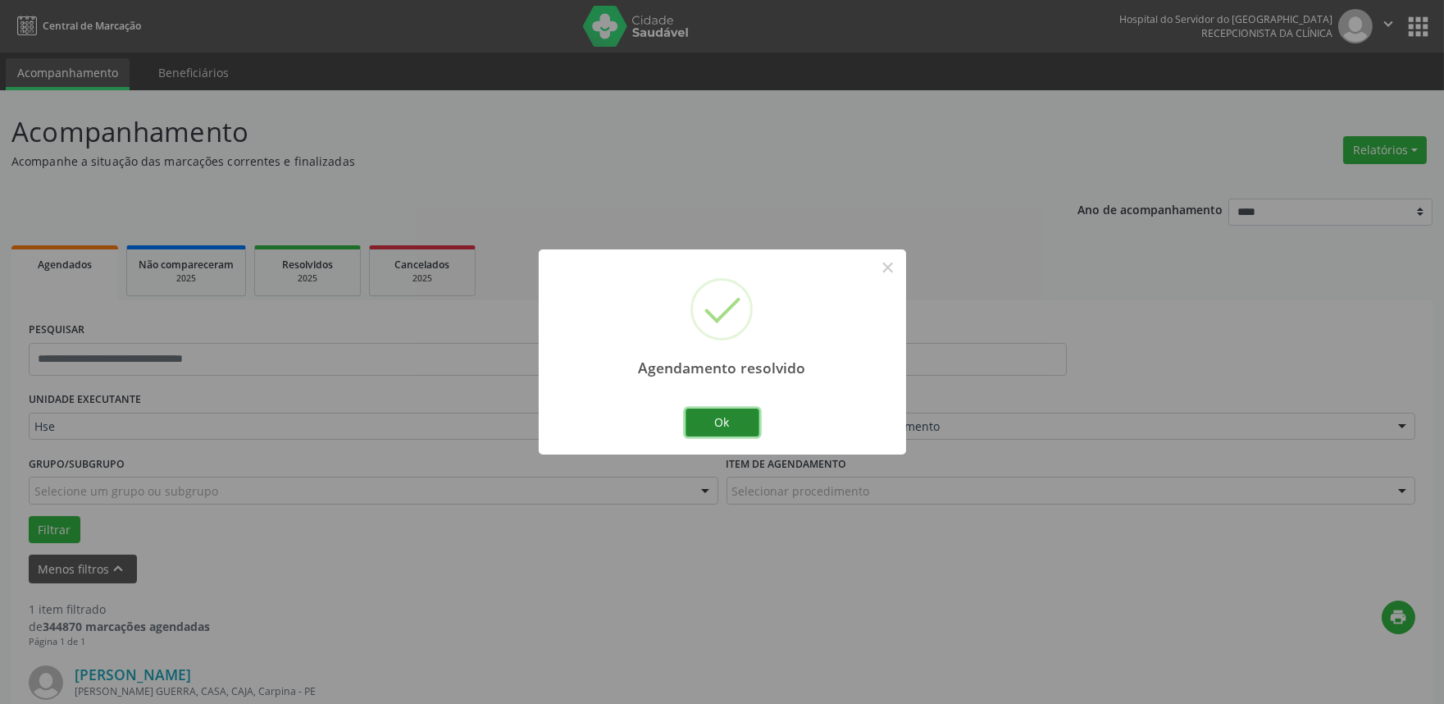
click at [723, 420] on button "Ok" at bounding box center [723, 422] width 74 height 28
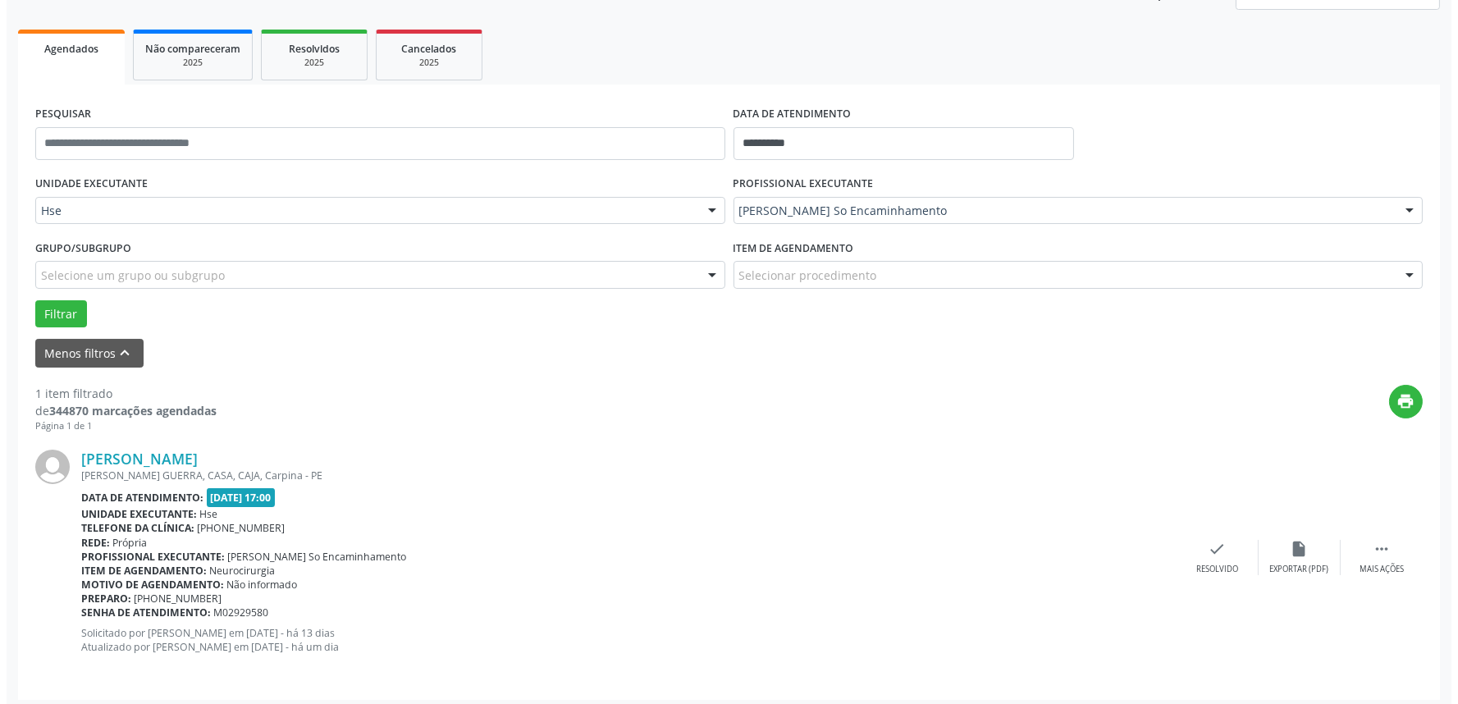
scroll to position [221, 0]
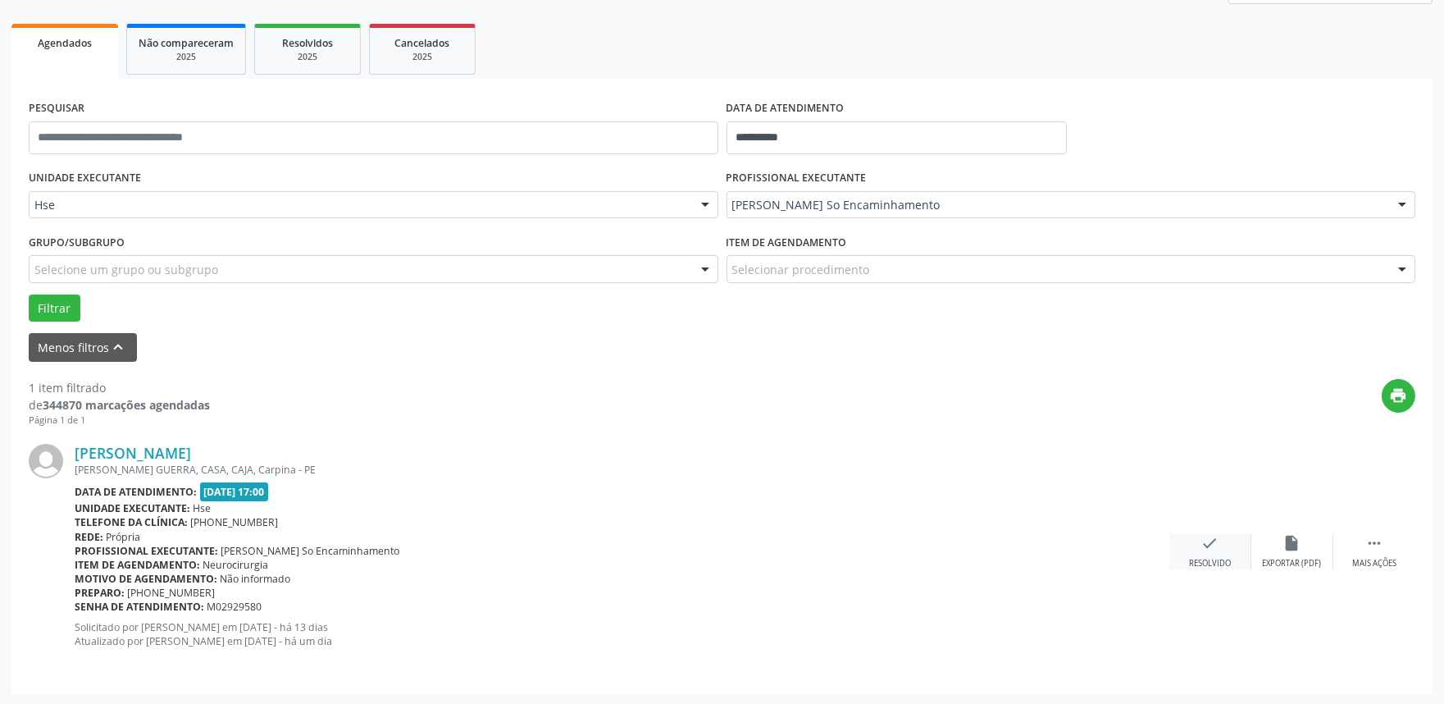
click at [1216, 554] on div "check Resolvido" at bounding box center [1211, 551] width 82 height 35
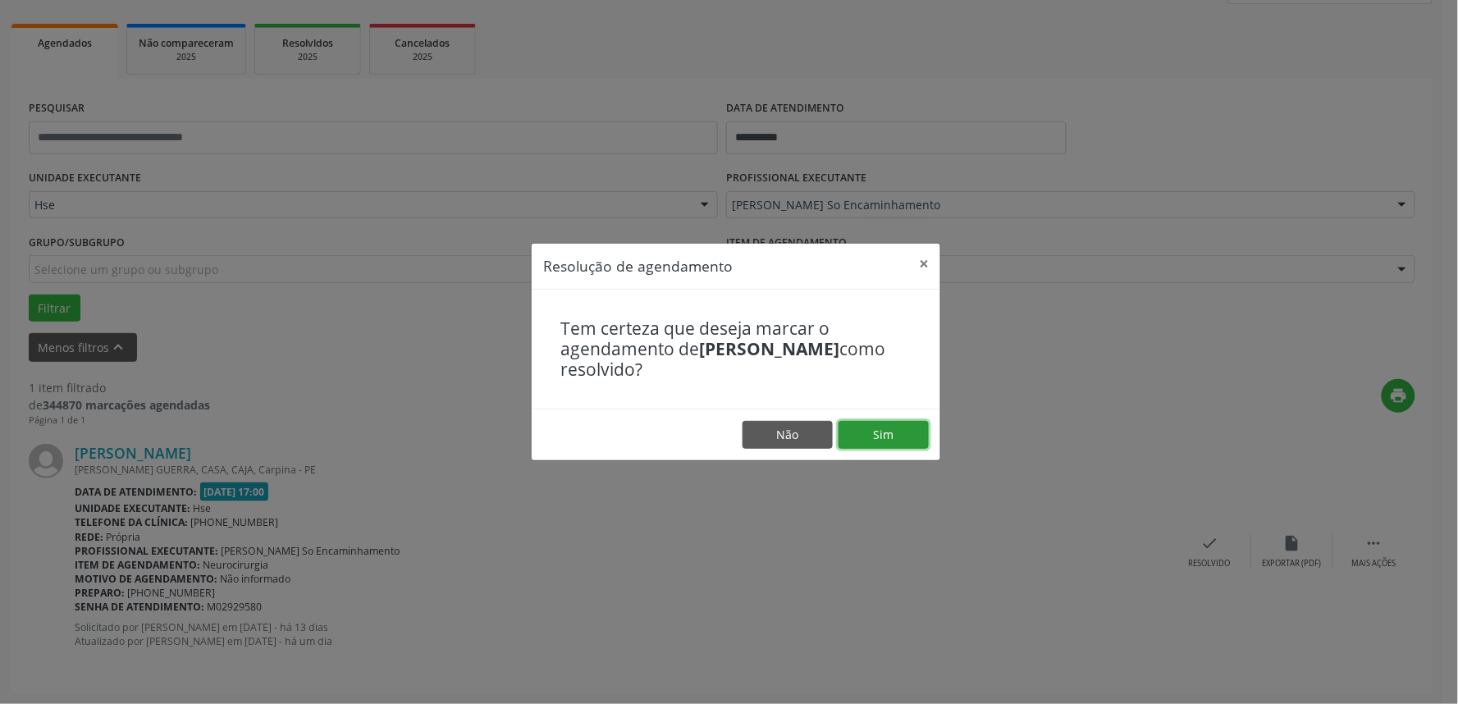
click at [888, 428] on button "Sim" at bounding box center [883, 435] width 90 height 28
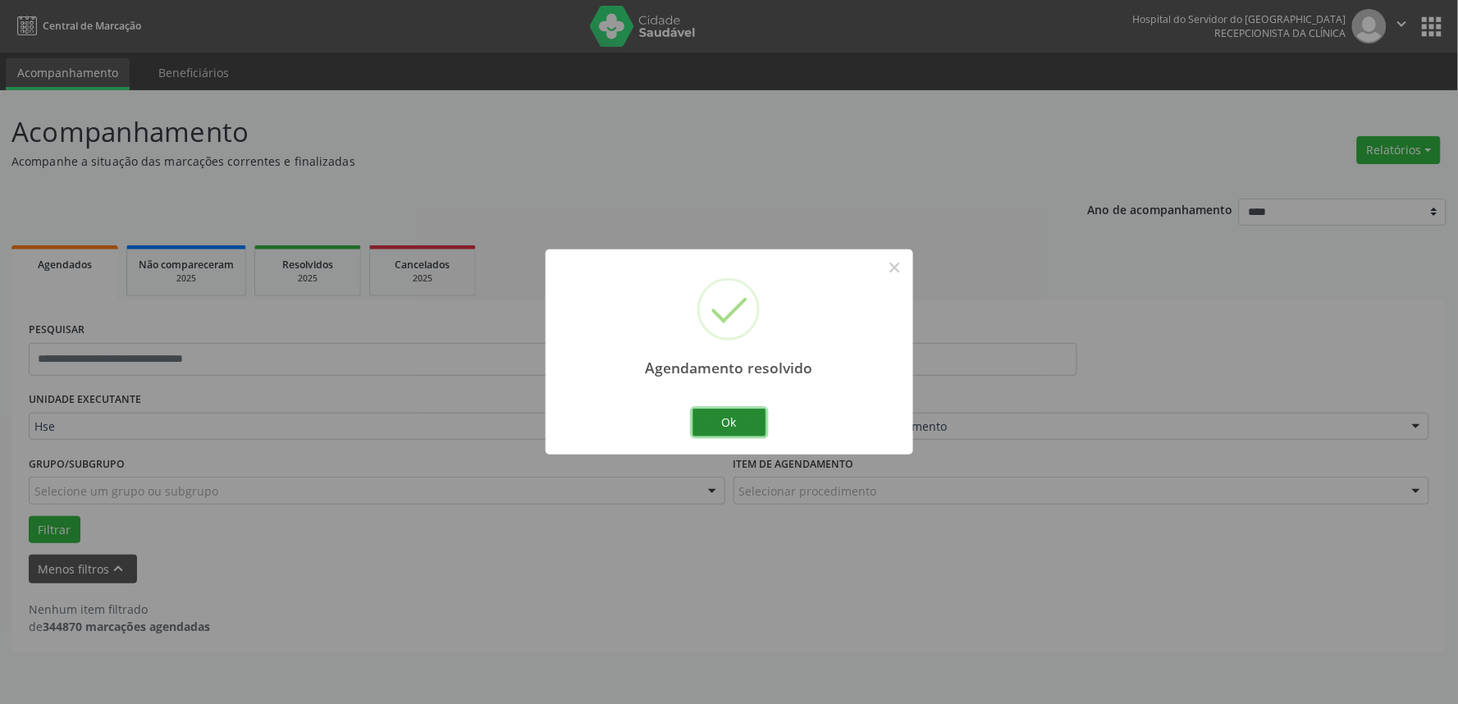
click at [744, 415] on button "Ok" at bounding box center [729, 422] width 74 height 28
